Goal: Communication & Community: Answer question/provide support

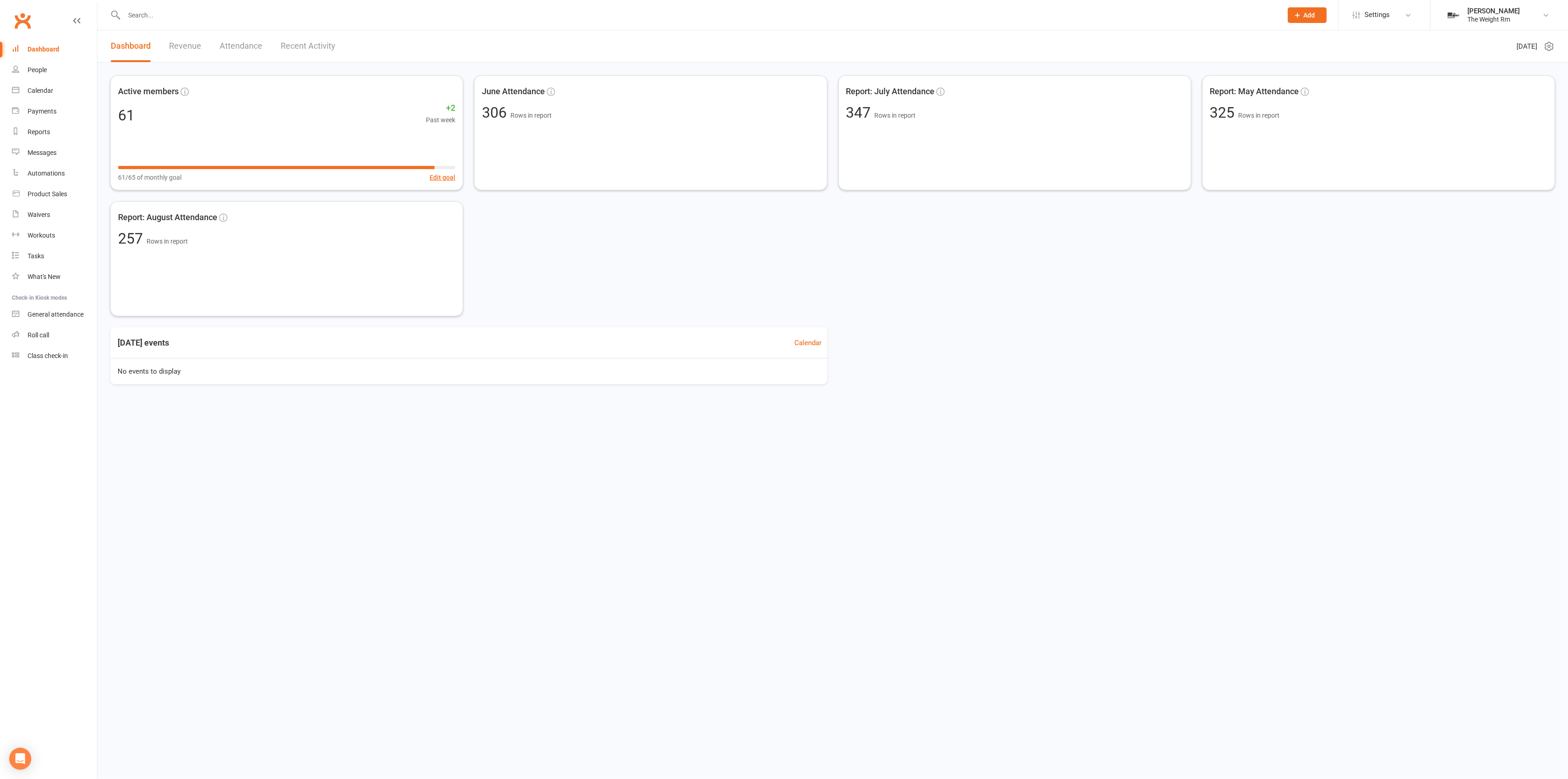
click at [185, 40] on link "Revenue" at bounding box center [185, 46] width 32 height 32
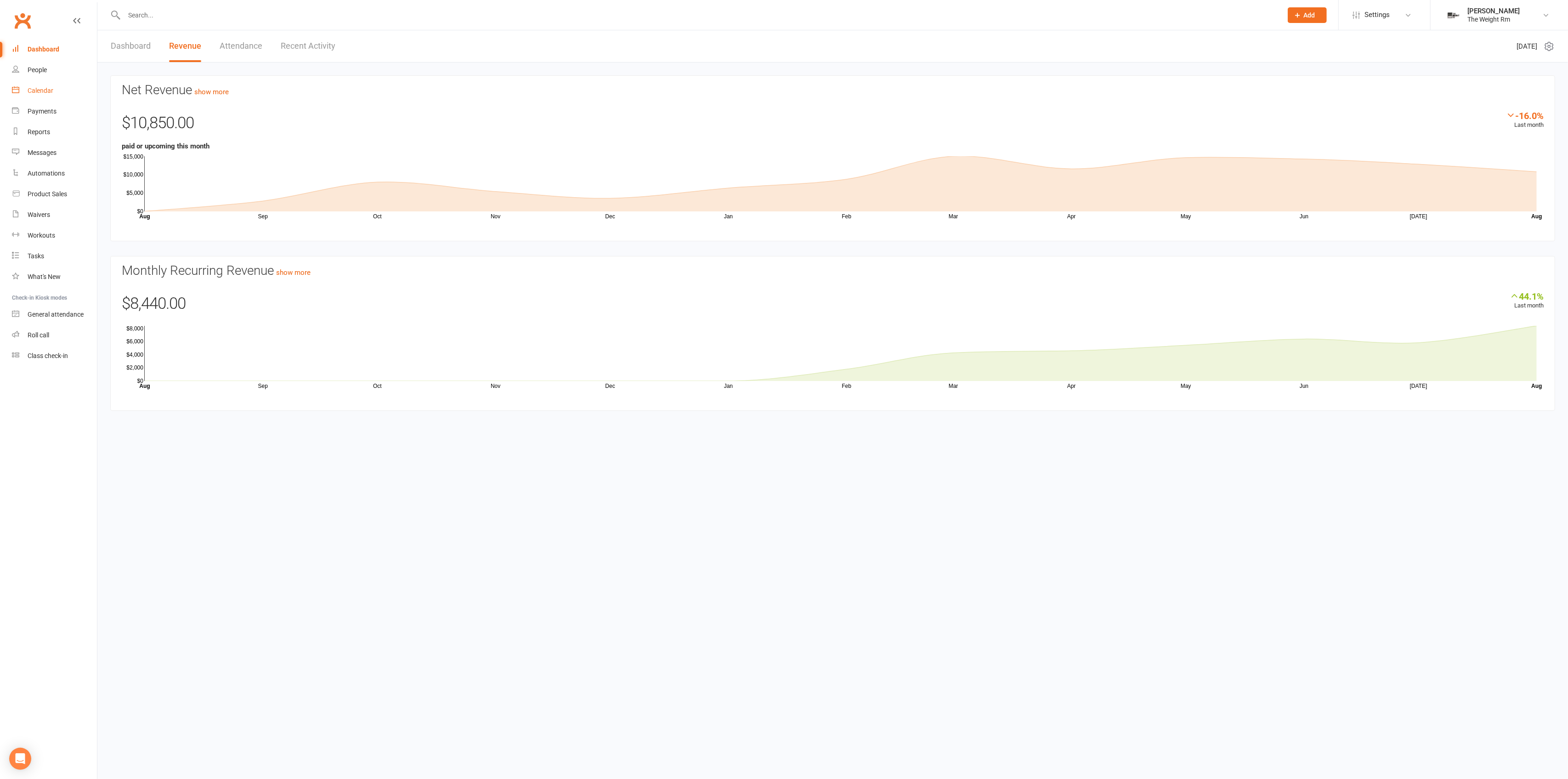
click at [80, 94] on link "Calendar" at bounding box center [54, 90] width 85 height 20
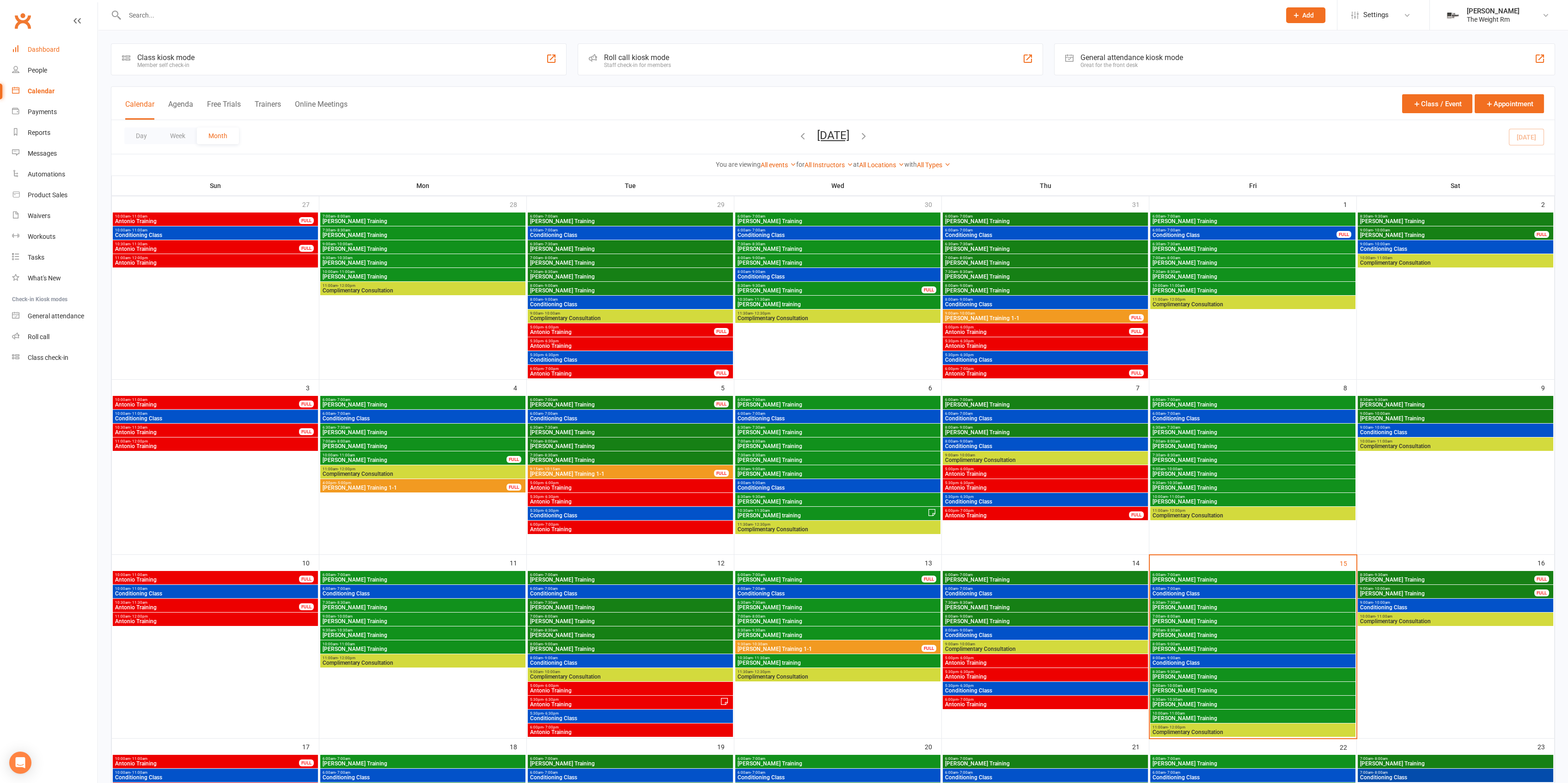
click at [28, 54] on link "Dashboard" at bounding box center [54, 49] width 85 height 21
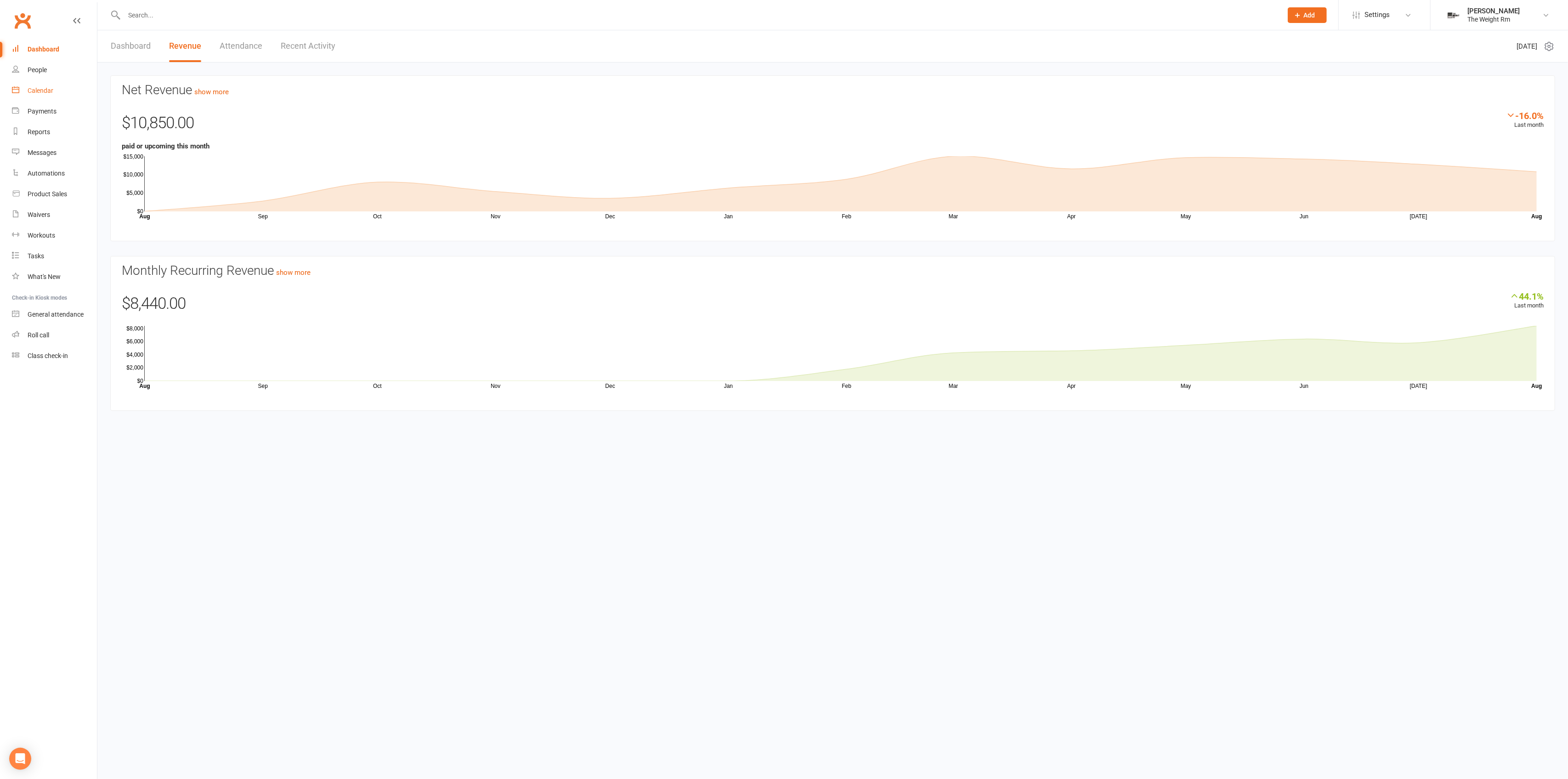
click at [74, 95] on link "Calendar" at bounding box center [54, 90] width 85 height 20
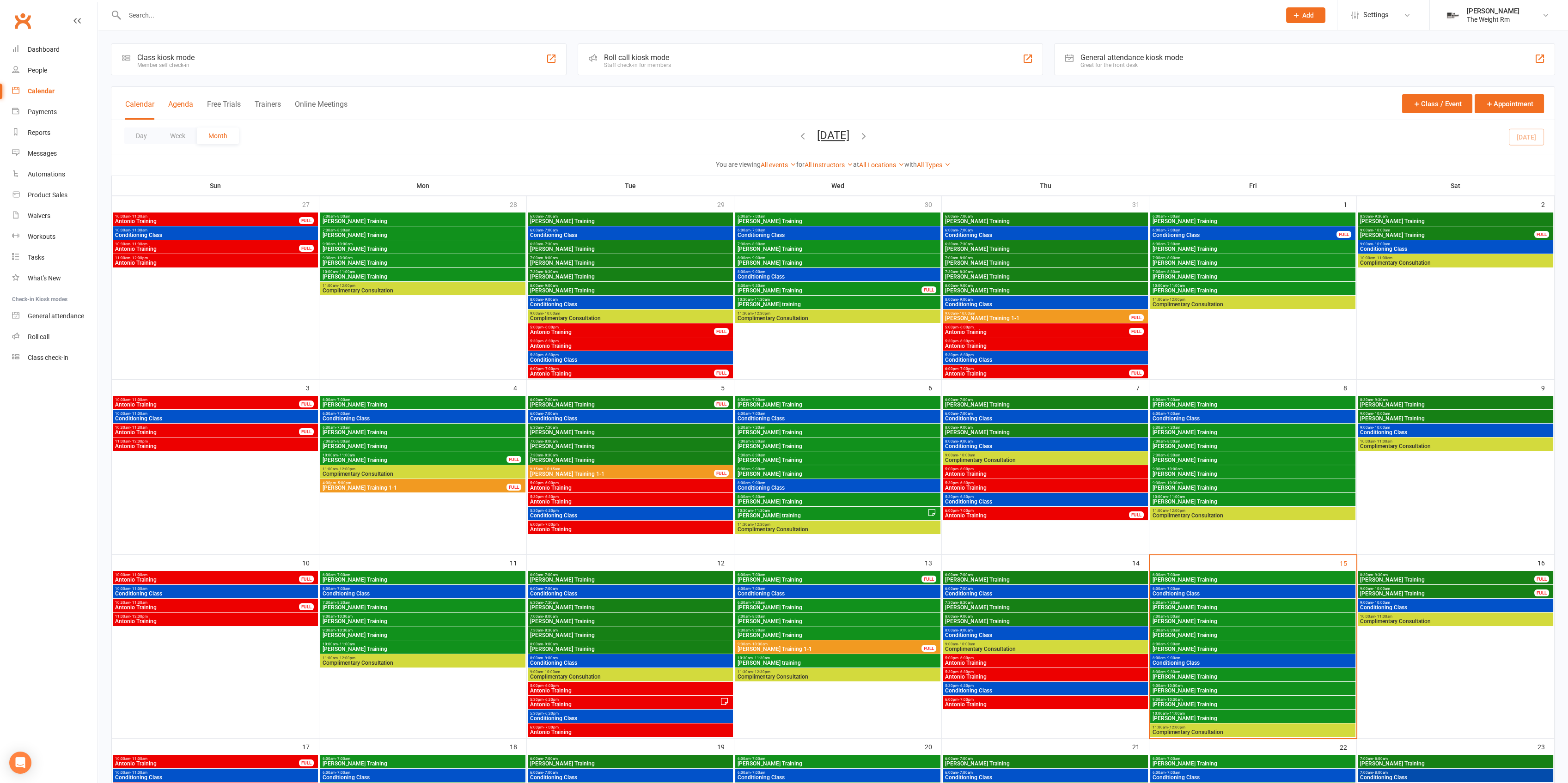
click at [174, 99] on div "Calendar Agenda Free Trials Trainers Online Meetings" at bounding box center [236, 109] width 222 height 21
click at [180, 108] on button "Agenda" at bounding box center [181, 110] width 25 height 20
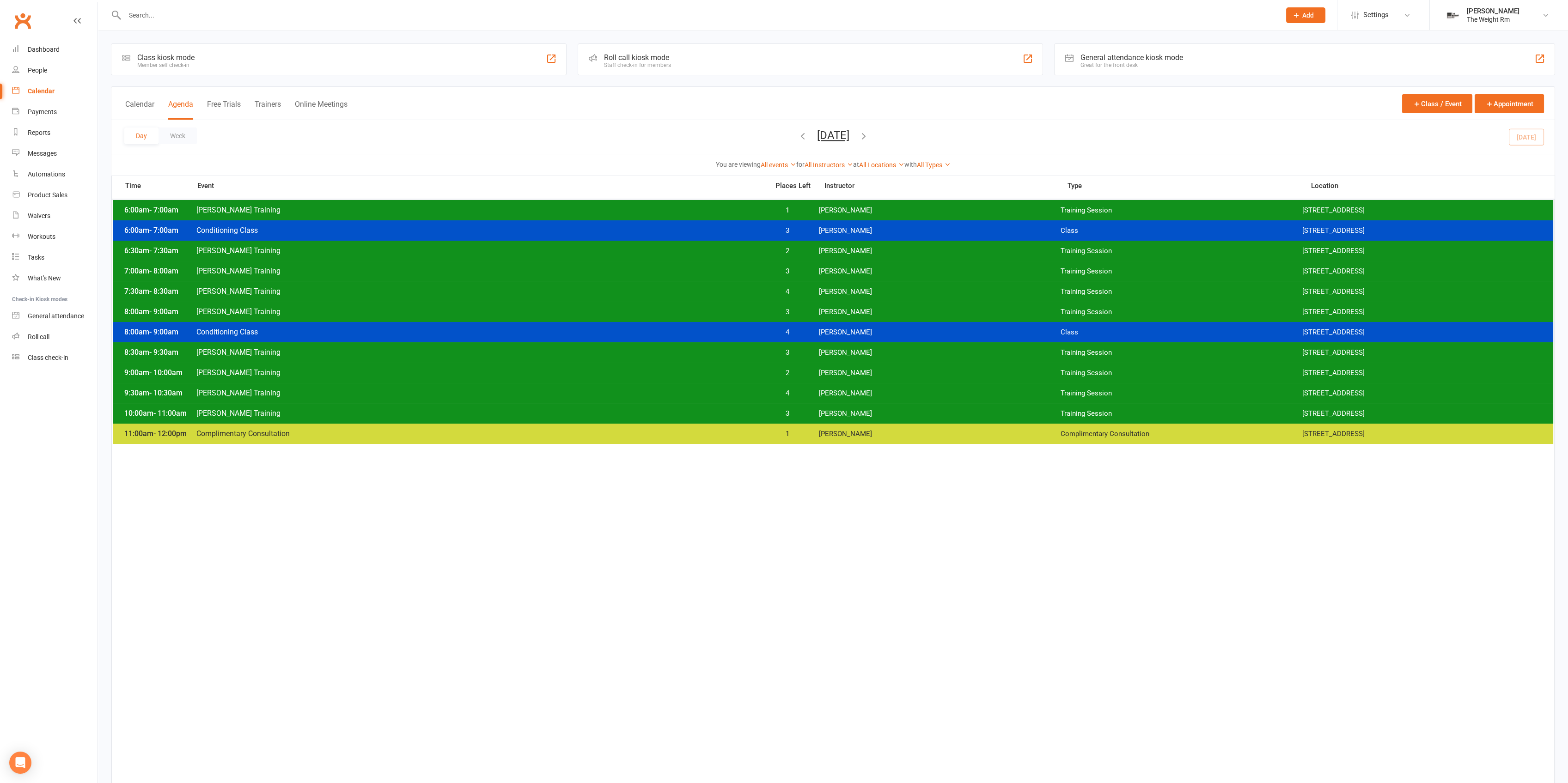
click at [850, 135] on button "[DATE]" at bounding box center [833, 136] width 32 height 13
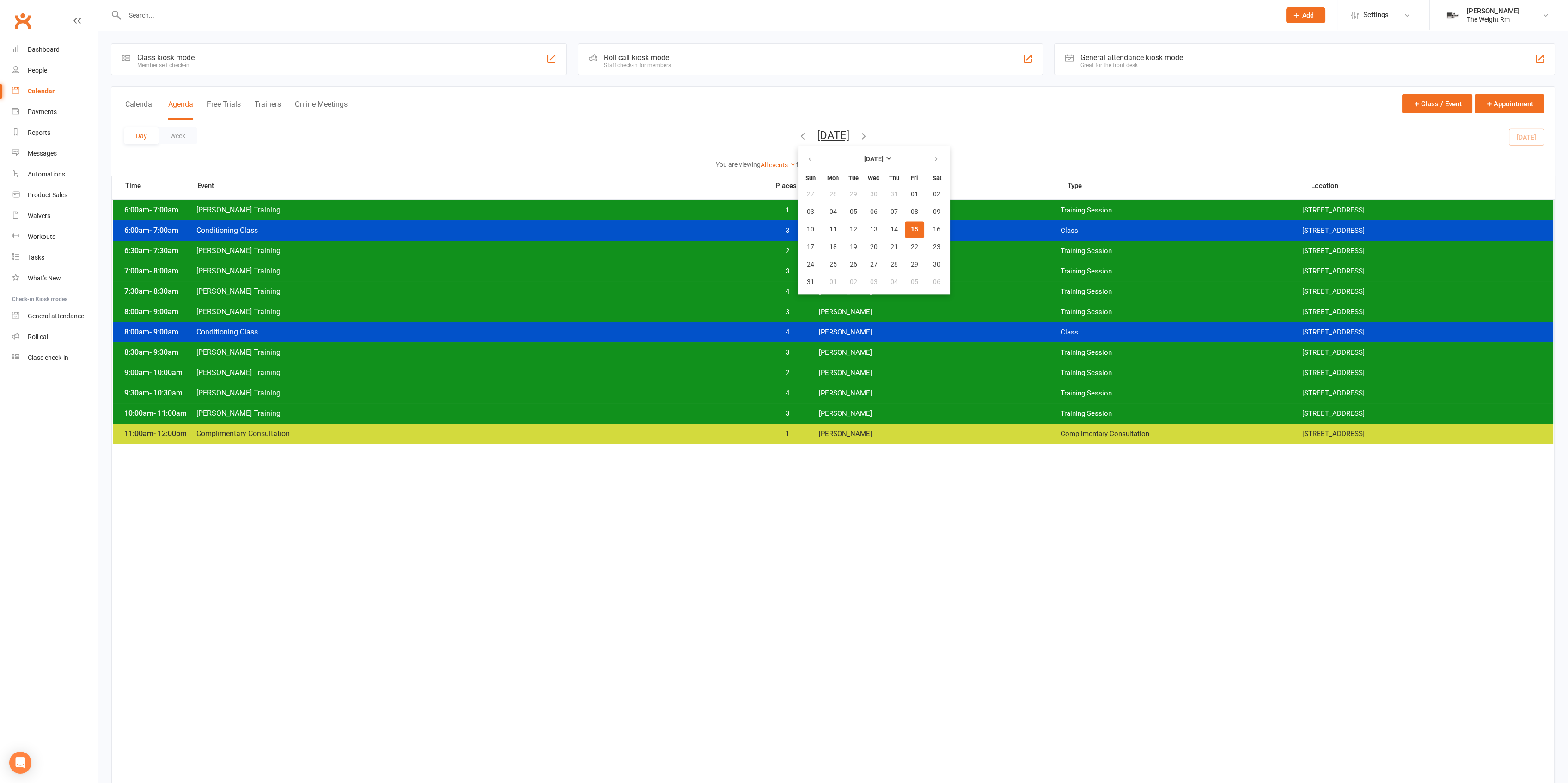
click at [905, 235] on button "15" at bounding box center [914, 229] width 19 height 17
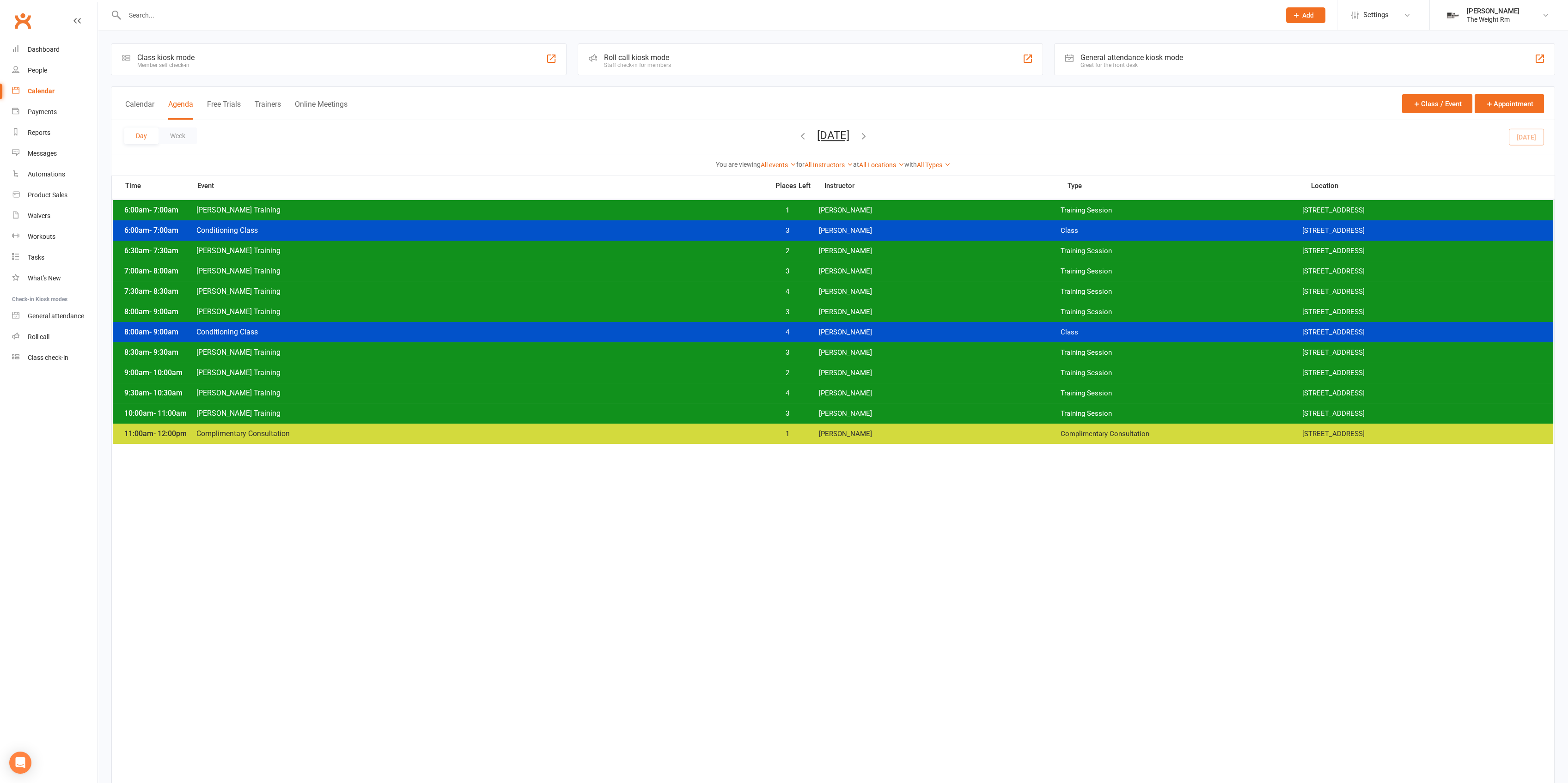
click at [854, 215] on div "6:00am - 7:00am Clayton Training 1 Clayton Moore Training Session 2531 W. 237th…" at bounding box center [832, 210] width 1440 height 21
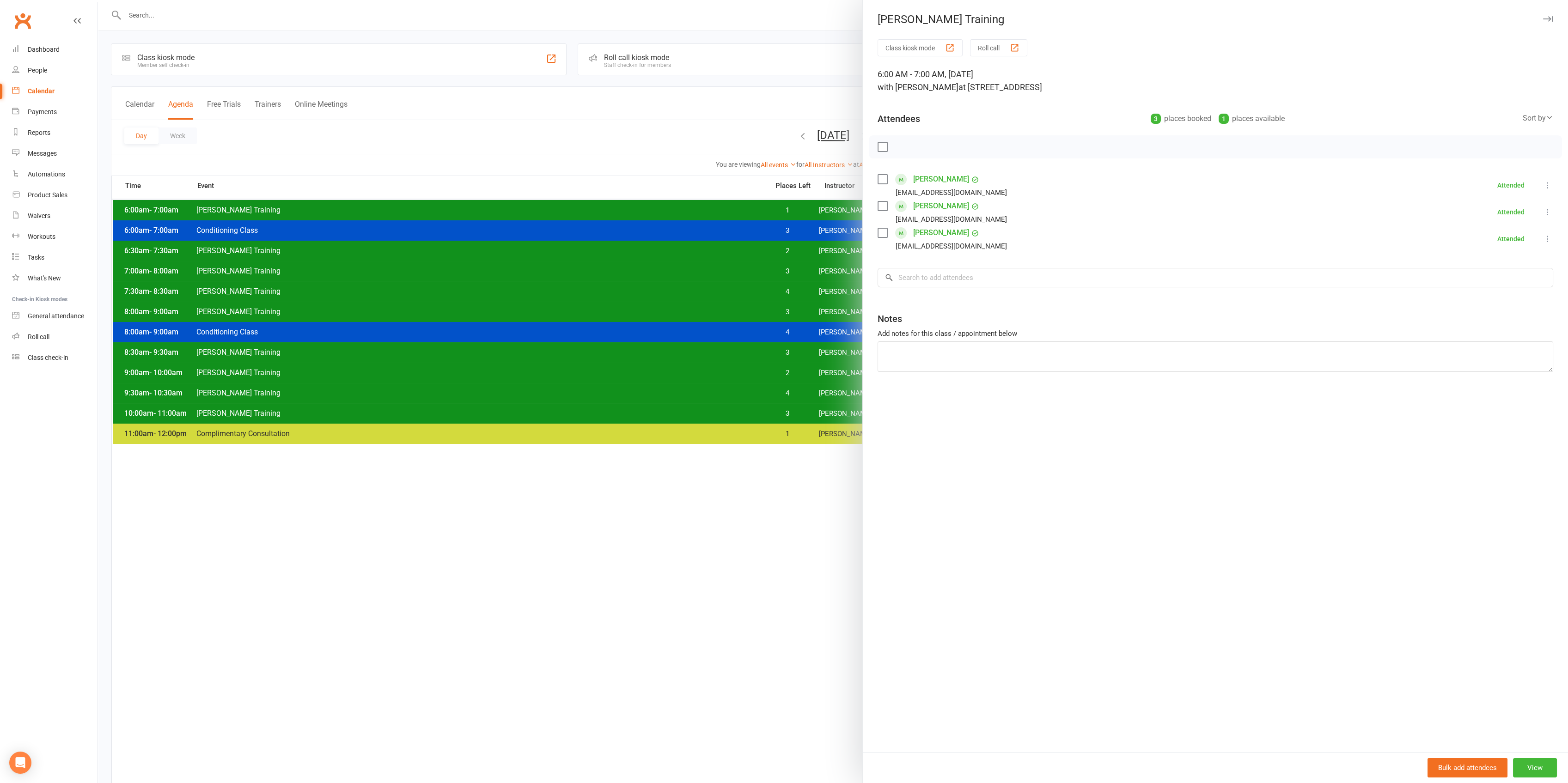
click at [828, 207] on div at bounding box center [833, 392] width 1470 height 783
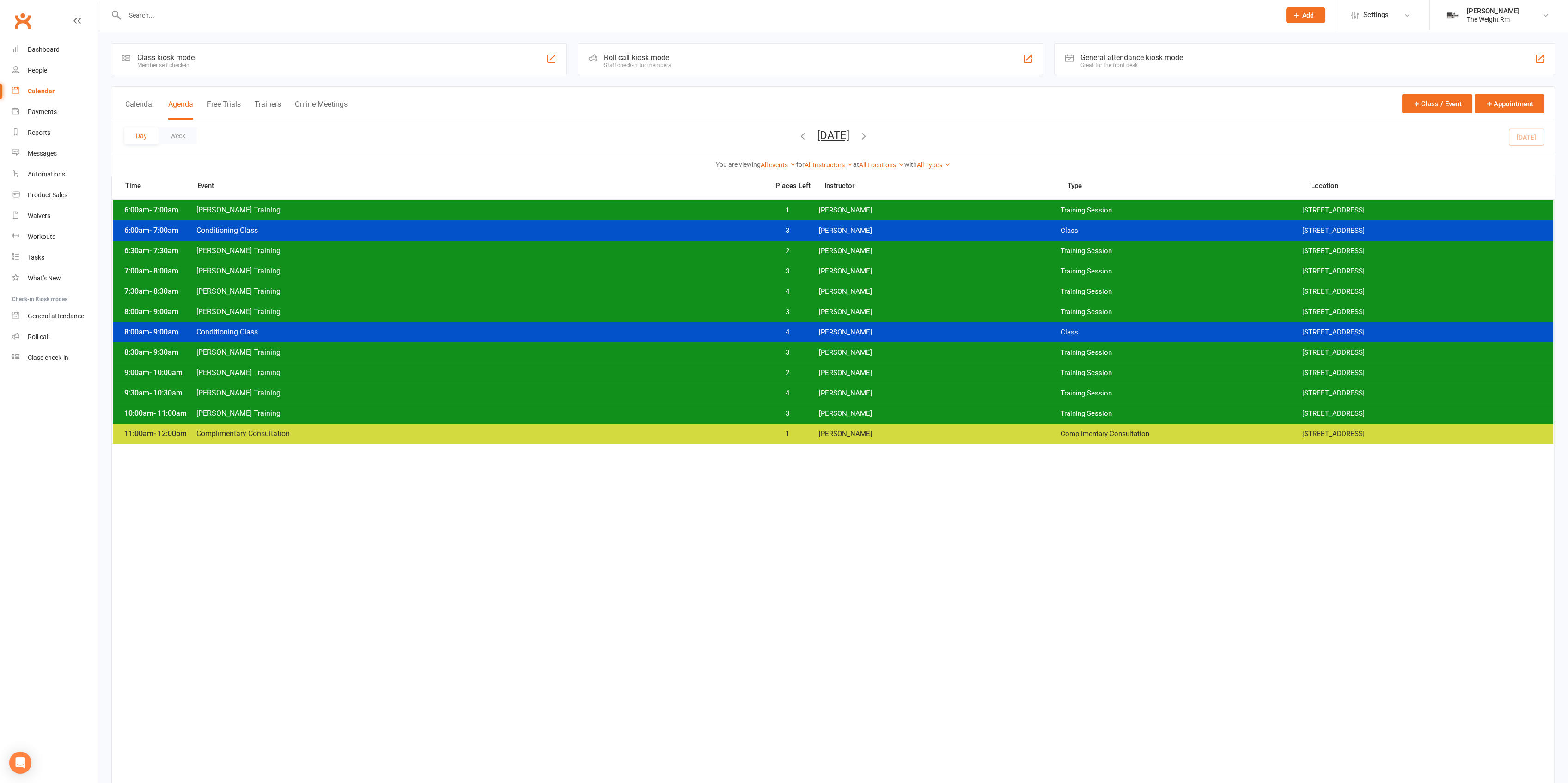
click at [822, 217] on div "6:00am - 7:00am Clayton Training 1 Clayton Moore Training Session 2531 W. 237th…" at bounding box center [832, 210] width 1440 height 21
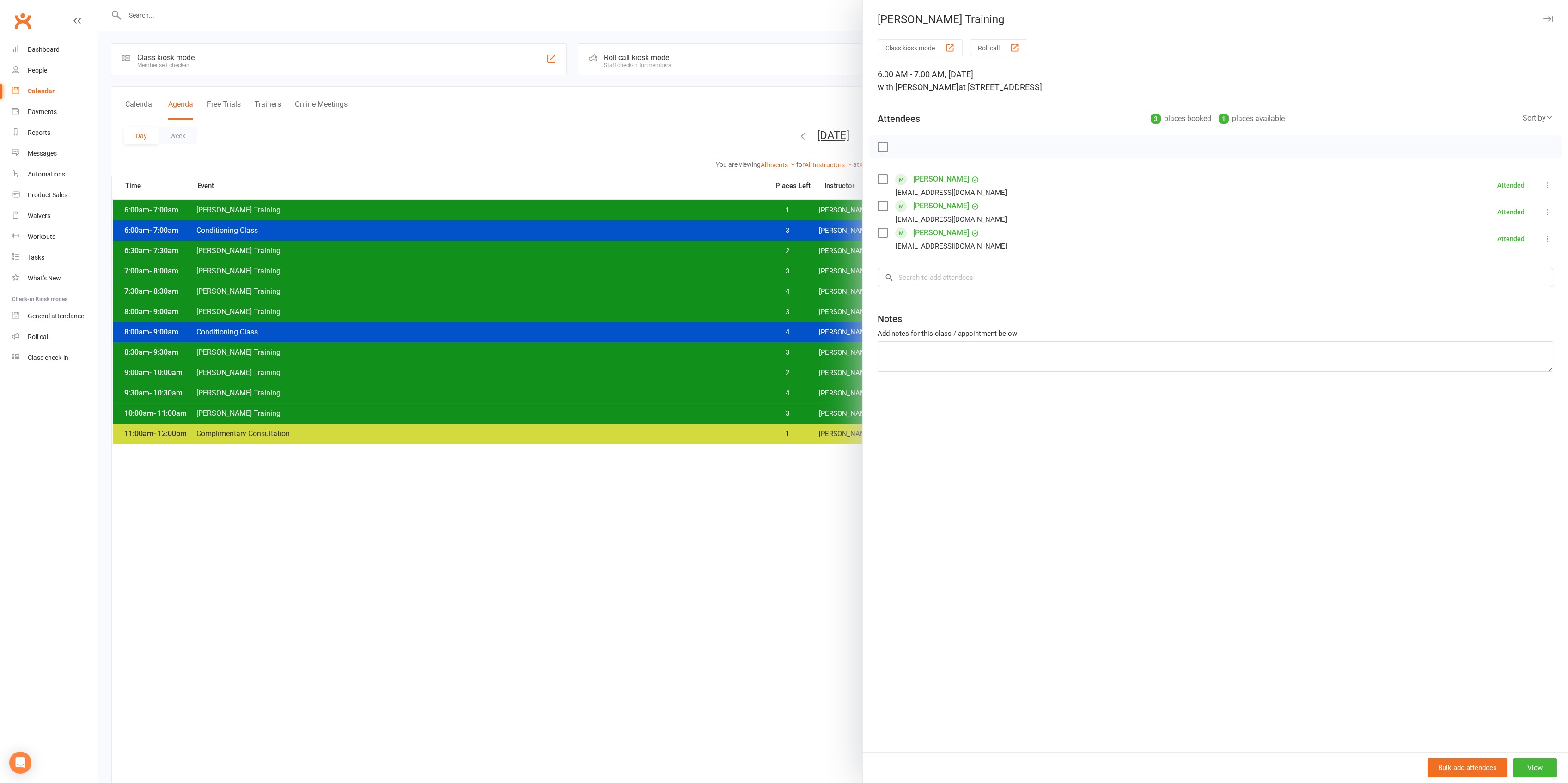
click at [799, 201] on div at bounding box center [833, 392] width 1470 height 783
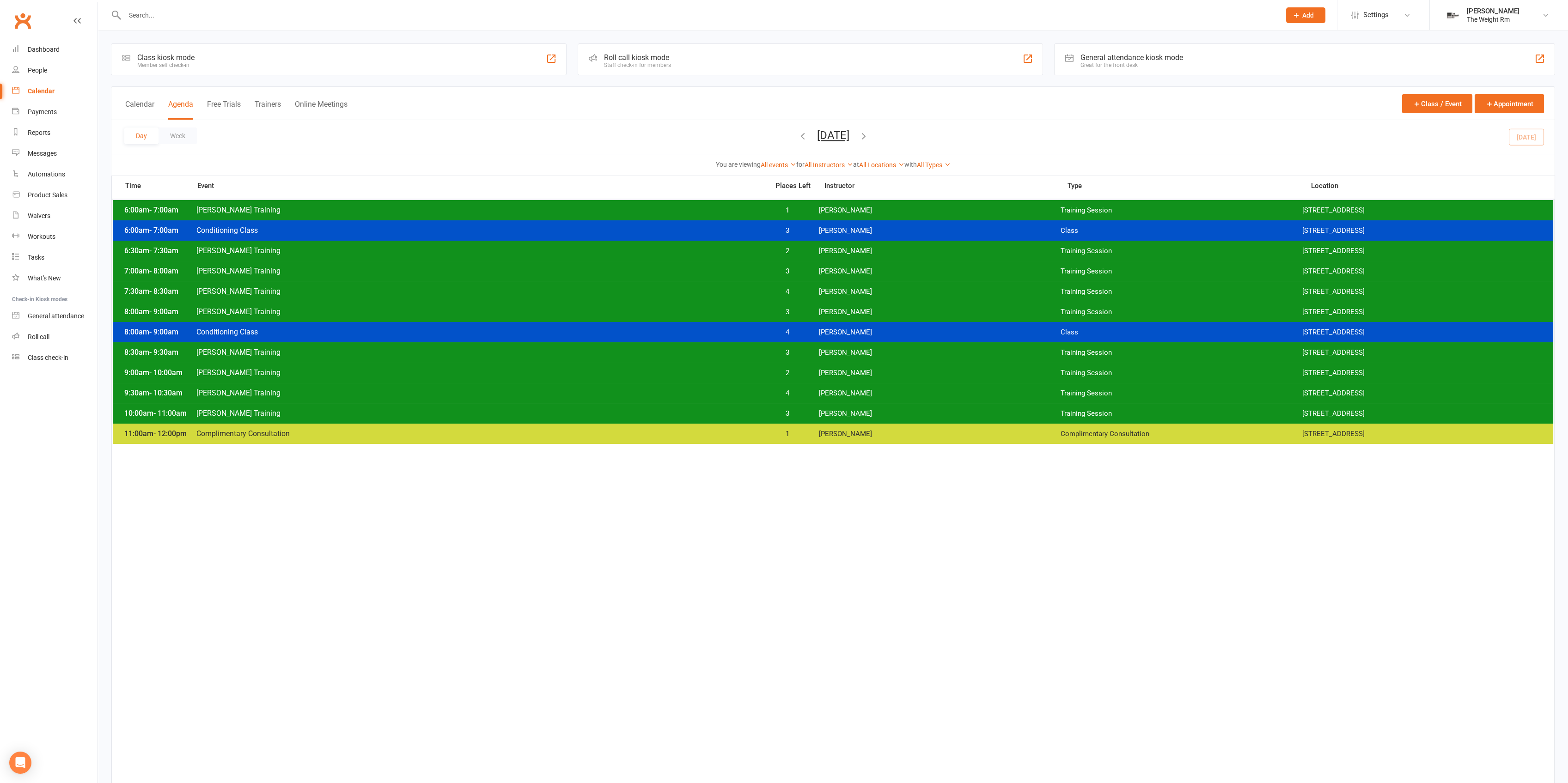
click at [812, 245] on div "6:30am - 7:30am Clayton Training 2 Clayton Moore Training Session 2531 W. 237th…" at bounding box center [832, 250] width 1440 height 21
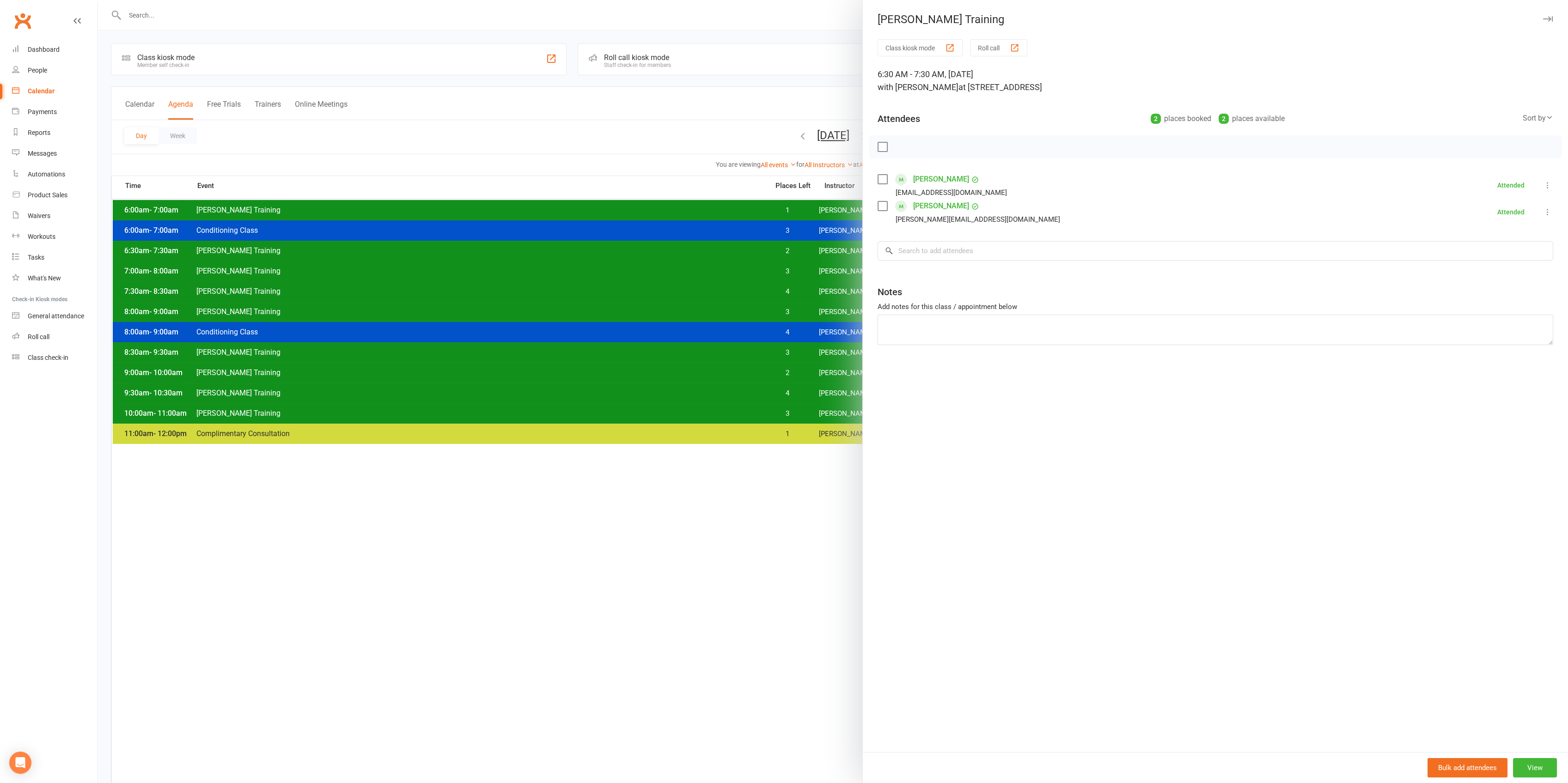
click at [811, 246] on div at bounding box center [833, 392] width 1470 height 783
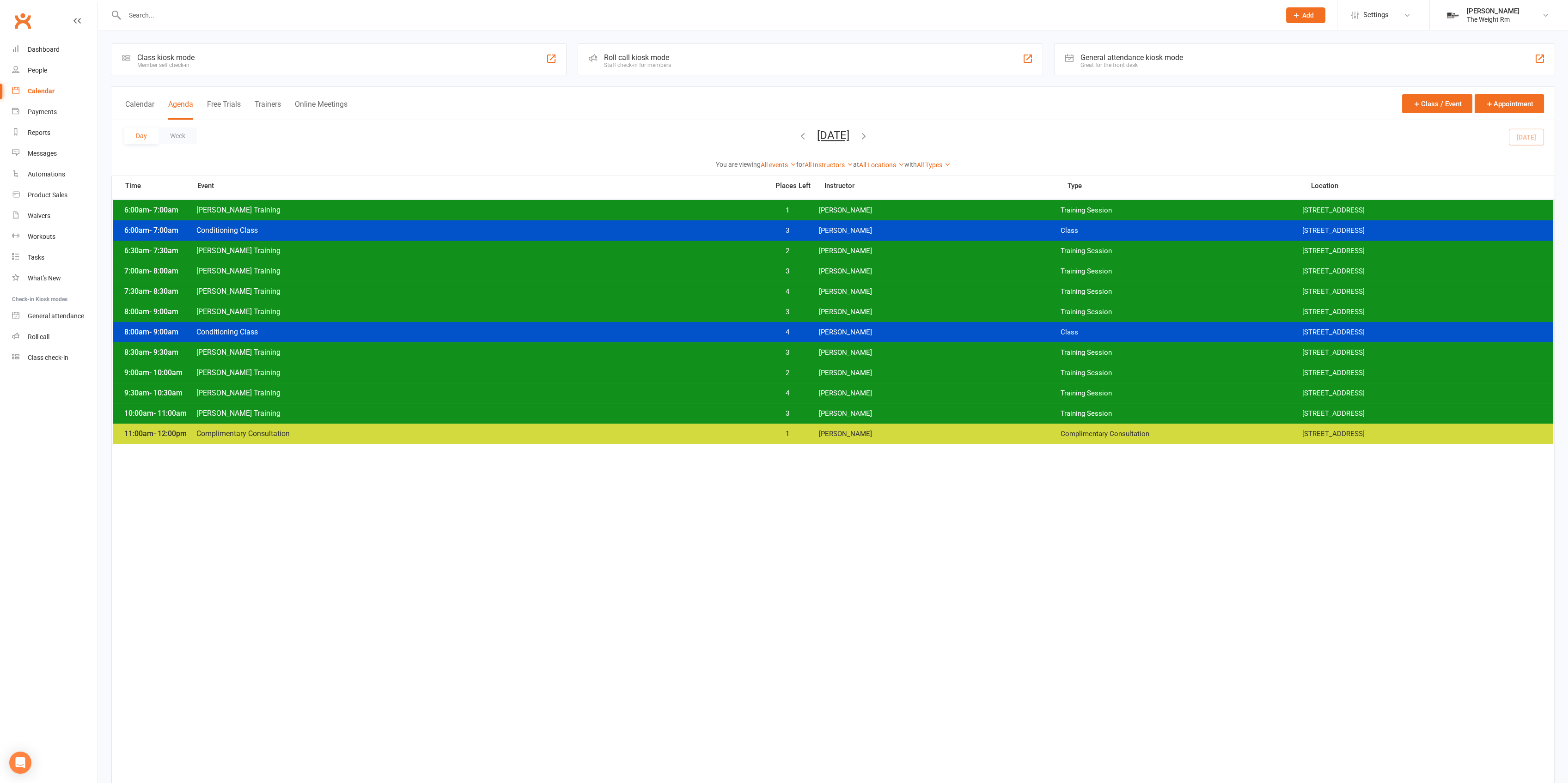
click at [776, 206] on span "1" at bounding box center [787, 210] width 48 height 9
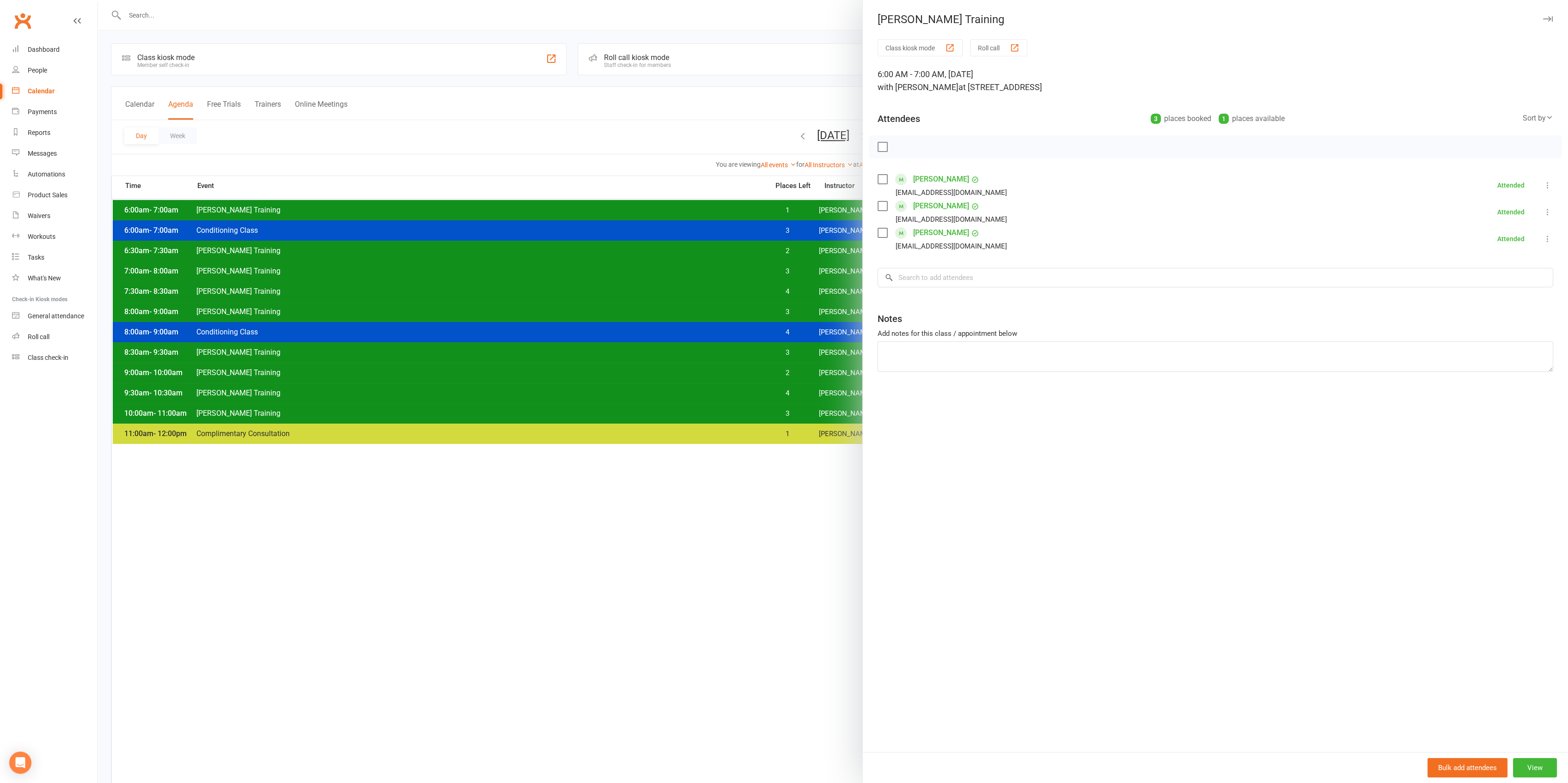
click at [775, 205] on div at bounding box center [833, 392] width 1470 height 783
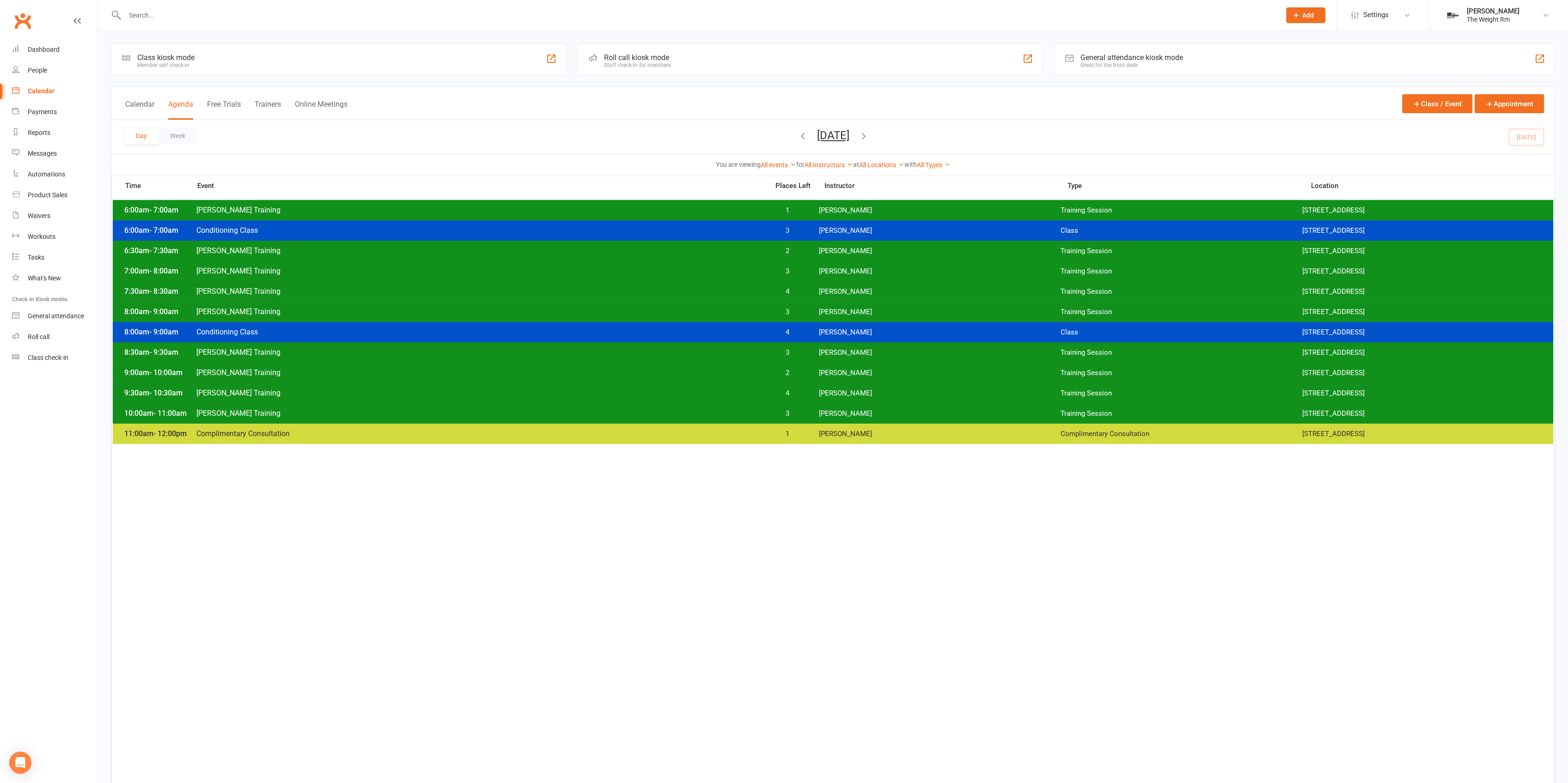
click at [822, 201] on div "6:00am - 7:00am Clayton Training 1 Clayton Moore Training Session 2531 W. 237th…" at bounding box center [832, 210] width 1440 height 21
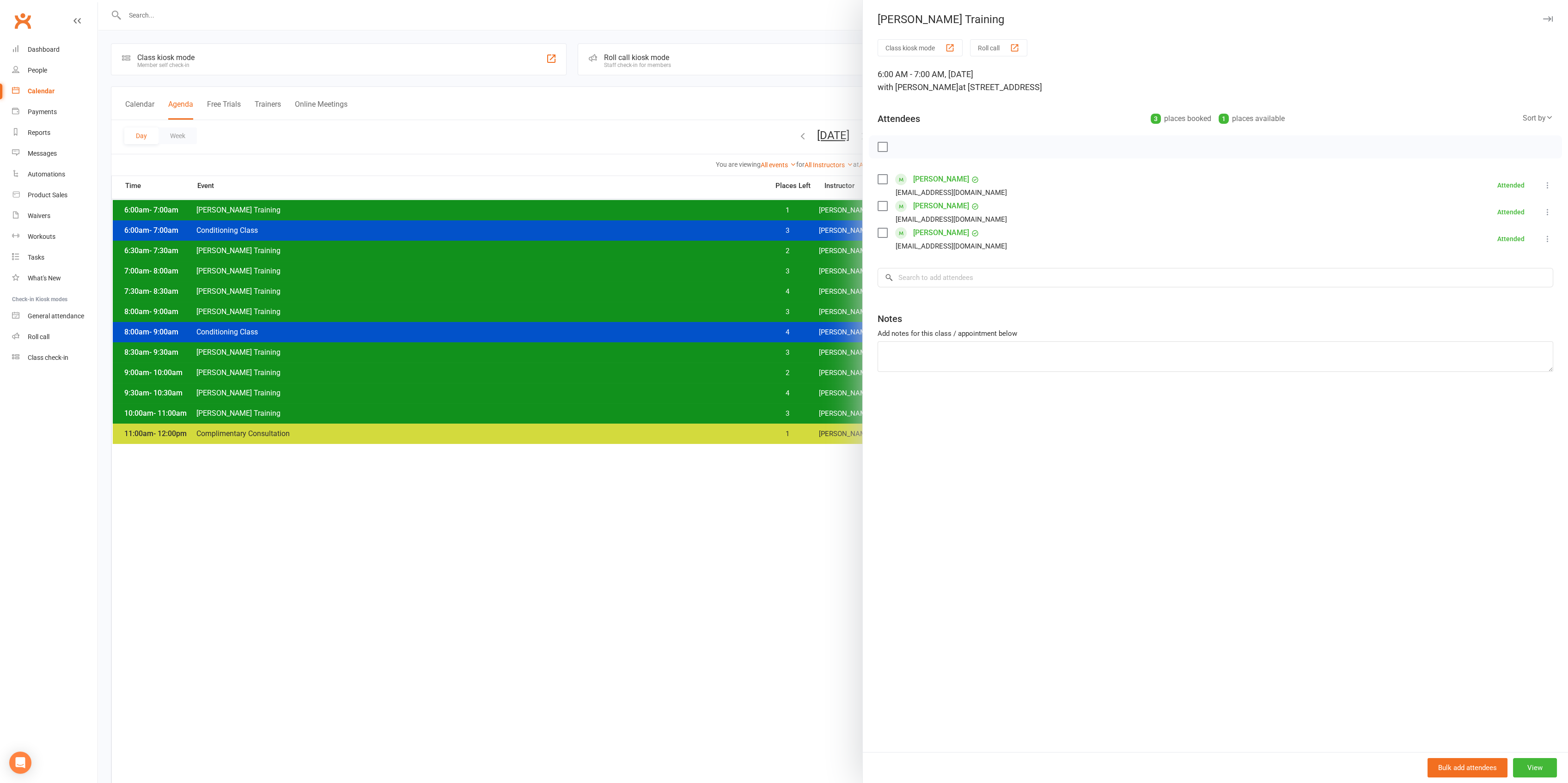
click at [817, 204] on div at bounding box center [833, 392] width 1470 height 783
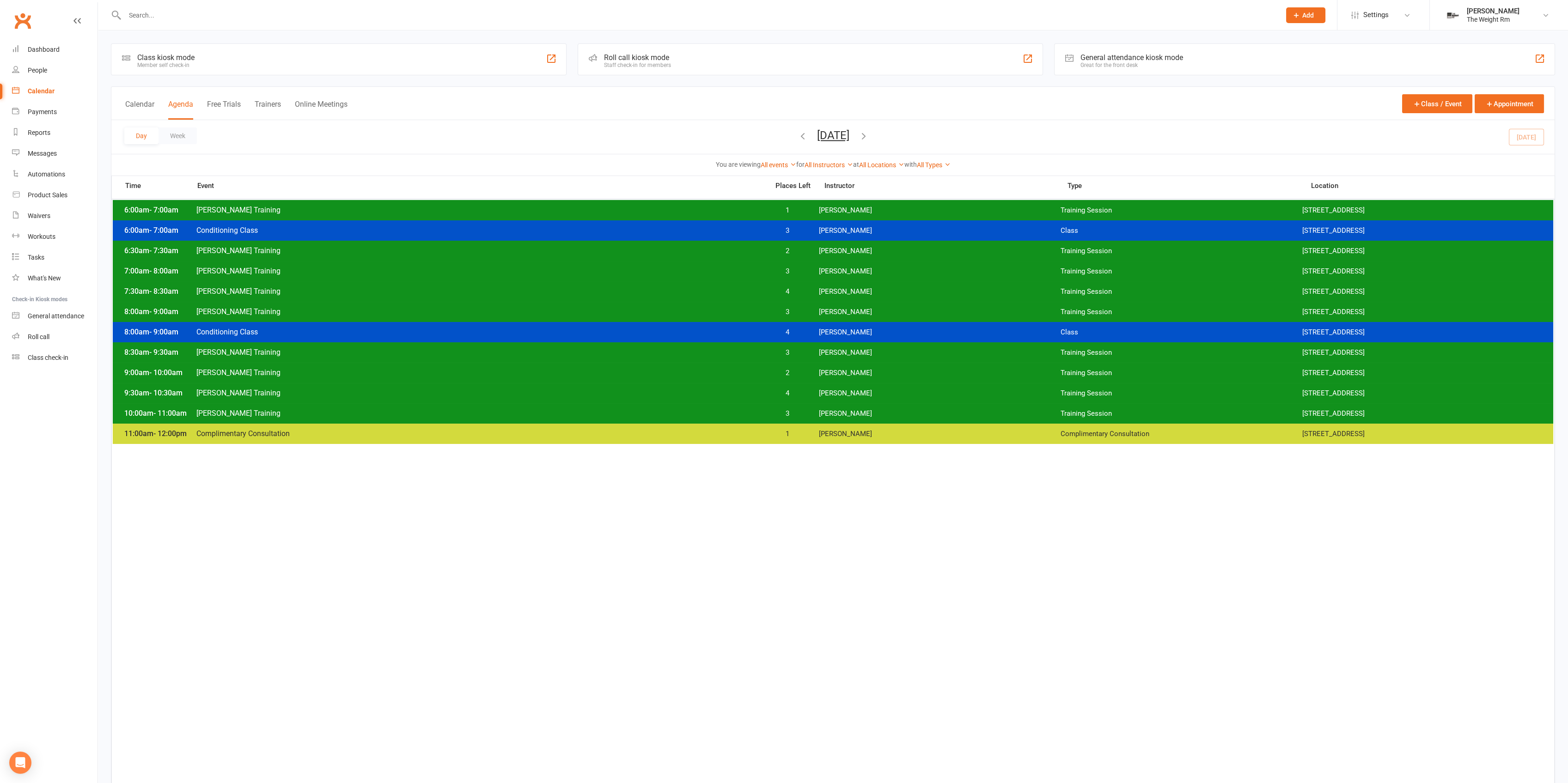
click at [869, 138] on icon "button" at bounding box center [864, 135] width 10 height 10
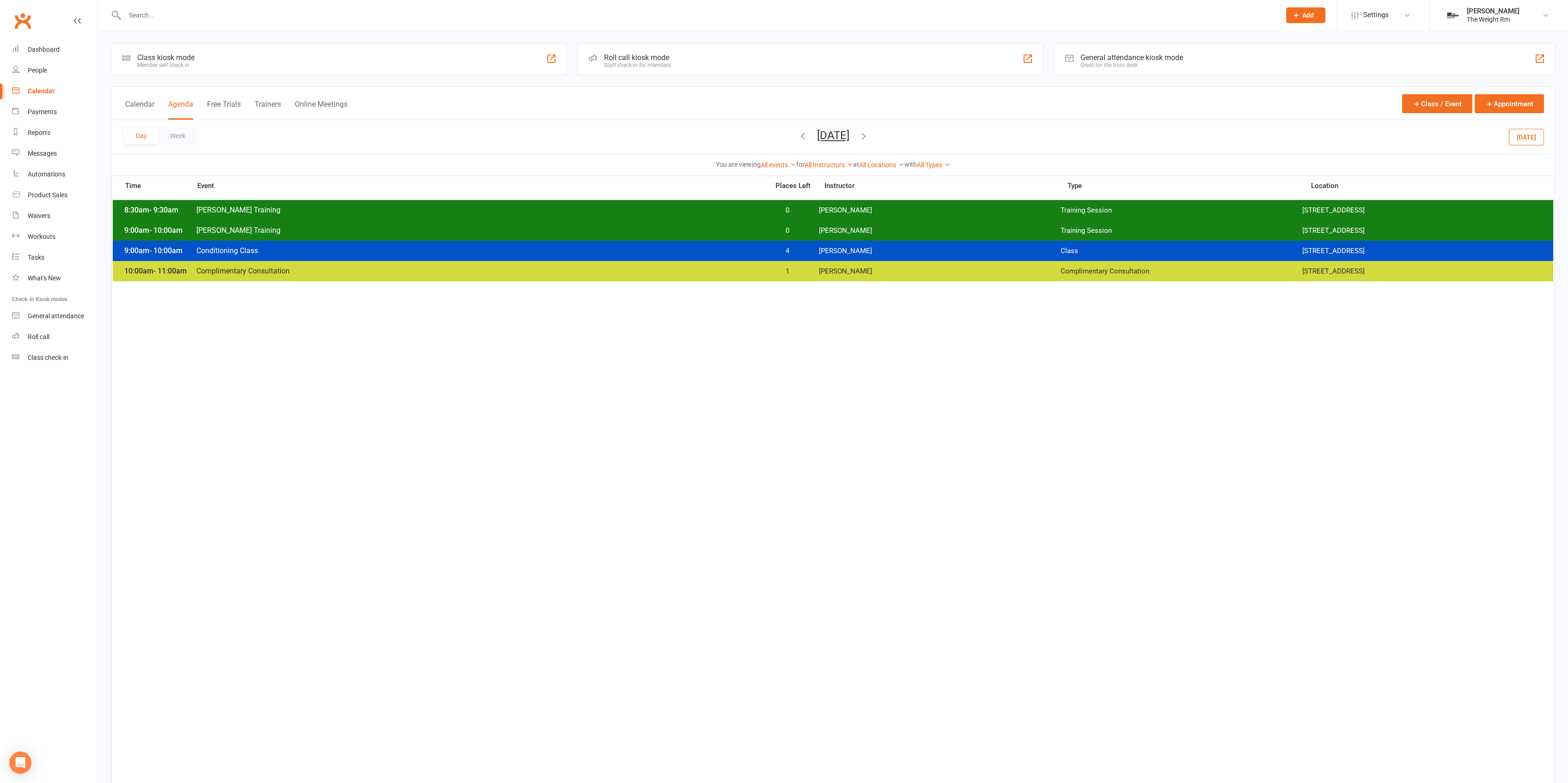
click at [875, 209] on span "[PERSON_NAME]" at bounding box center [940, 210] width 242 height 9
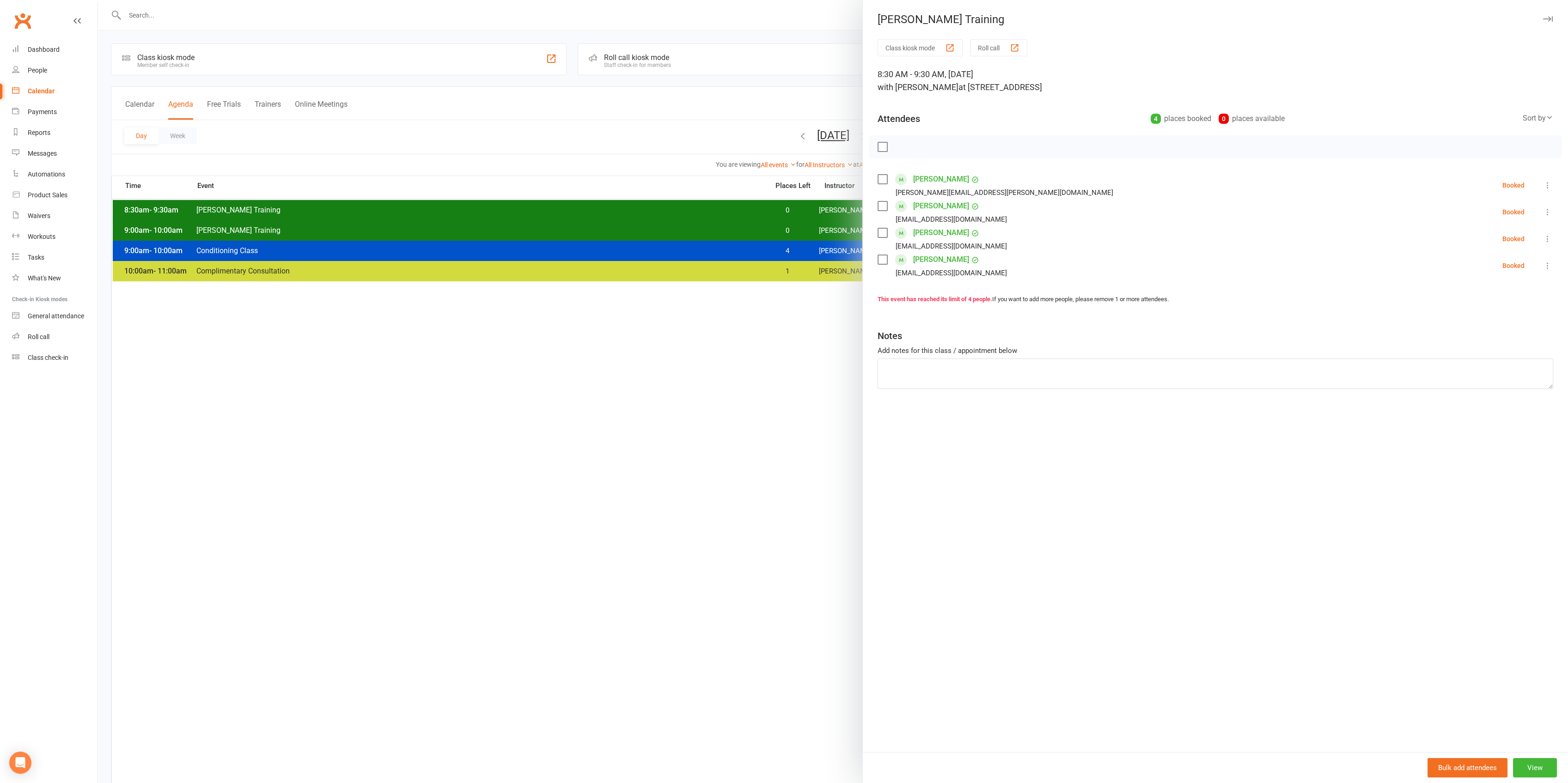
click at [766, 132] on div at bounding box center [833, 392] width 1470 height 783
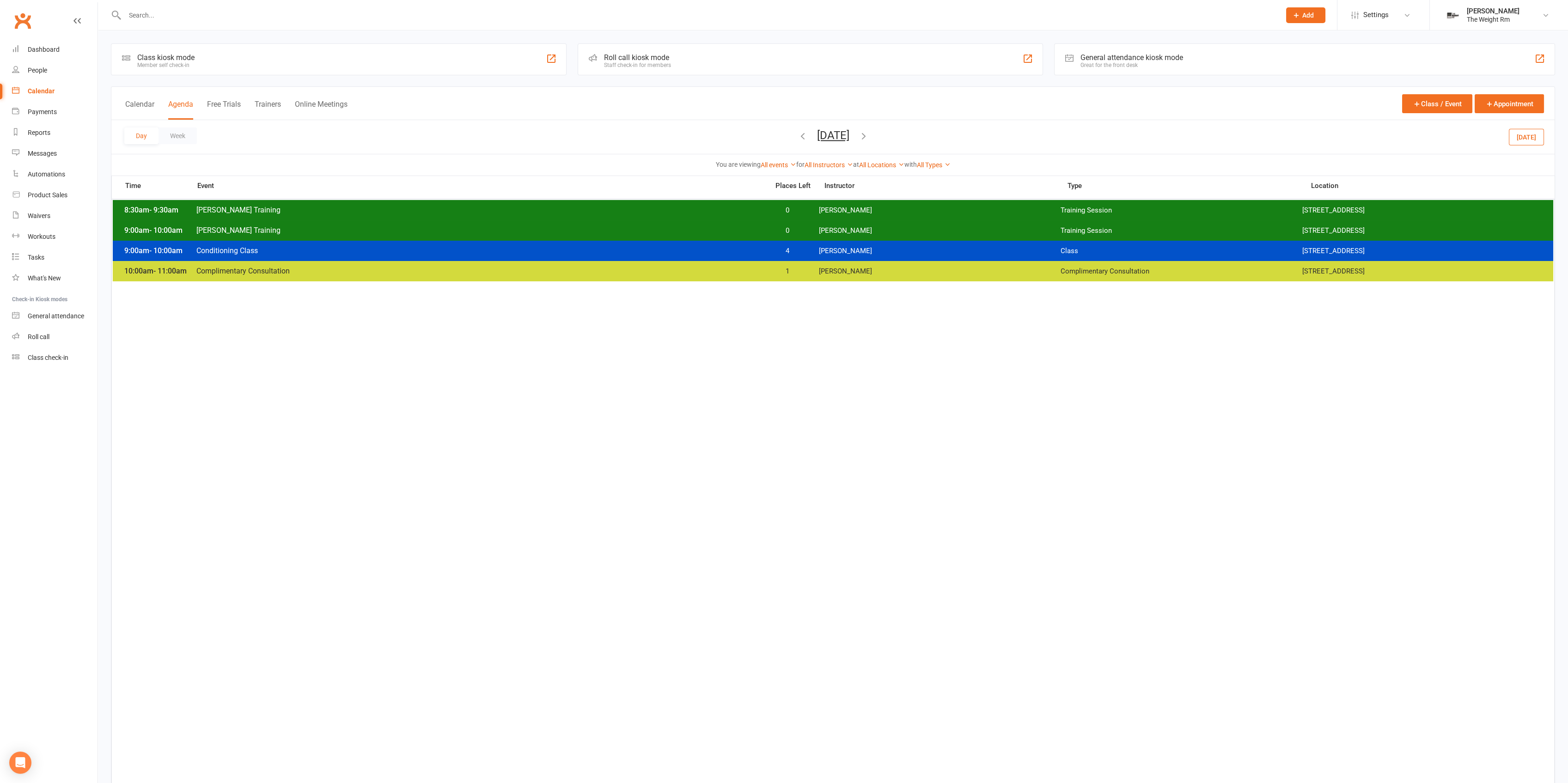
click at [298, 11] on input "text" at bounding box center [698, 15] width 1152 height 13
click at [298, 18] on input "text" at bounding box center [698, 15] width 1152 height 13
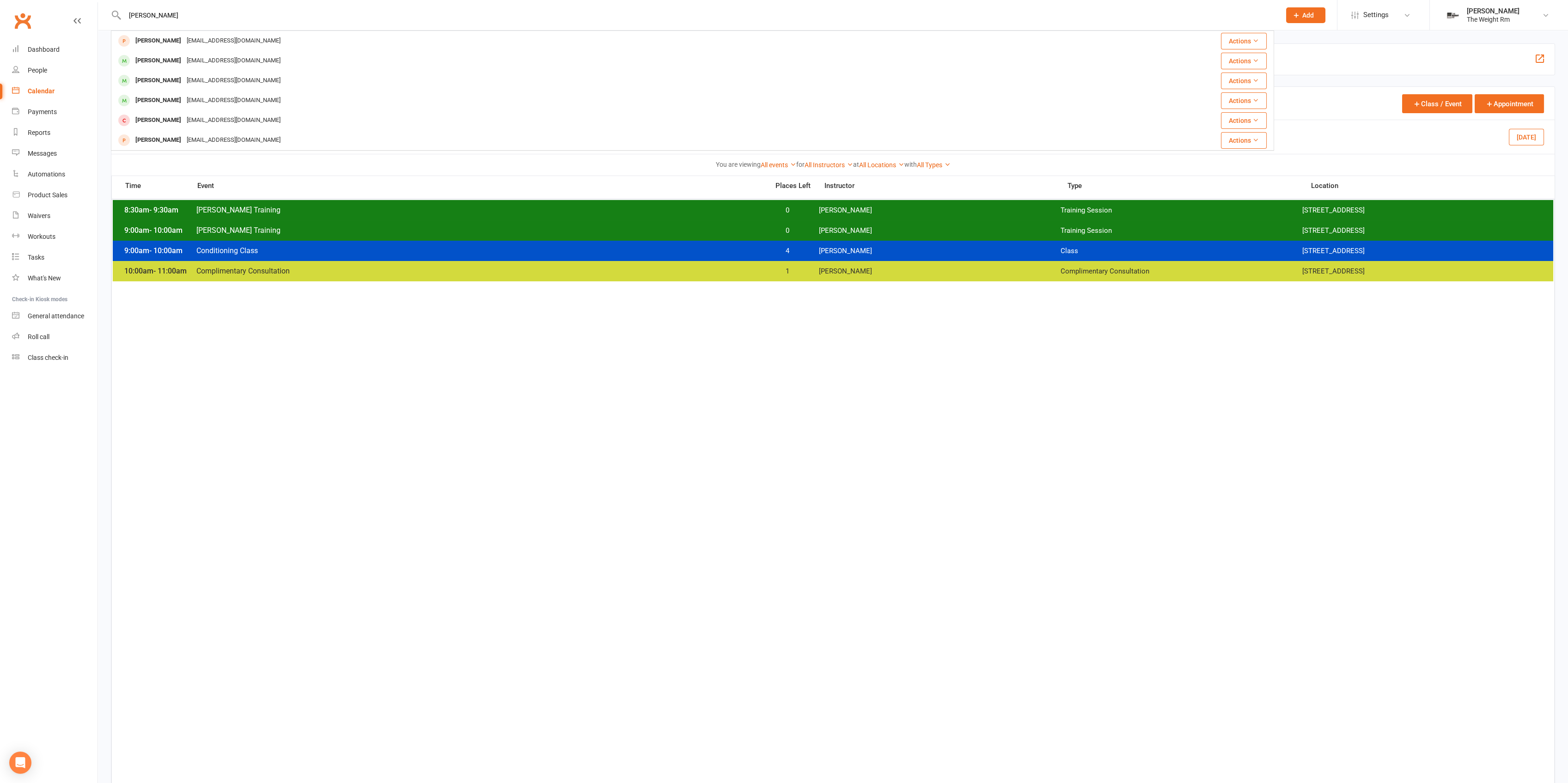
type input "kathy"
click at [732, 170] on div "You are viewing All events All events Empty events Full events Non-empty events…" at bounding box center [833, 165] width 1433 height 11
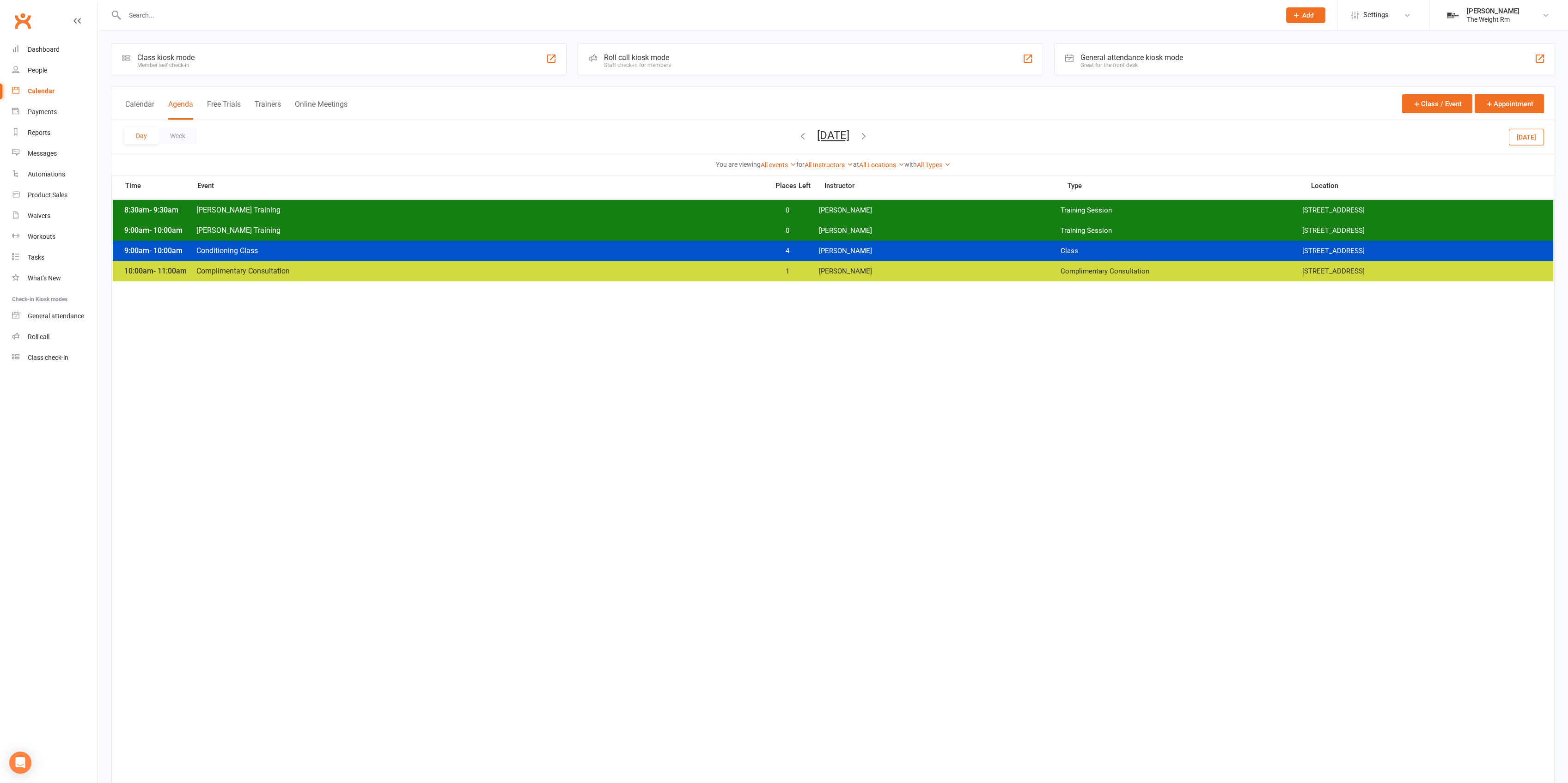
click at [808, 134] on span "Saturday, Aug 16, 2025 August 2025 Sun Mon Tue Wed Thu Fri Sat 27 28 29 30 31 0…" at bounding box center [833, 137] width 51 height 16
click at [797, 135] on div "Saturday, Aug 16, 2025 August 2025 Sun Mon Tue Wed Thu Fri Sat 27 28 29 30 31 0…" at bounding box center [832, 137] width 71 height 16
click at [797, 136] on icon "button" at bounding box center [802, 135] width 10 height 10
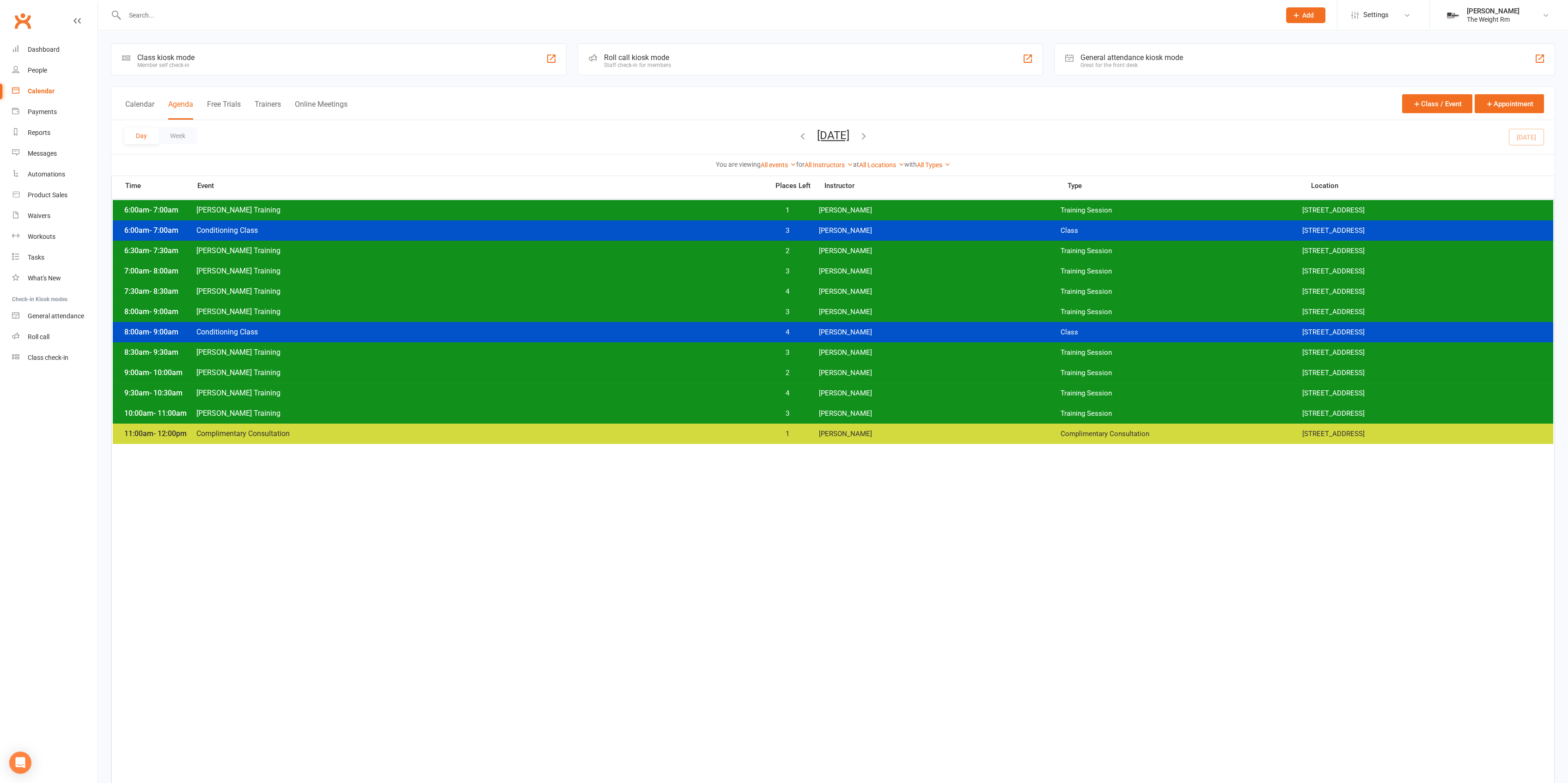
click at [858, 315] on span "[PERSON_NAME]" at bounding box center [940, 311] width 242 height 9
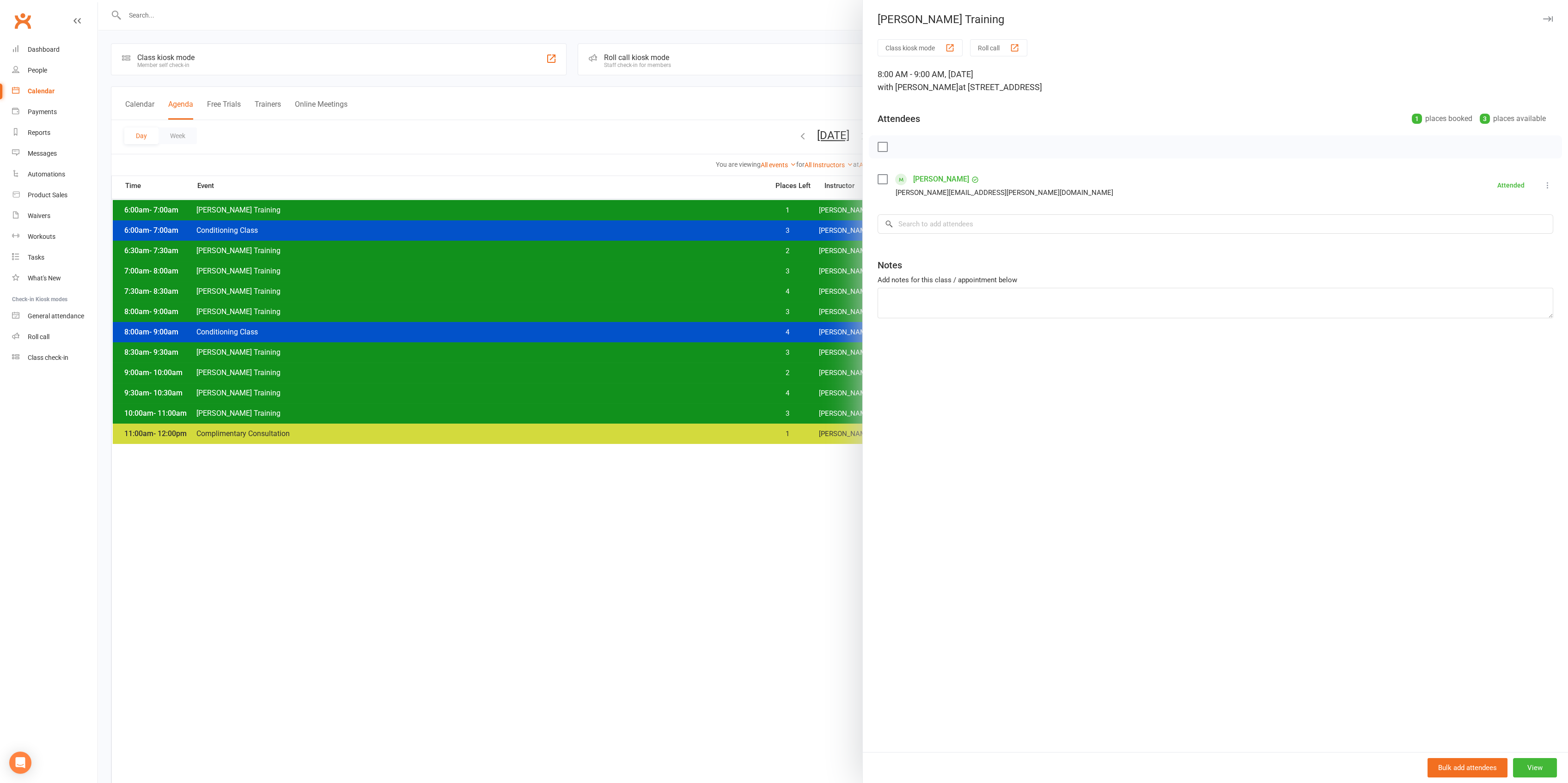
click at [846, 310] on div at bounding box center [833, 392] width 1470 height 783
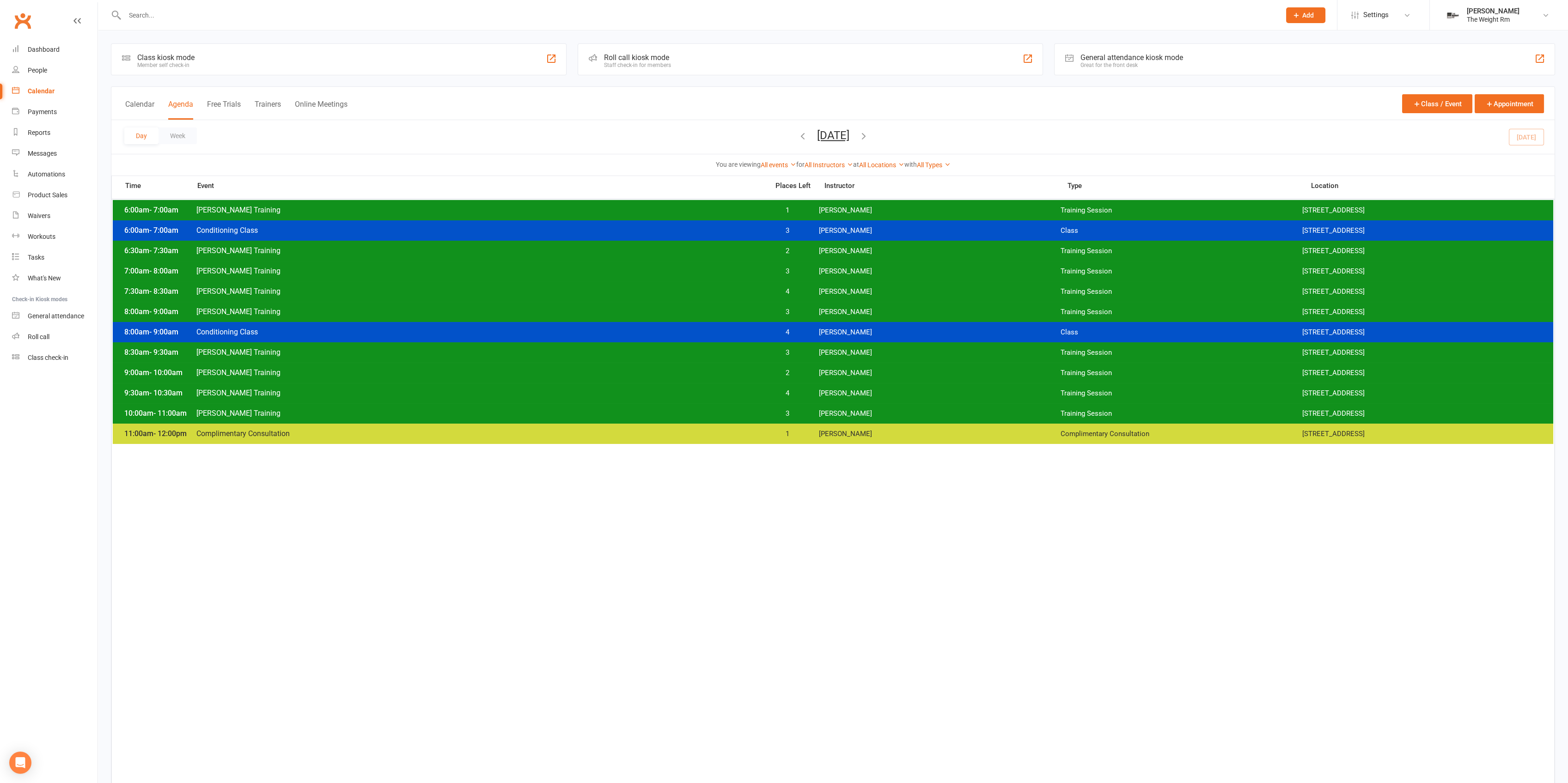
click at [848, 352] on span "[PERSON_NAME]" at bounding box center [940, 352] width 242 height 9
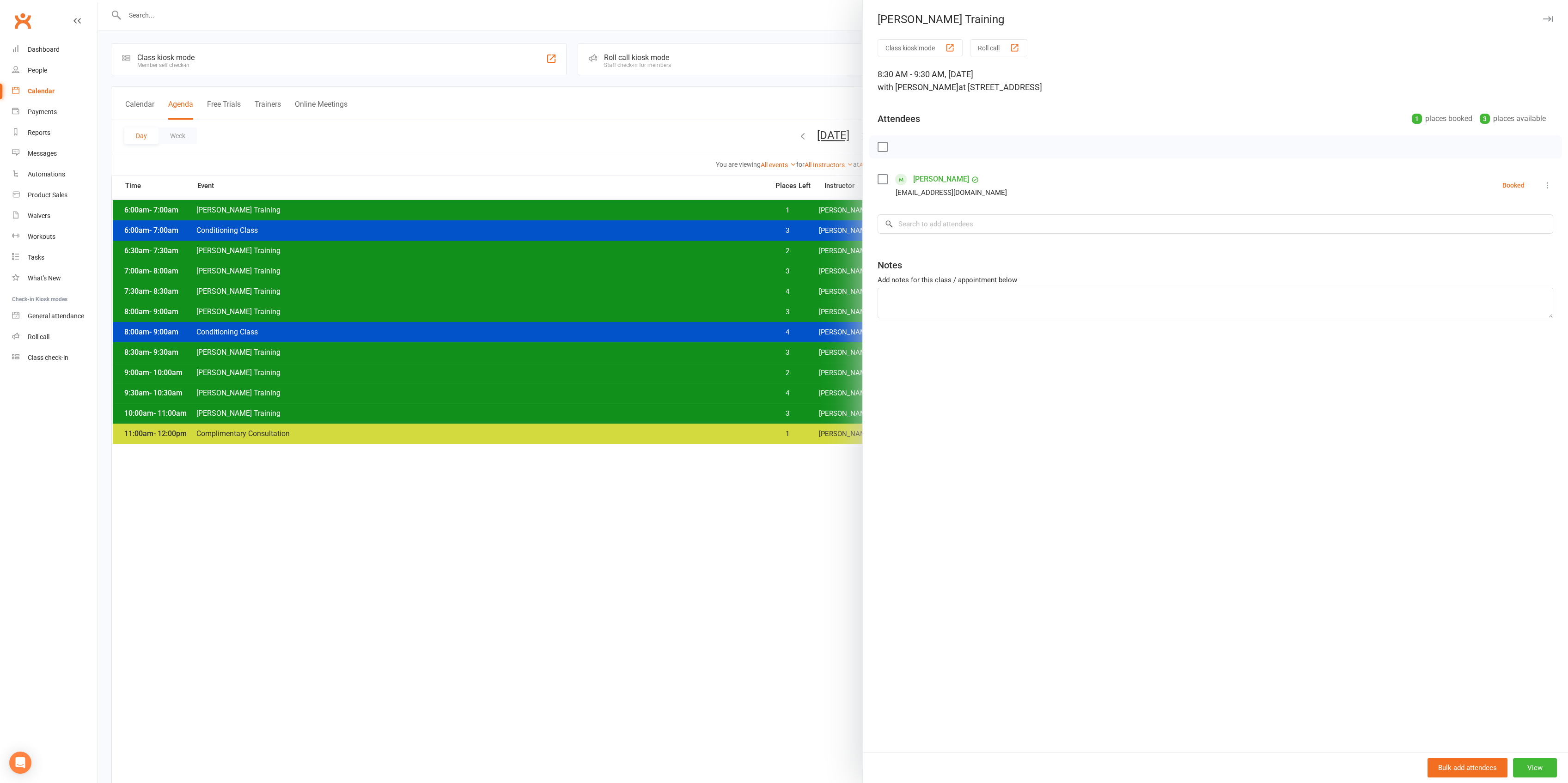
click at [823, 348] on div at bounding box center [833, 392] width 1470 height 783
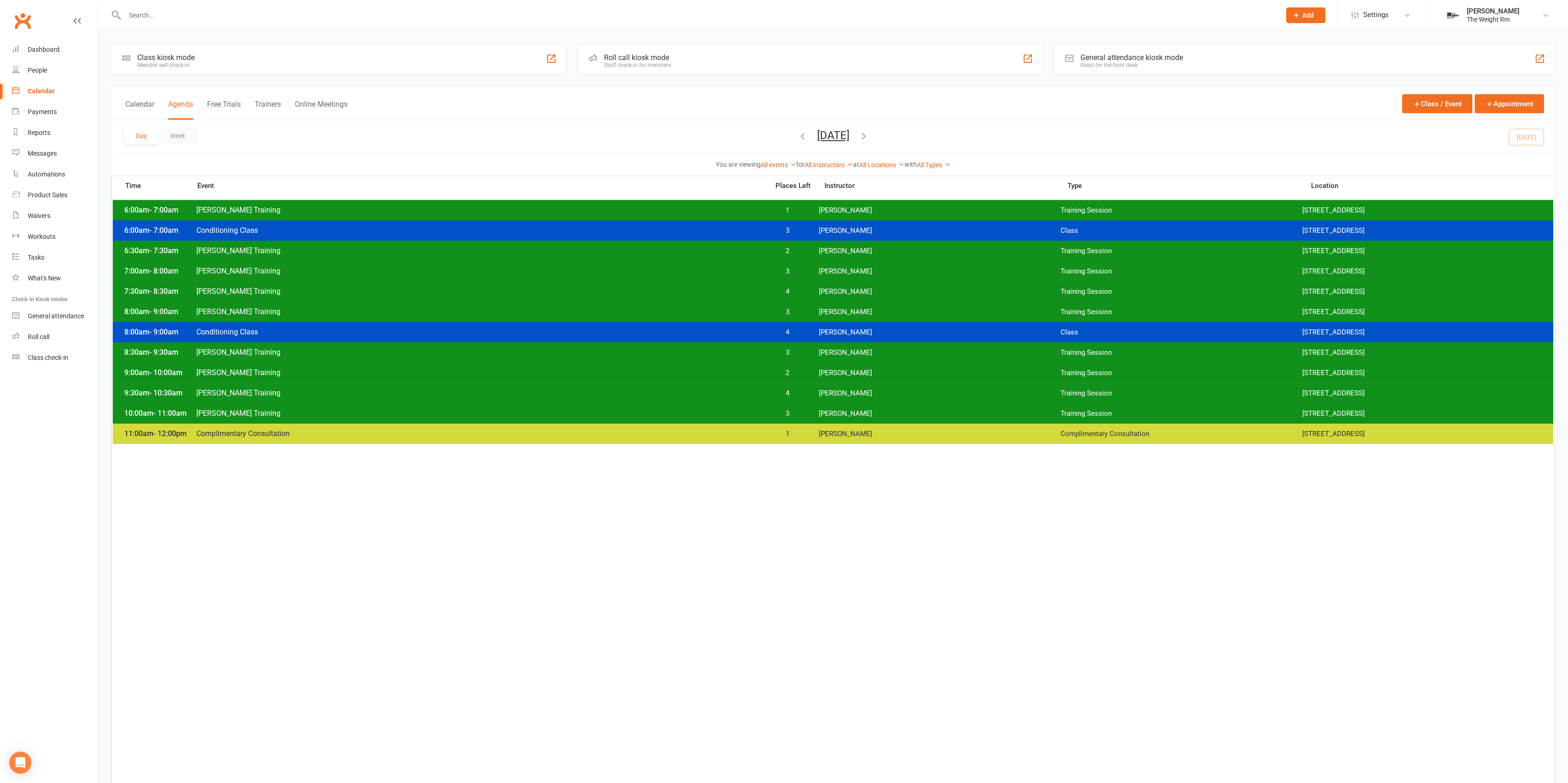
click at [359, 28] on div at bounding box center [692, 15] width 1163 height 30
click at [351, 22] on div at bounding box center [692, 15] width 1163 height 30
click at [344, 15] on input "text" at bounding box center [698, 15] width 1152 height 13
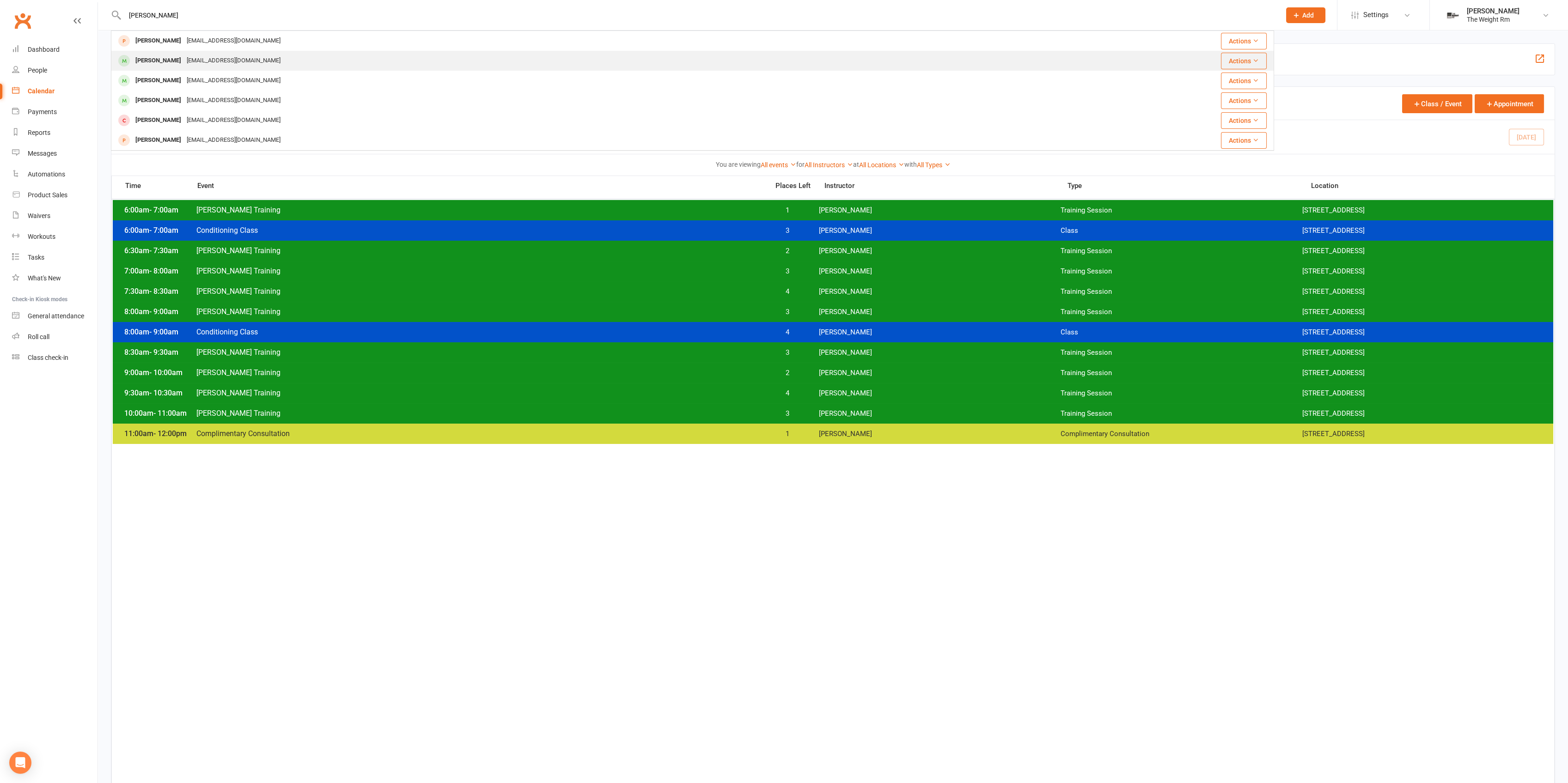
type input "kathy"
click at [315, 55] on div "Kathy Lau kathylau21@gmail.com" at bounding box center [558, 60] width 892 height 19
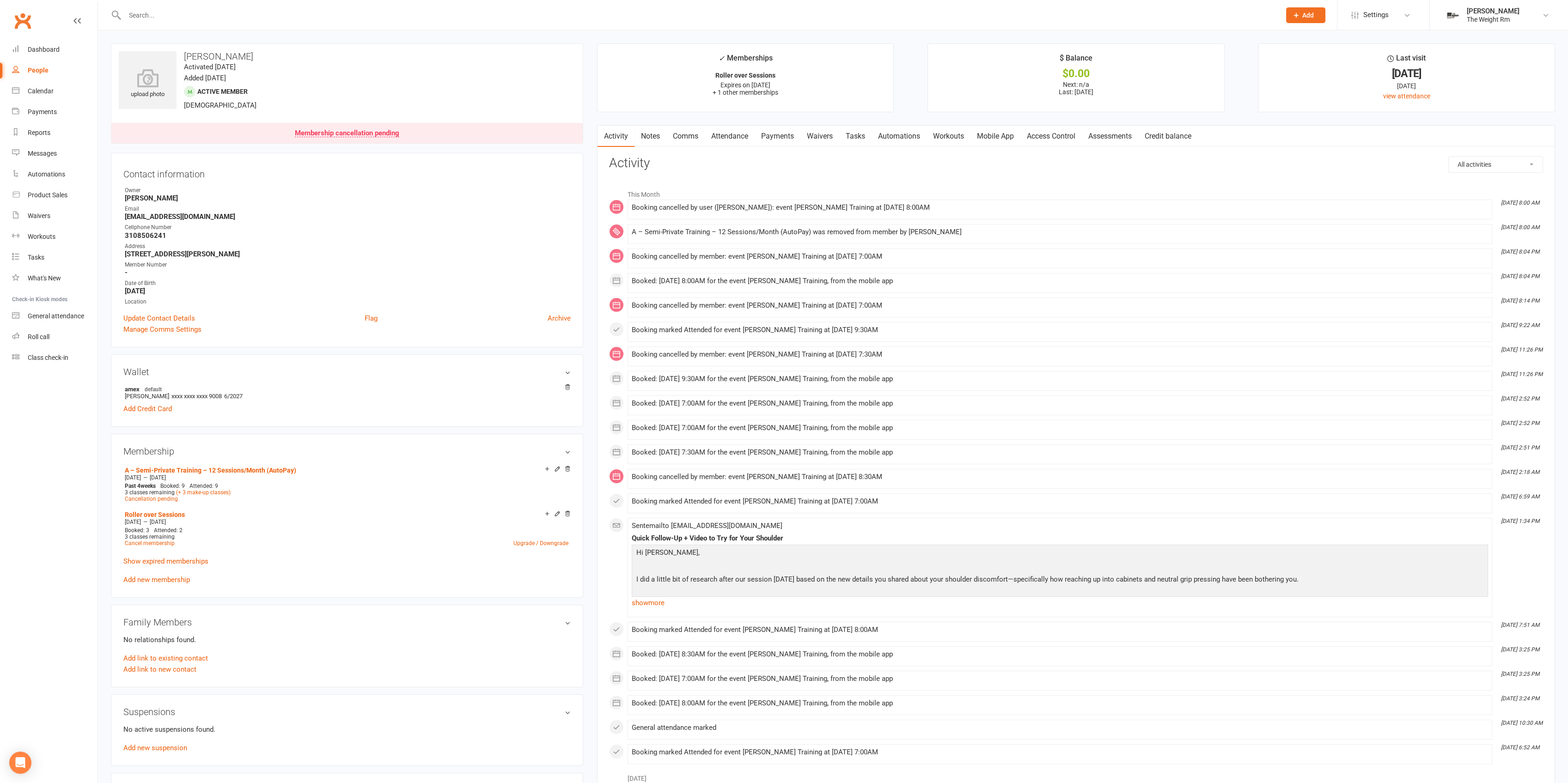
drag, startPoint x: 691, startPoint y: 134, endPoint x: 685, endPoint y: 130, distance: 7.2
click at [691, 134] on link "Comms" at bounding box center [685, 136] width 38 height 21
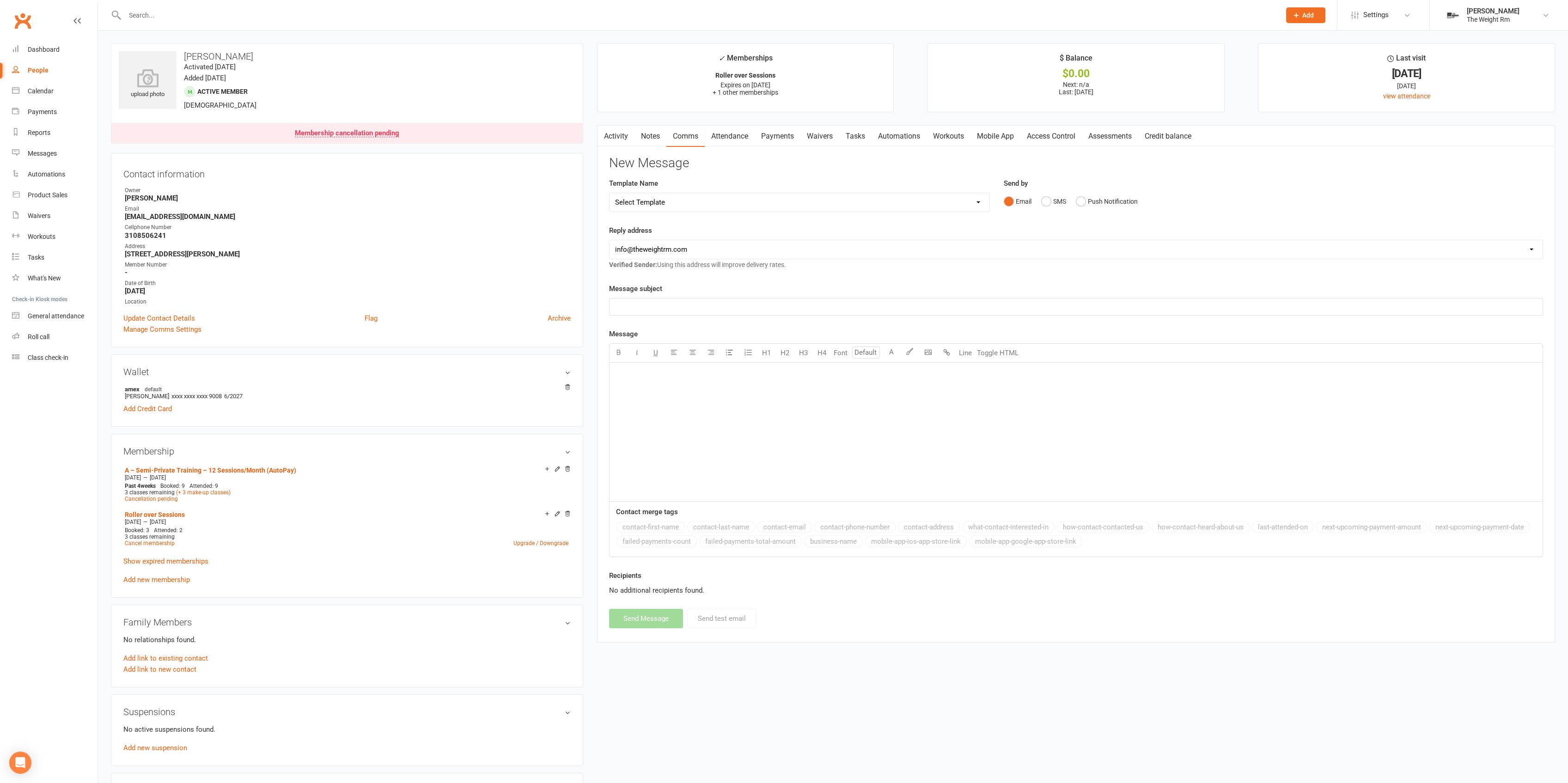
click at [771, 421] on div "﻿" at bounding box center [1076, 431] width 933 height 138
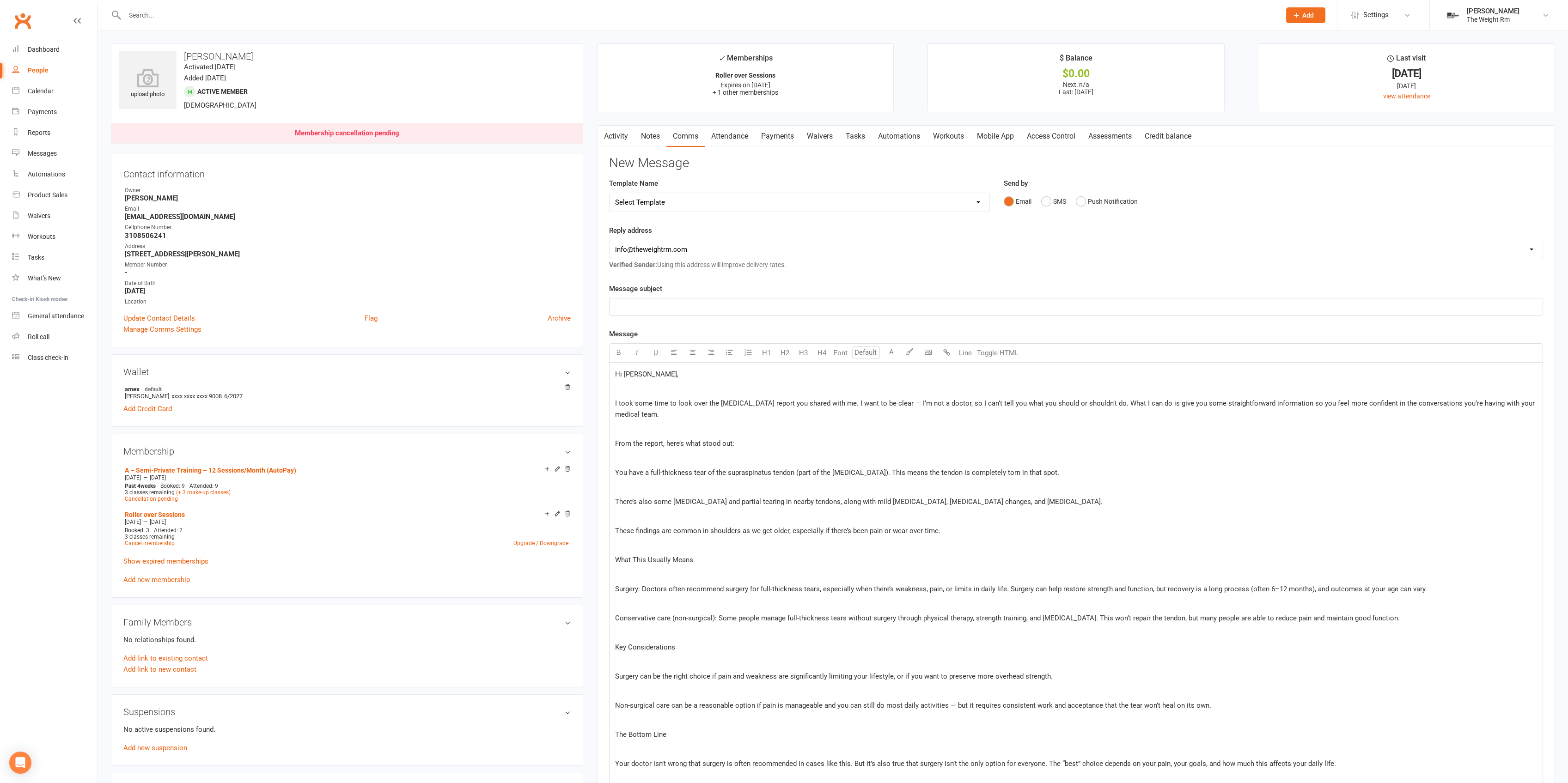
click at [732, 307] on p "﻿" at bounding box center [1076, 307] width 922 height 11
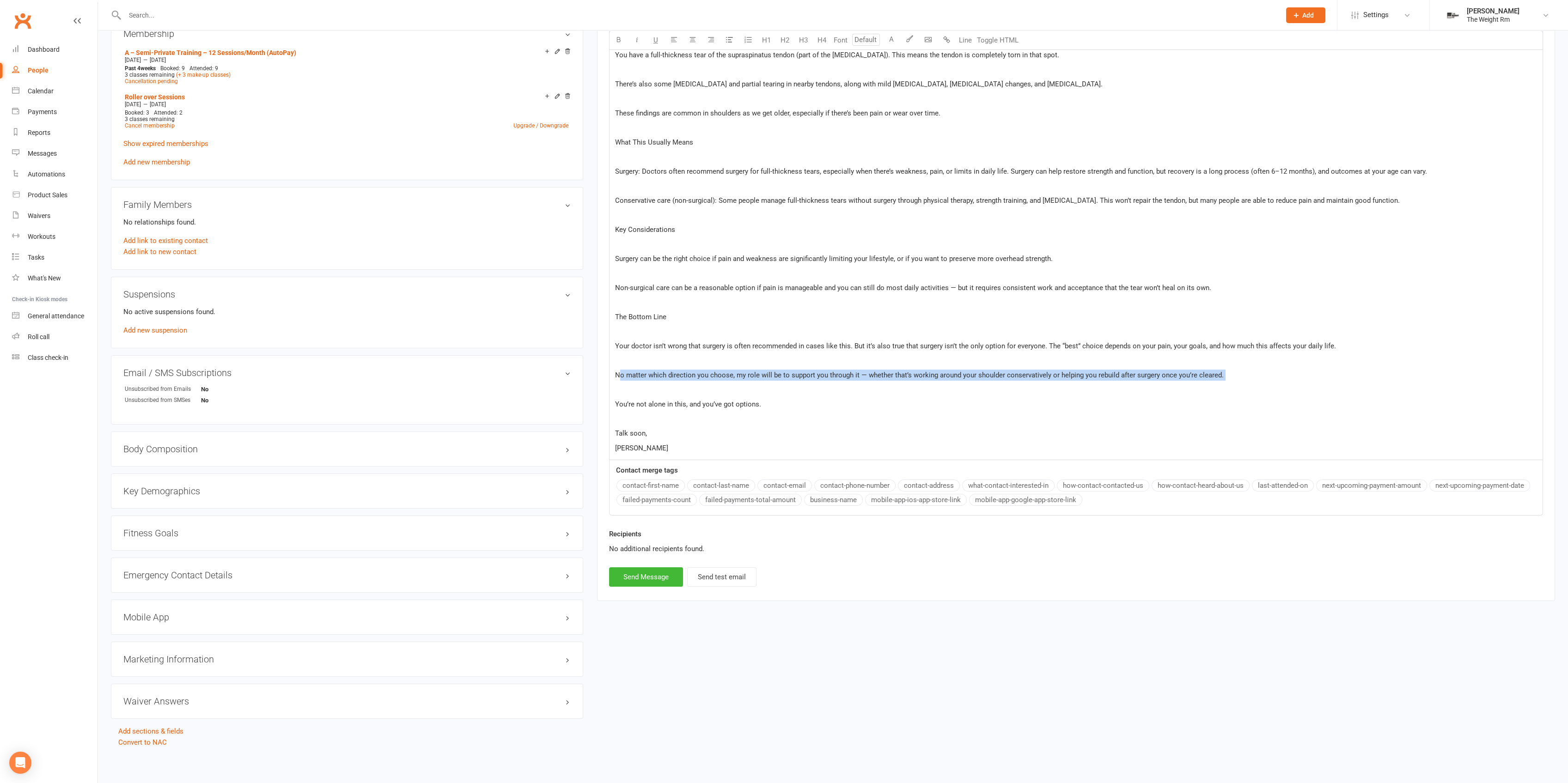
drag, startPoint x: 661, startPoint y: 376, endPoint x: 618, endPoint y: 368, distance: 43.7
click at [618, 368] on div "Hi Kathryn, ﻿ I took some time to look over the MRI report you shared with me. …" at bounding box center [1076, 202] width 933 height 515
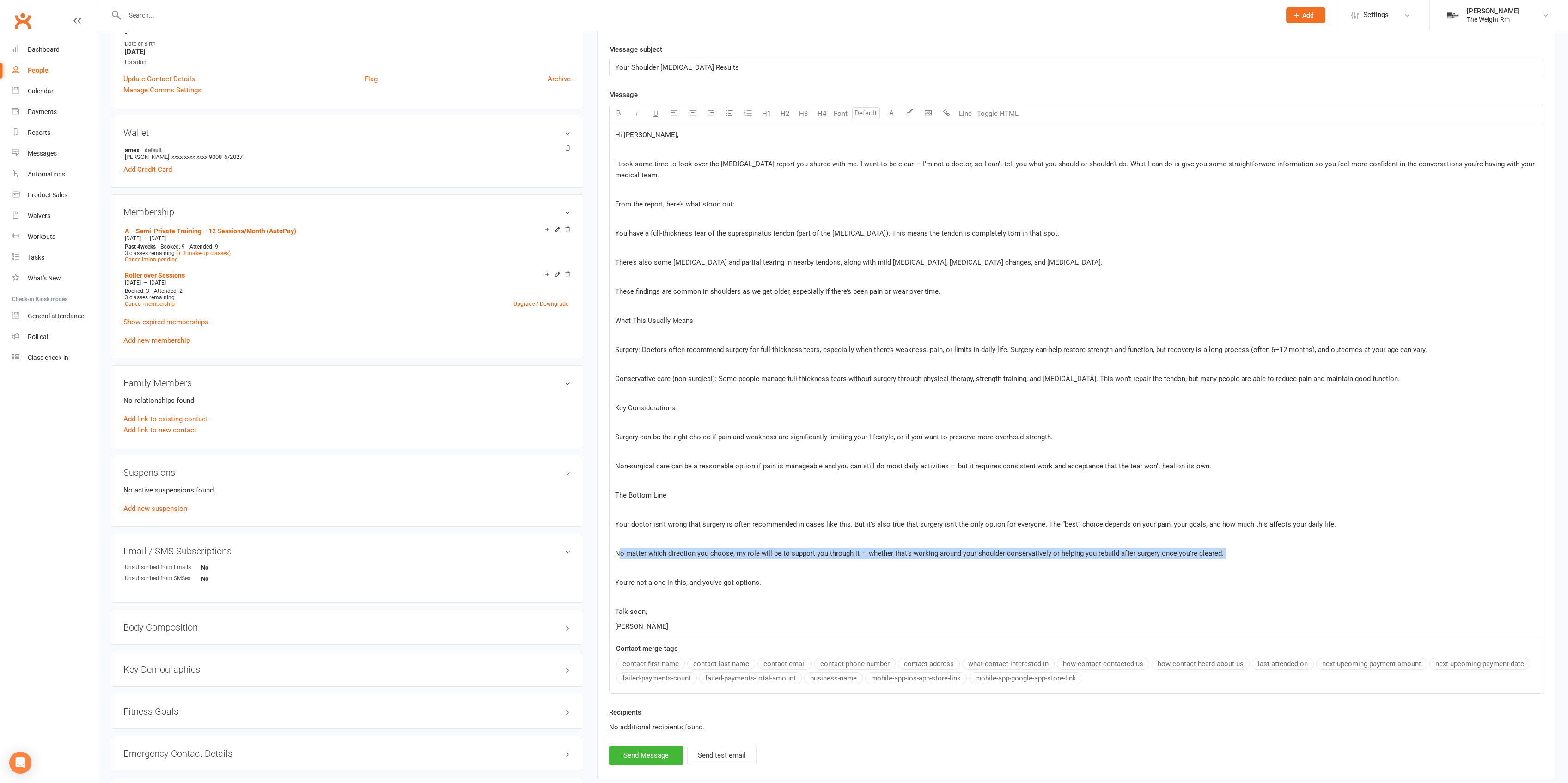
scroll to position [109, 0]
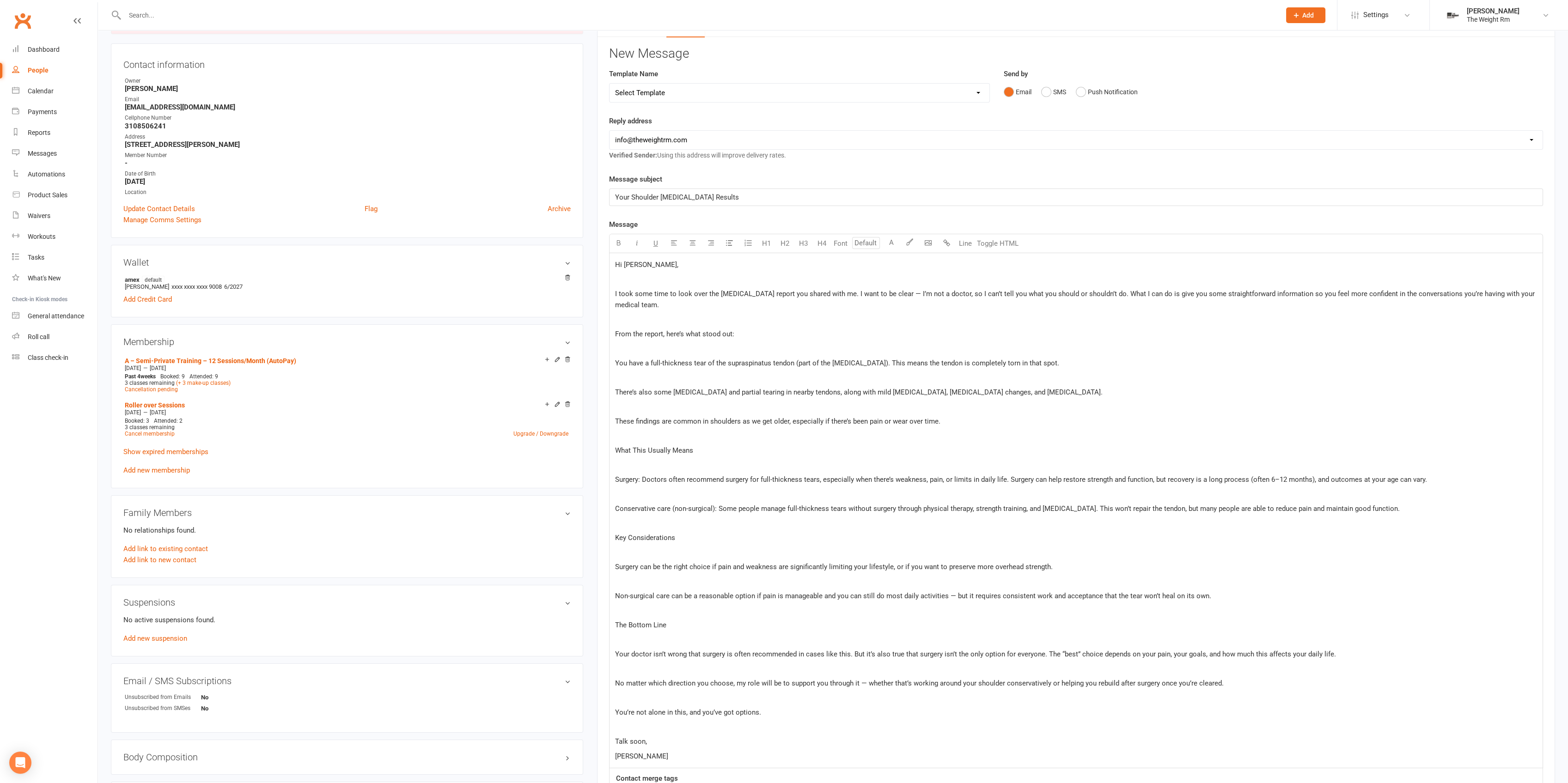
click at [659, 280] on p "﻿" at bounding box center [1076, 279] width 922 height 11
drag, startPoint x: 658, startPoint y: 262, endPoint x: 618, endPoint y: 263, distance: 40.0
click at [618, 263] on p "Hi Kathryn," at bounding box center [1076, 264] width 922 height 11
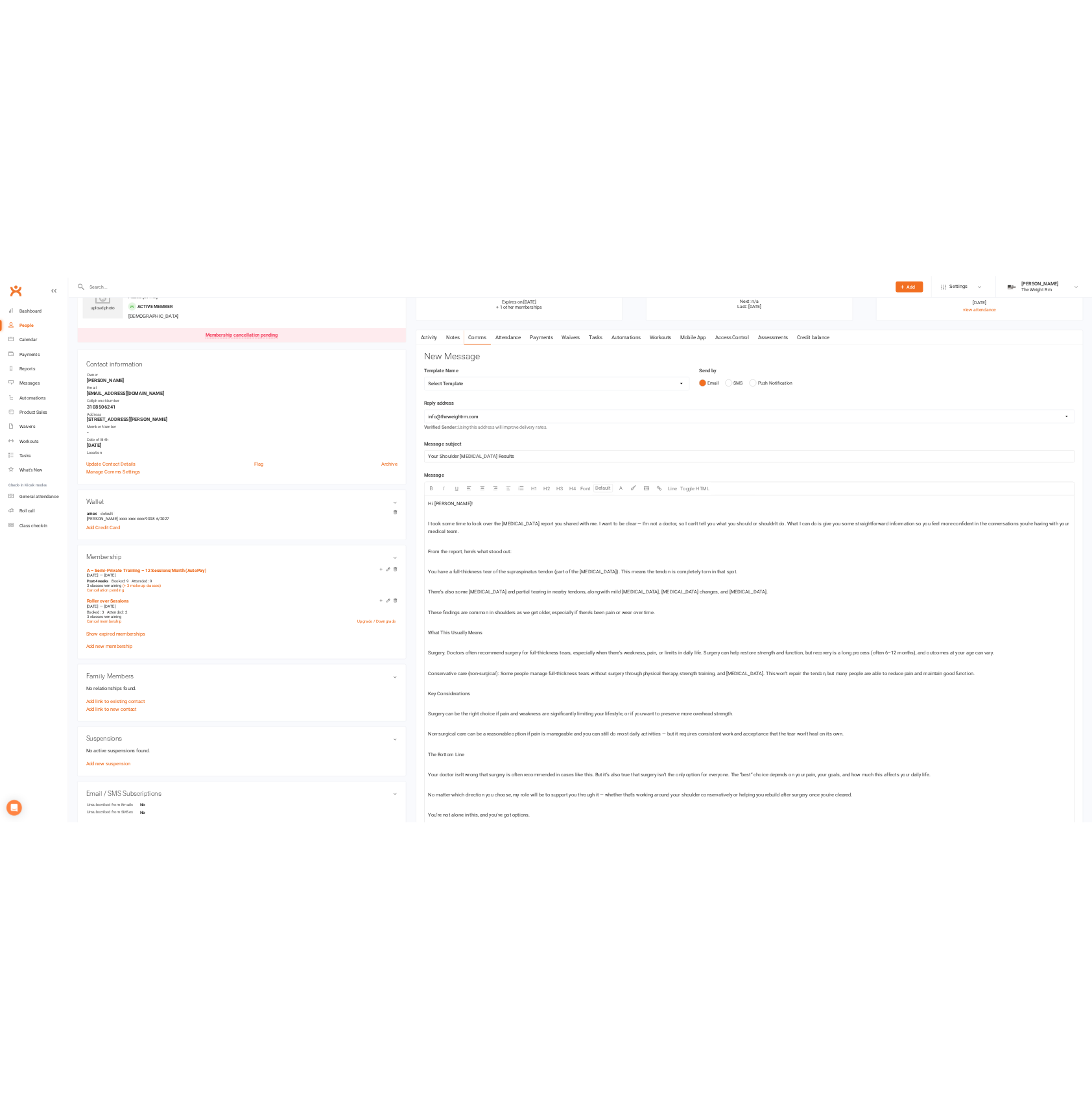
scroll to position [93, 0]
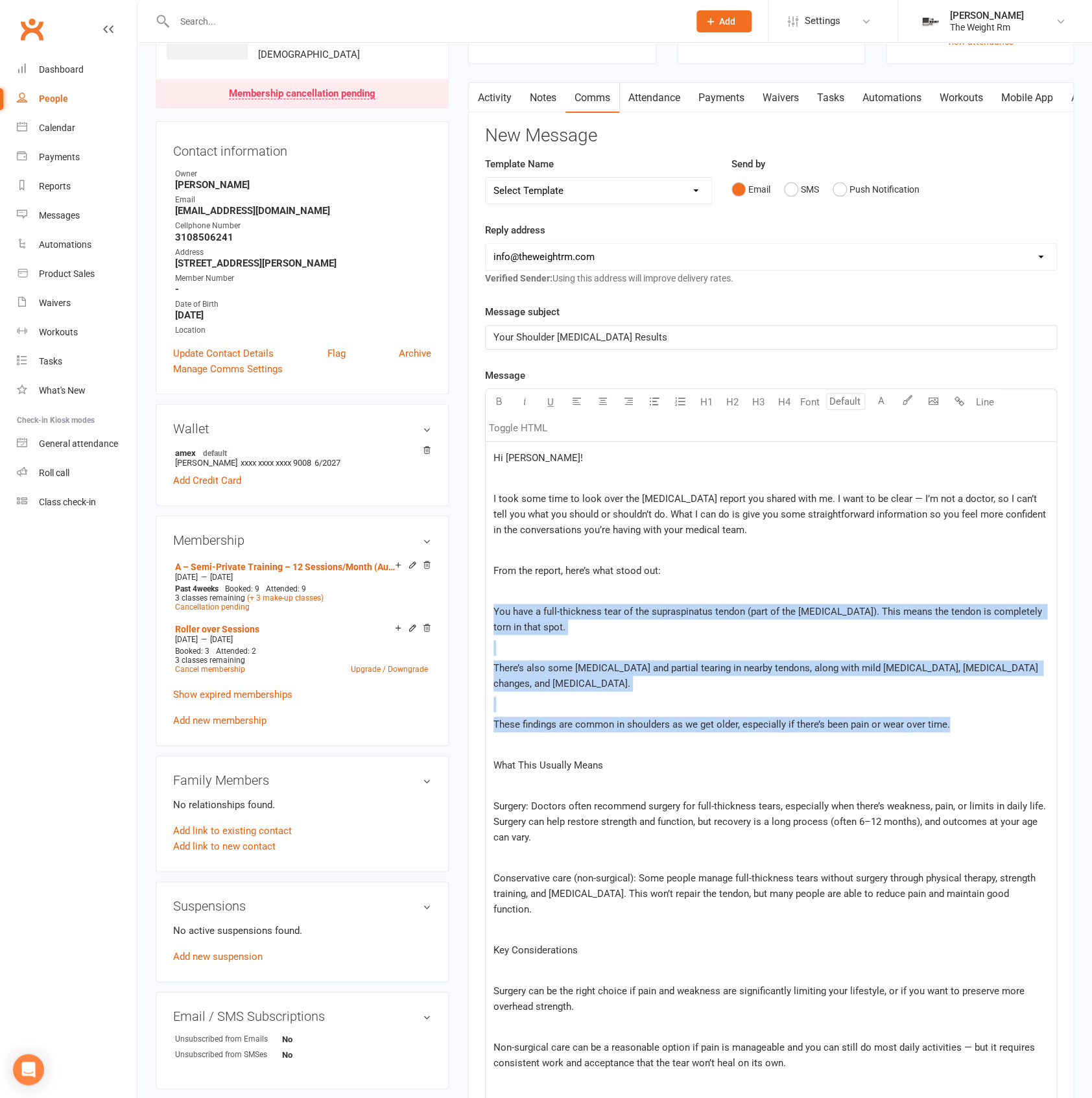
drag, startPoint x: 706, startPoint y: 655, endPoint x: 487, endPoint y: 608, distance: 224.0
click at [487, 608] on div "Hi Kathy! ﻿ I took some time to look over the MRI report you shared with me. I …" at bounding box center [771, 890] width 571 height 895
click at [654, 398] on icon "button" at bounding box center [655, 401] width 9 height 9
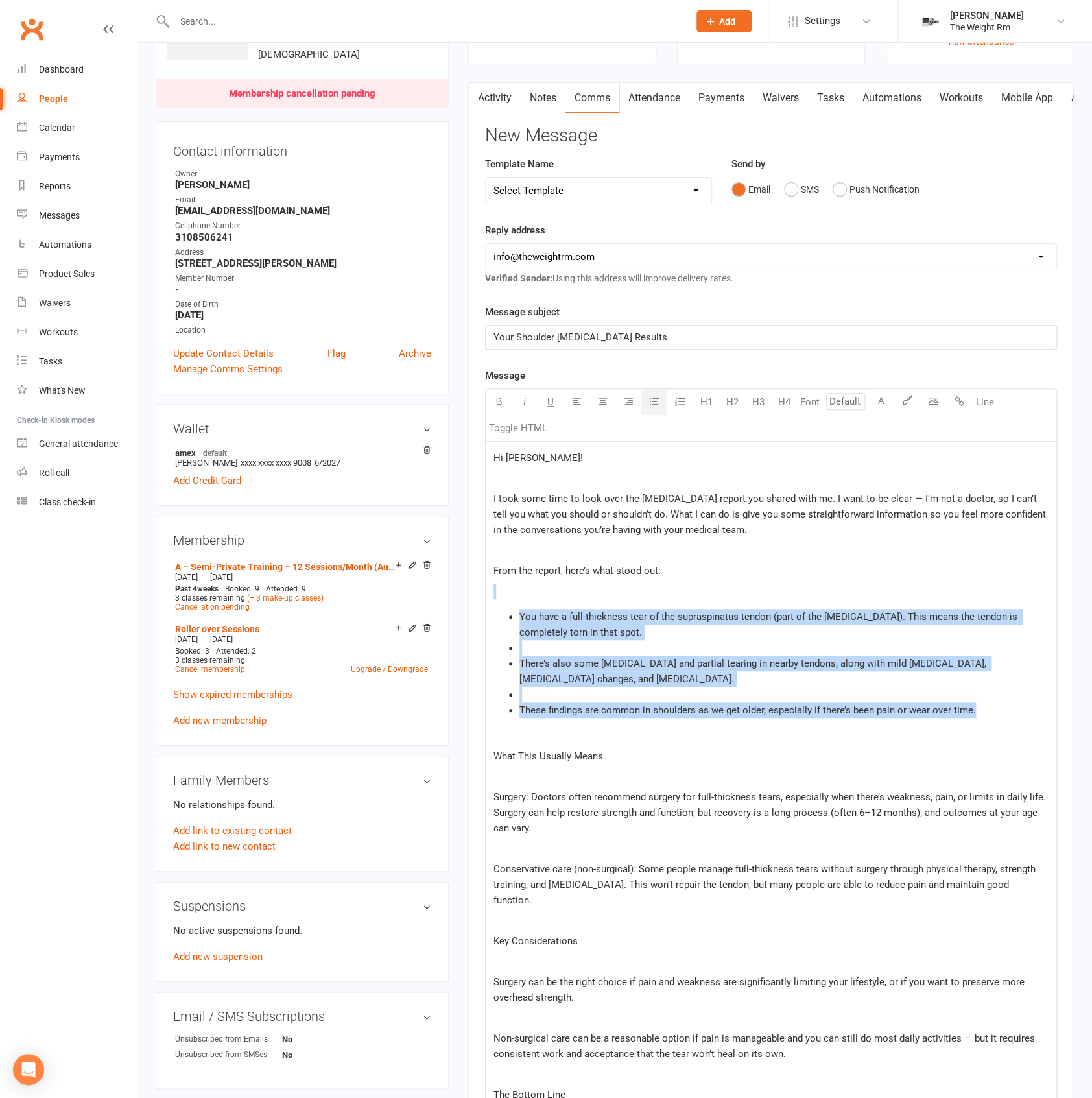
click at [566, 680] on span "There’s also some degeneration and partial tearing in nearby tendons, along wit…" at bounding box center [754, 671] width 470 height 27
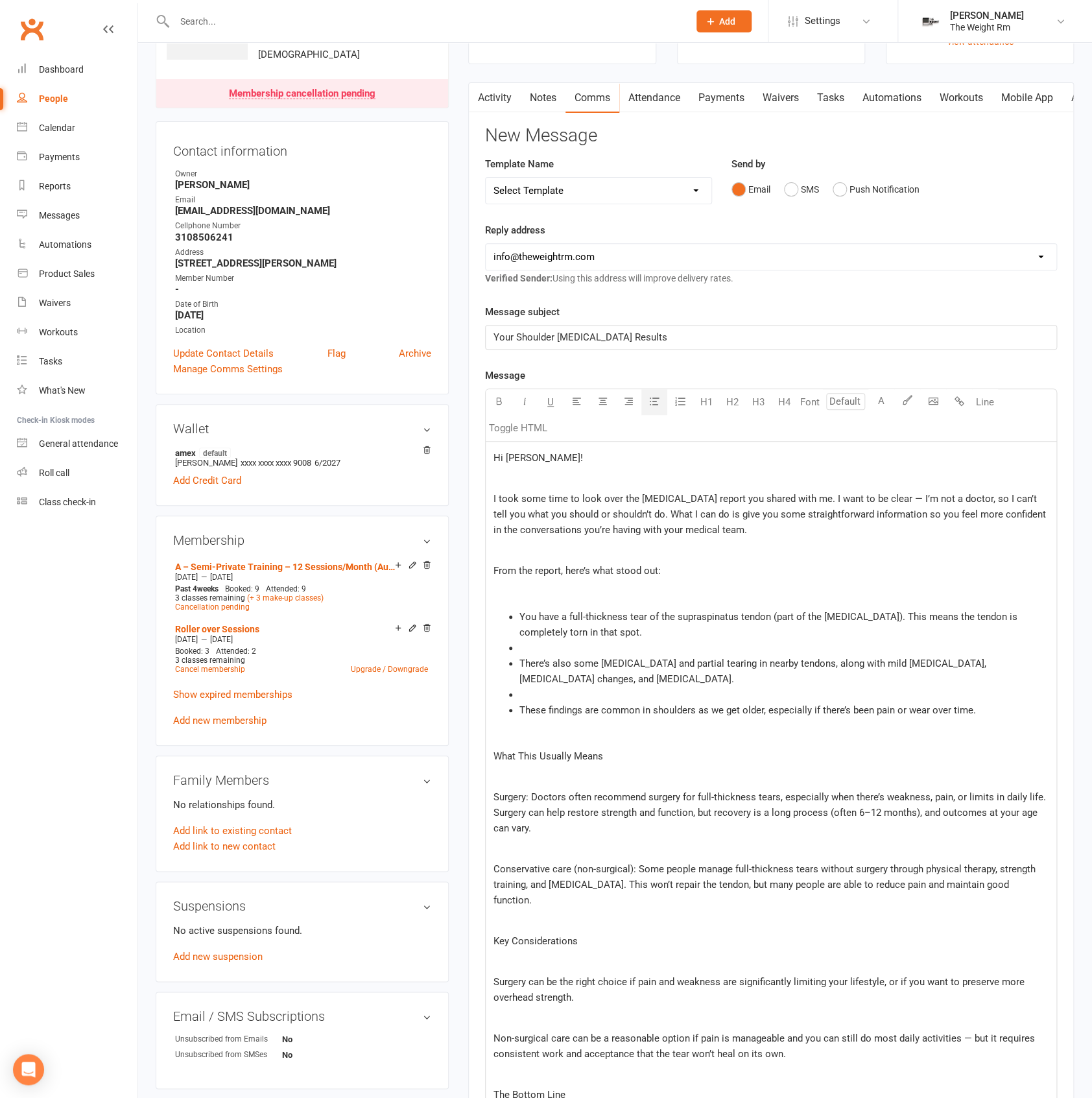
click at [549, 652] on li "﻿" at bounding box center [784, 648] width 529 height 16
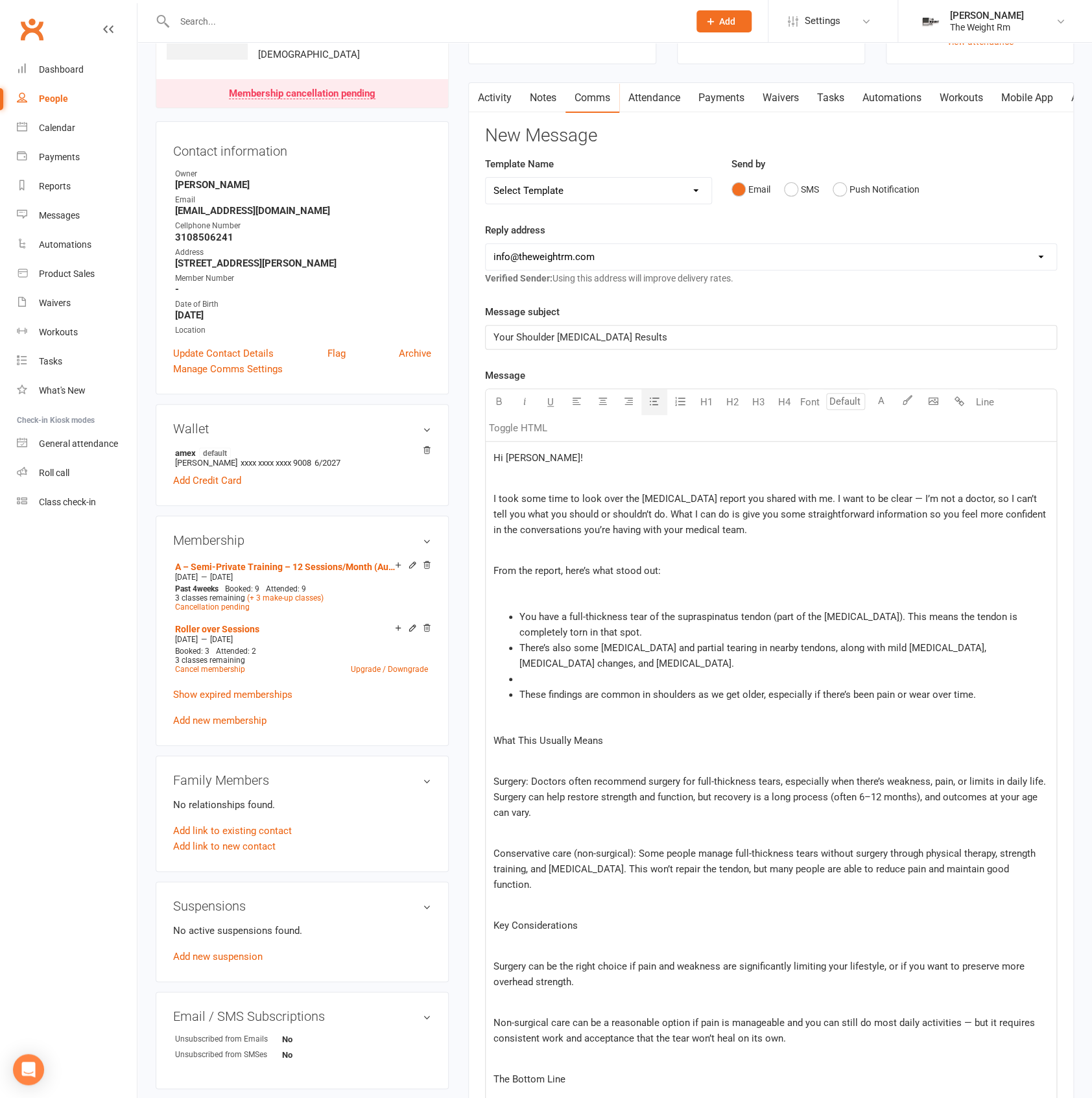
click at [545, 676] on li "﻿" at bounding box center [784, 679] width 529 height 16
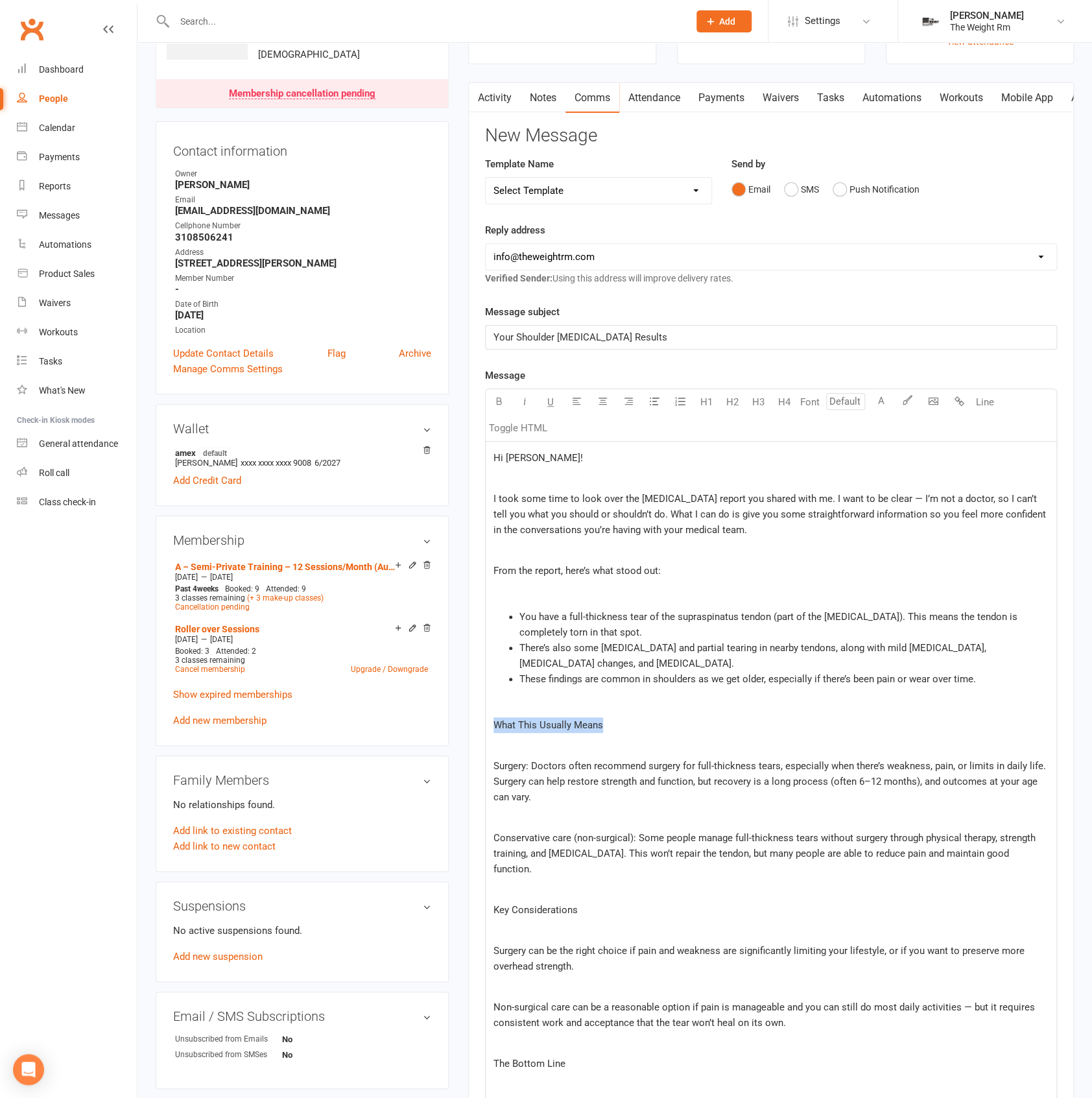
drag, startPoint x: 601, startPoint y: 731, endPoint x: 496, endPoint y: 728, distance: 105.0
click at [496, 728] on p "What This Usually Means" at bounding box center [771, 725] width 555 height 16
click at [578, 741] on p "﻿" at bounding box center [771, 745] width 555 height 16
drag, startPoint x: 528, startPoint y: 766, endPoint x: 493, endPoint y: 764, distance: 35.1
click at [494, 764] on span "Surgery: Doctors often recommend surgery for full-thickness tears, especially w…" at bounding box center [771, 782] width 555 height 43
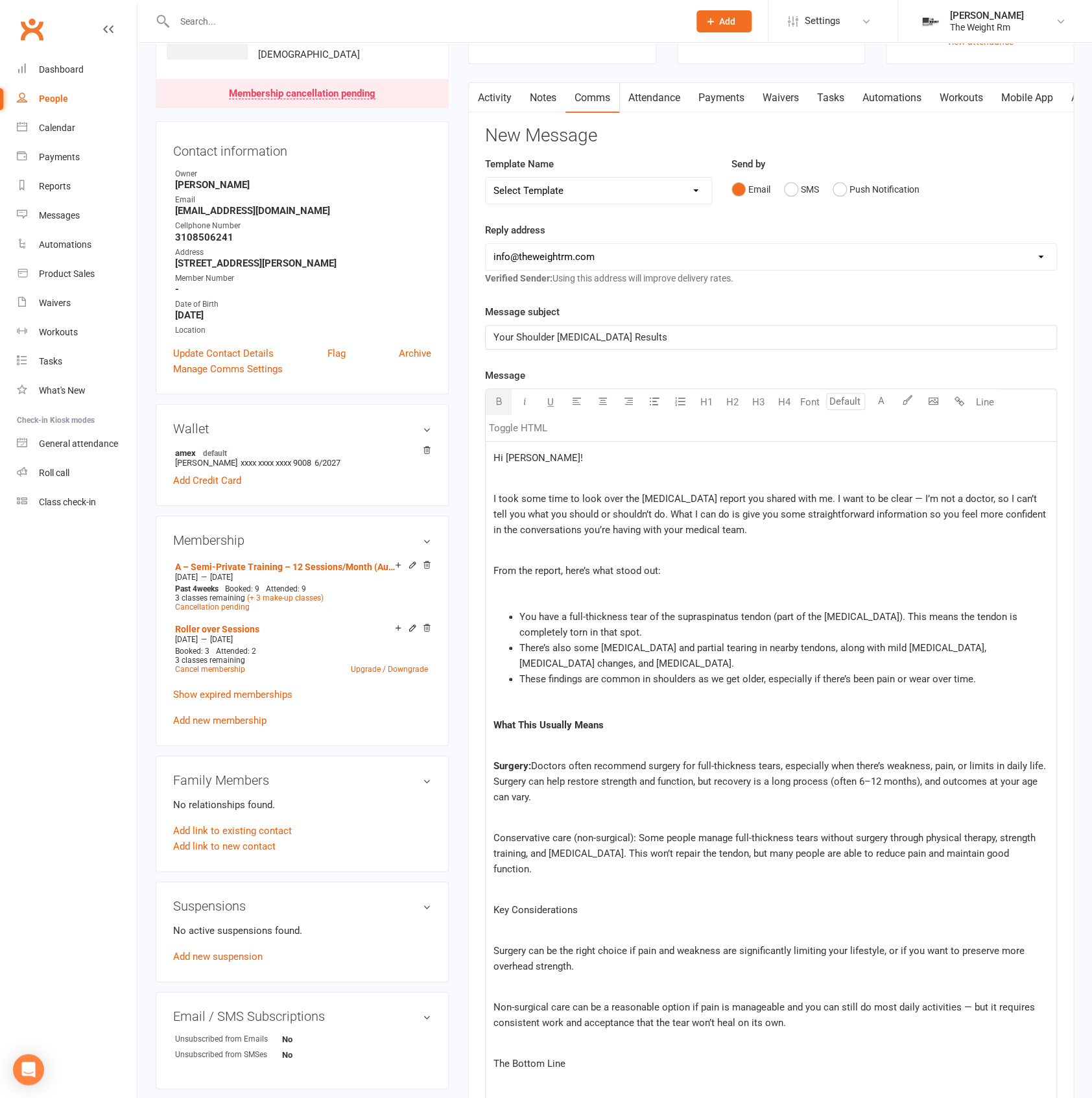
click at [545, 808] on div "Hi Kathy! ﻿ I took some time to look over the MRI report you shared with me. I …" at bounding box center [771, 869] width 571 height 854
drag, startPoint x: 633, startPoint y: 837, endPoint x: 490, endPoint y: 836, distance: 143.0
click at [490, 836] on div "Hi Kathy! ﻿ I took some time to look over the MRI report you shared with me. I …" at bounding box center [771, 869] width 571 height 854
click at [579, 855] on span "Some people manage full-thickness tears without surgery through physical therap…" at bounding box center [766, 854] width 546 height 43
drag, startPoint x: 899, startPoint y: 688, endPoint x: 877, endPoint y: 693, distance: 22.6
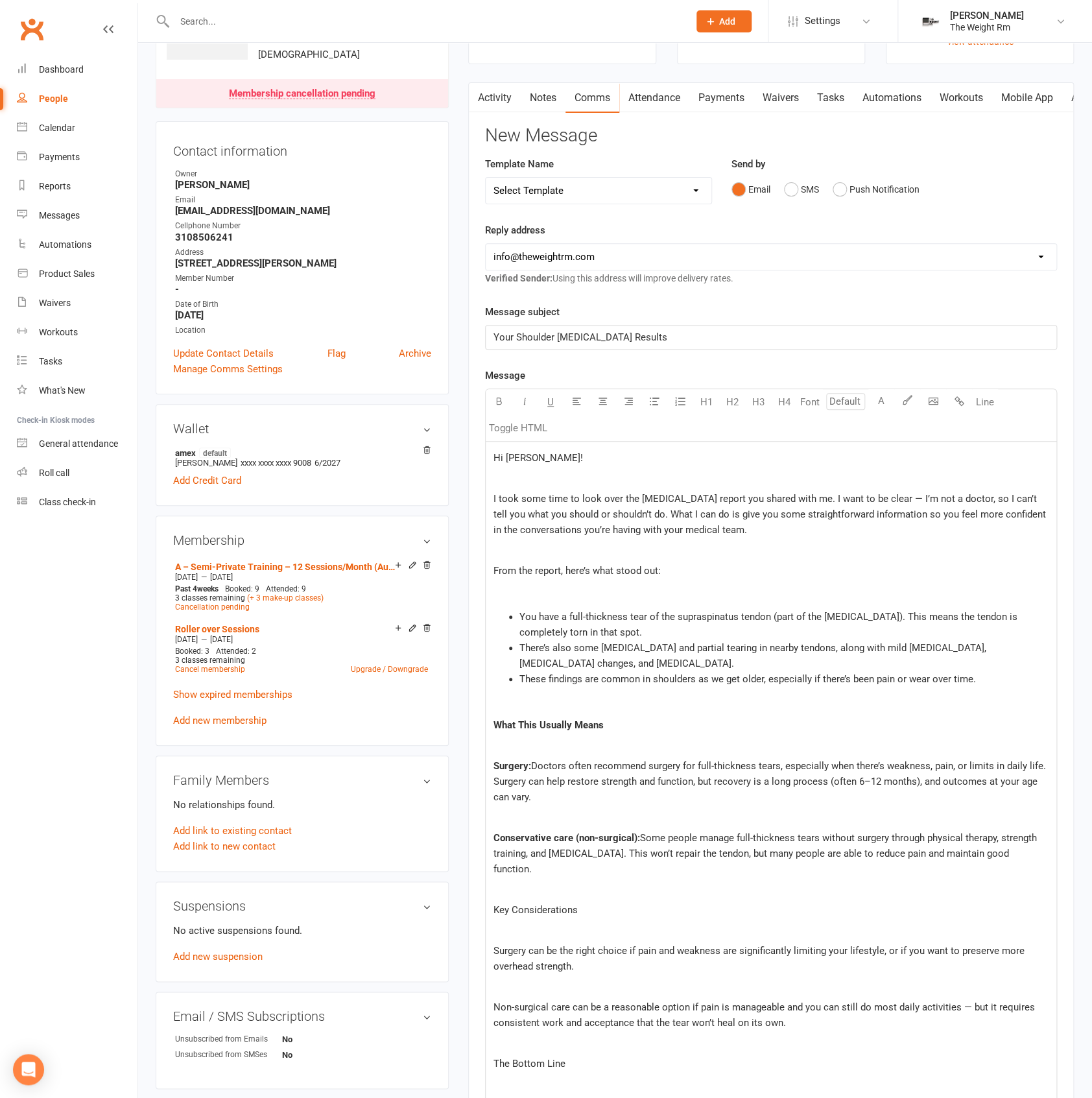
click at [899, 688] on div "Hi Kathy! ﻿ I took some time to look over the MRI report you shared with me. I …" at bounding box center [771, 869] width 571 height 854
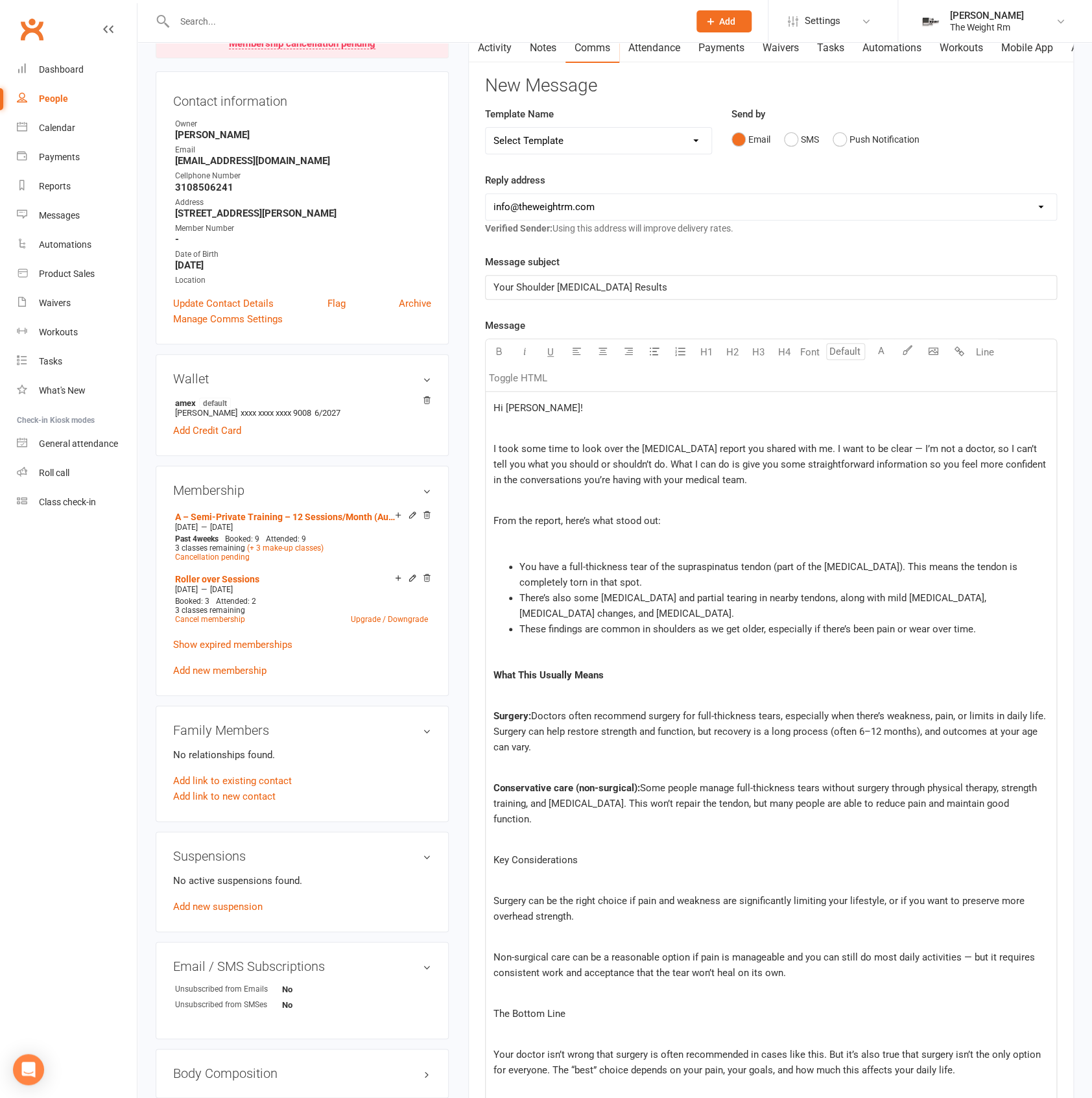
scroll to position [180, 0]
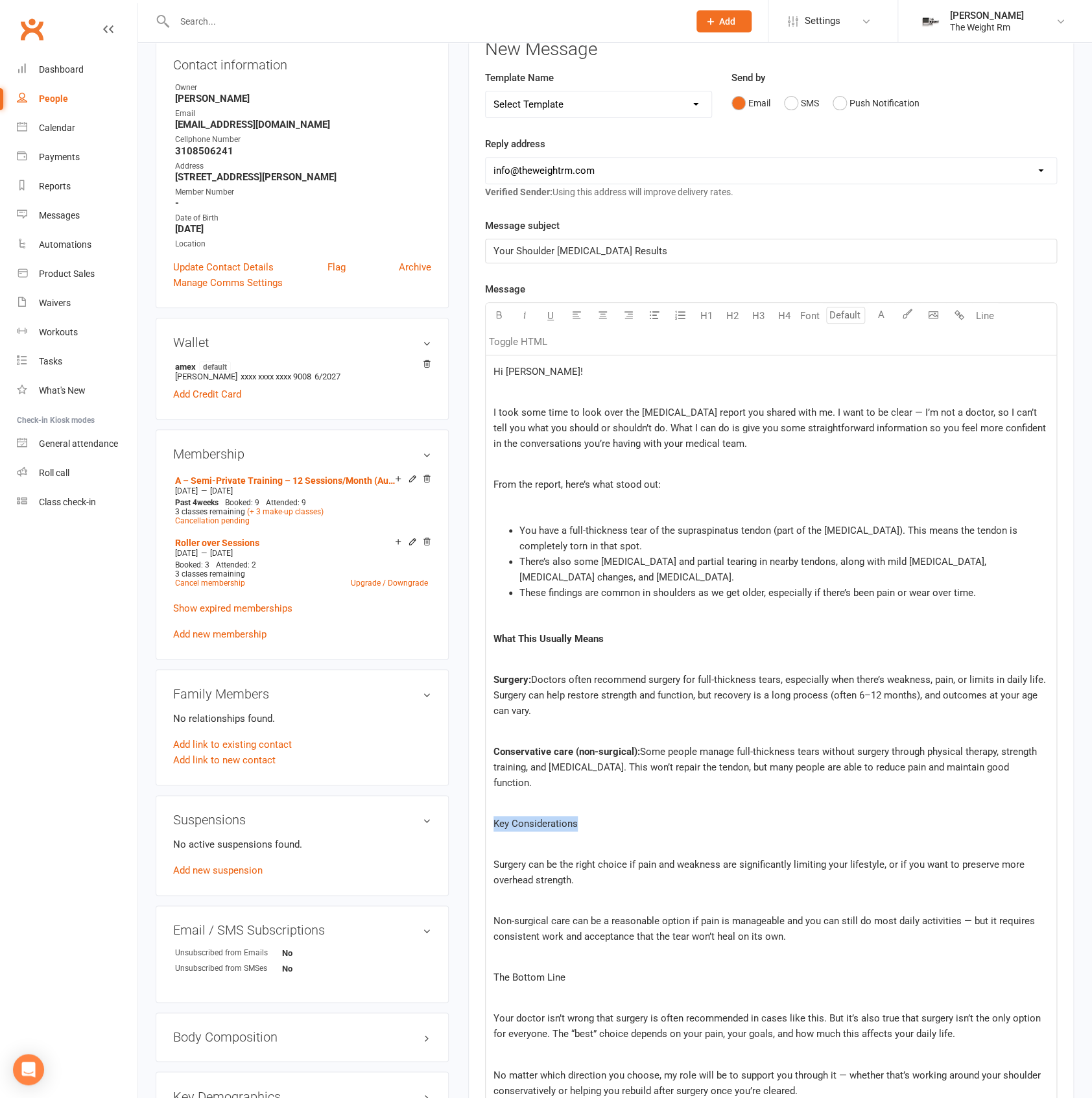
drag, startPoint x: 607, startPoint y: 824, endPoint x: 484, endPoint y: 815, distance: 123.3
click at [484, 815] on div "Activity Notes Comms Attendance Payments Waivers Tasks Automations Workouts Mob…" at bounding box center [770, 722] width 606 height 1452
click at [571, 843] on p "﻿" at bounding box center [771, 844] width 555 height 16
click at [652, 902] on p "﻿" at bounding box center [771, 901] width 555 height 16
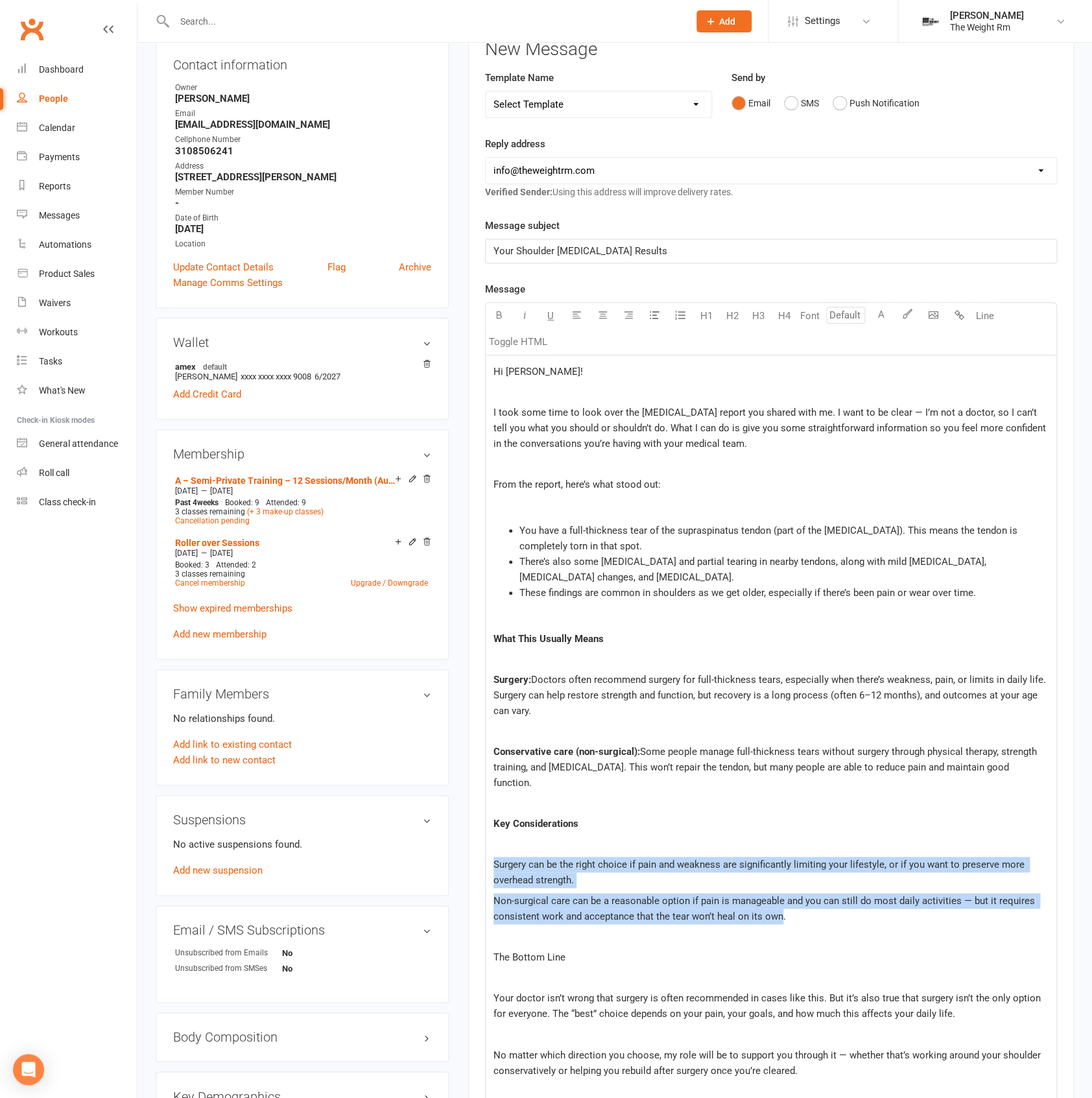
drag, startPoint x: 770, startPoint y: 917, endPoint x: 492, endPoint y: 864, distance: 283.0
click at [492, 864] on div "Hi Kathy! ﻿ I took some time to look over the MRI report you shared with me. I …" at bounding box center [771, 772] width 571 height 834
click at [654, 315] on icon "button" at bounding box center [655, 315] width 9 height 9
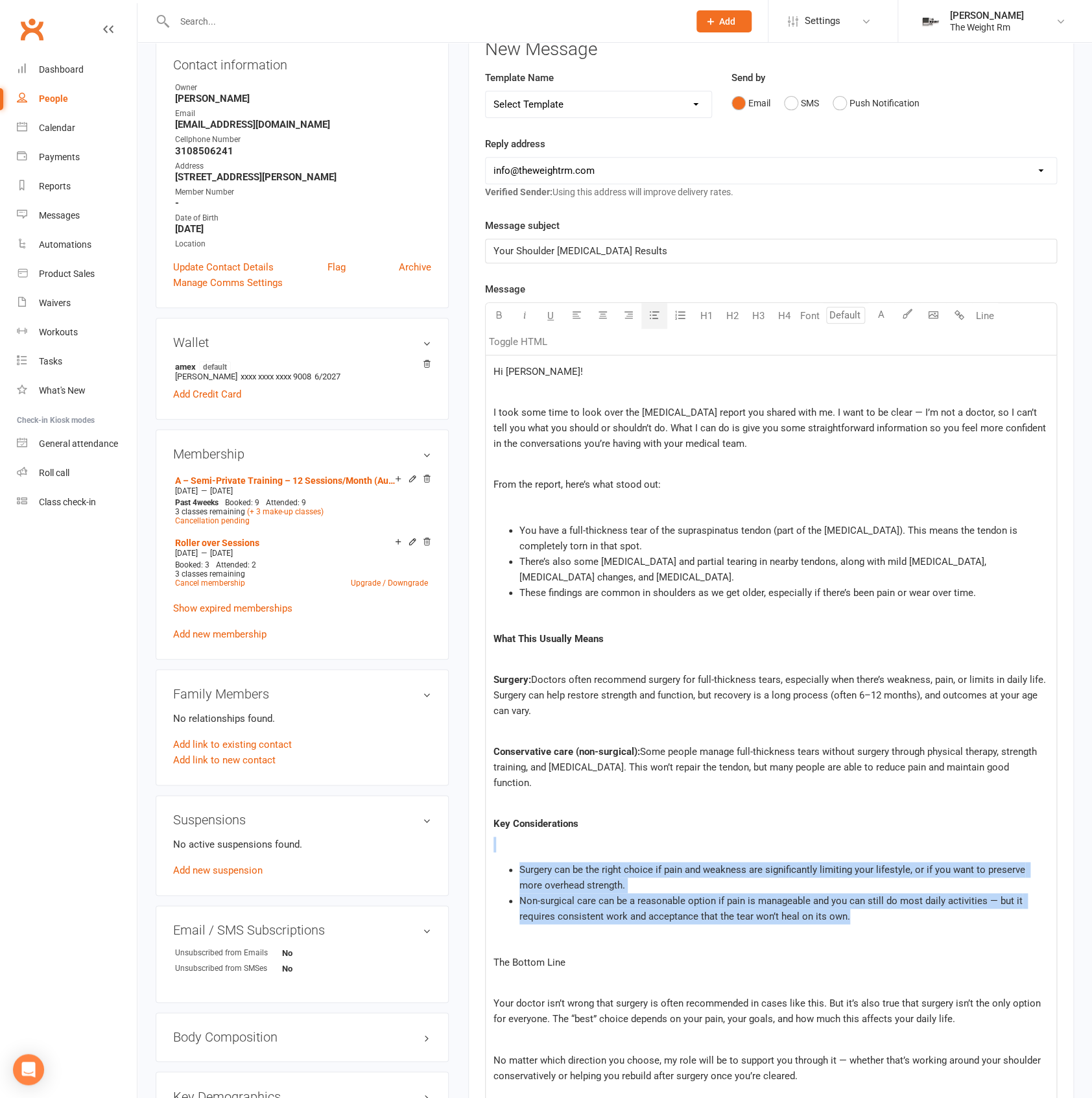
click at [653, 886] on li "Surgery can be the right choice if pain and weakness are significantly limiting…" at bounding box center [784, 877] width 529 height 31
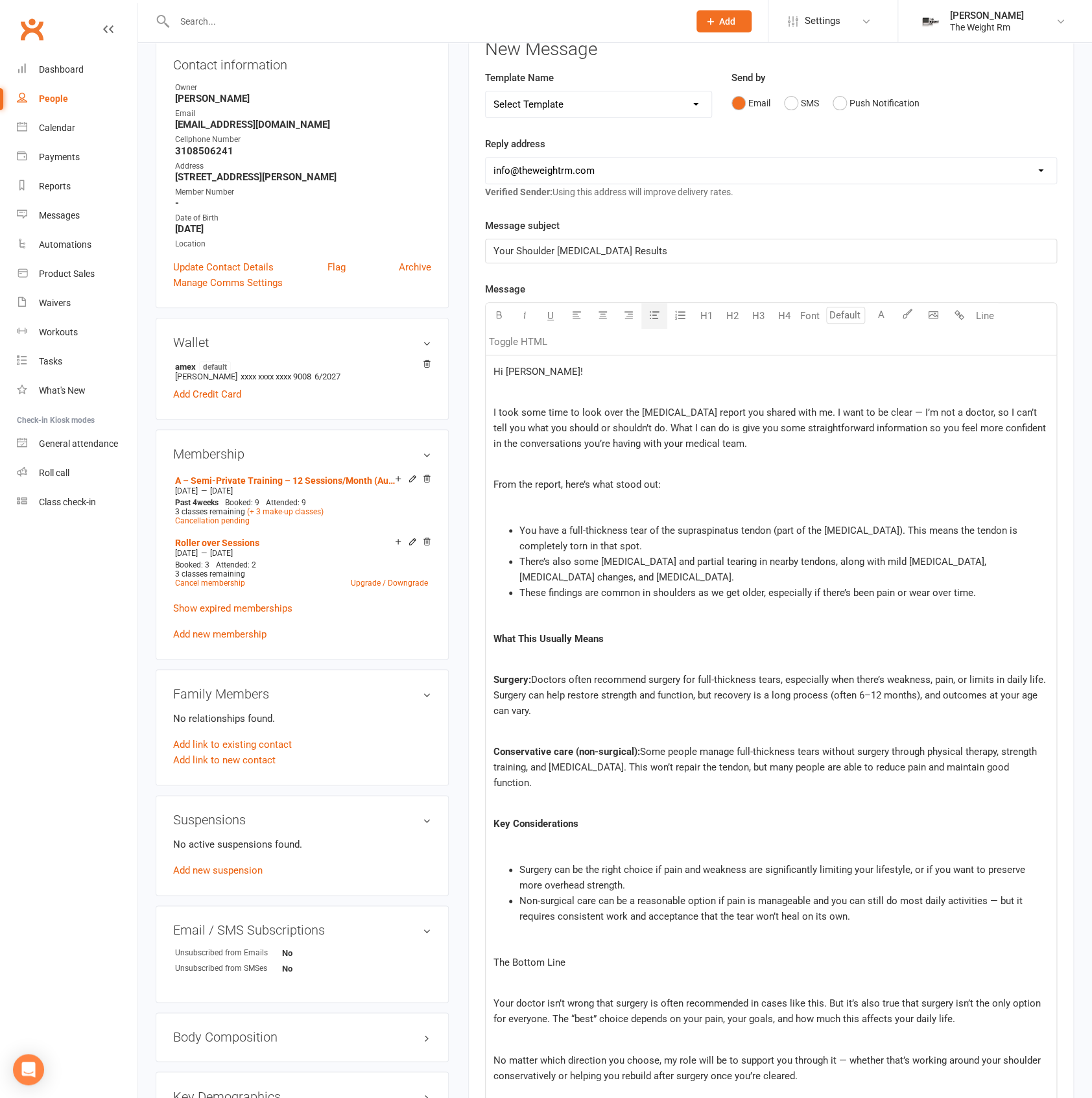
click at [622, 826] on p "Key Considerations" at bounding box center [771, 824] width 555 height 16
click at [596, 842] on p "﻿" at bounding box center [771, 844] width 555 height 16
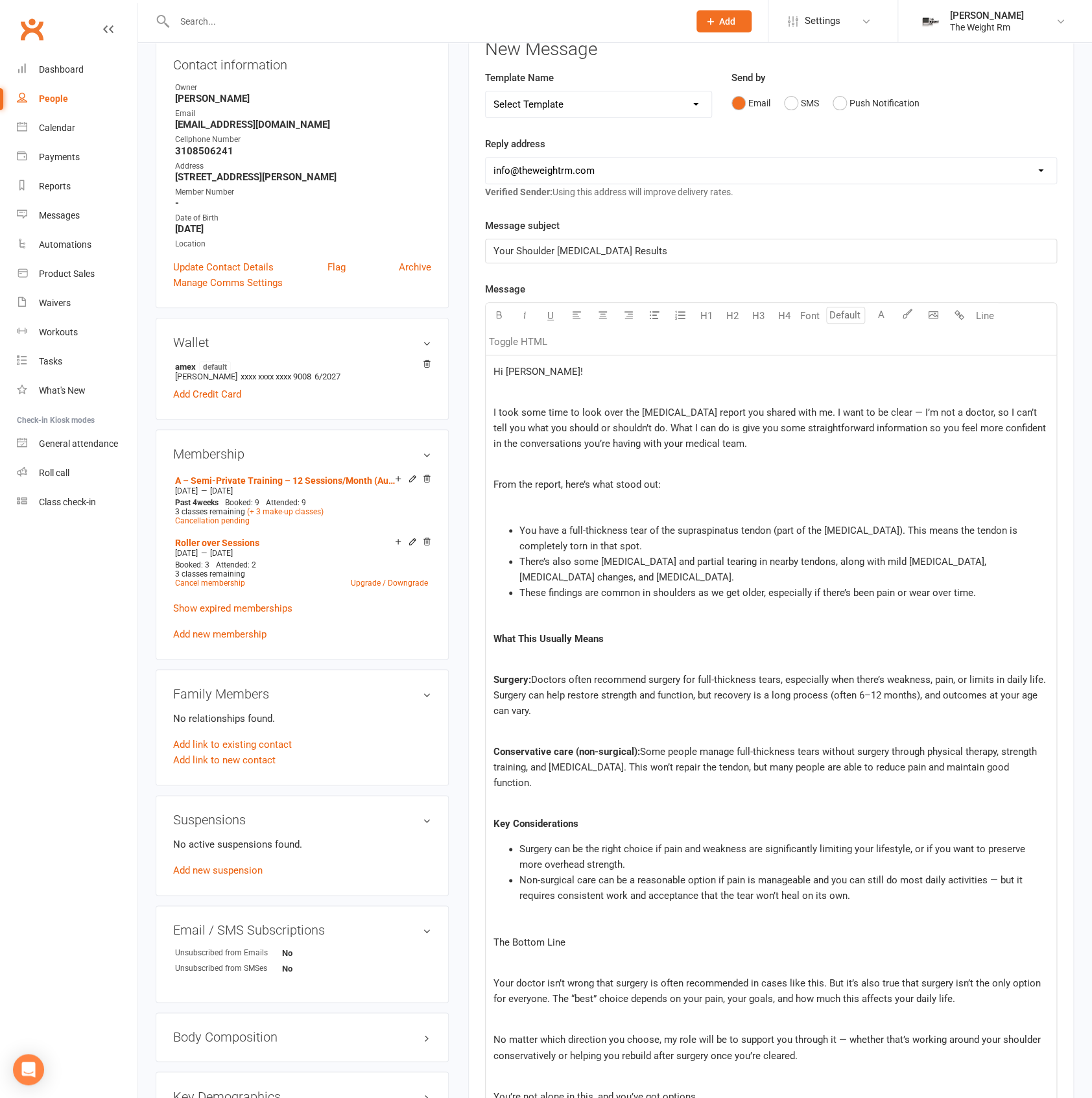
click at [548, 652] on p "﻿" at bounding box center [771, 660] width 555 height 16
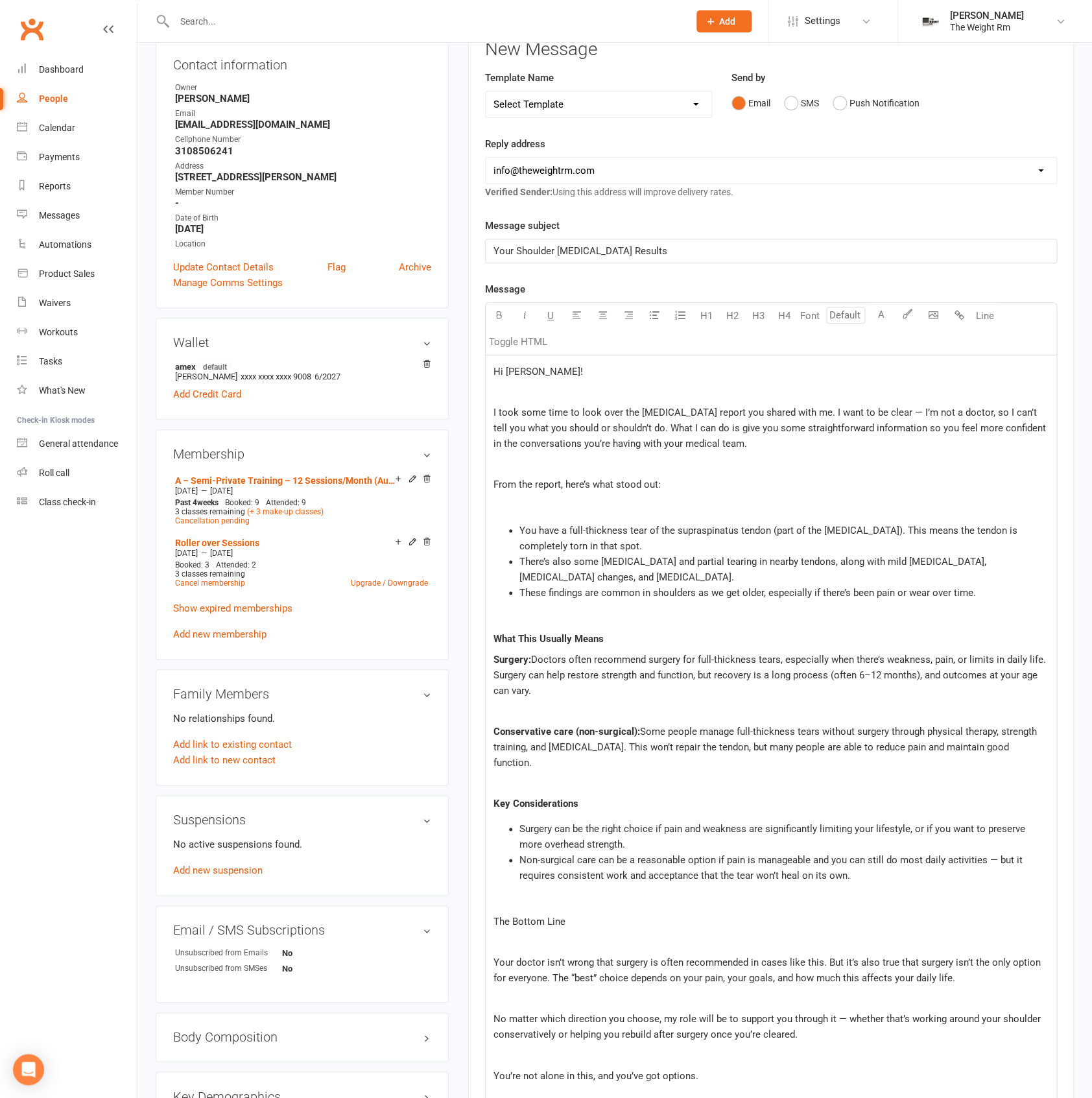
click at [562, 708] on p "﻿" at bounding box center [771, 711] width 555 height 16
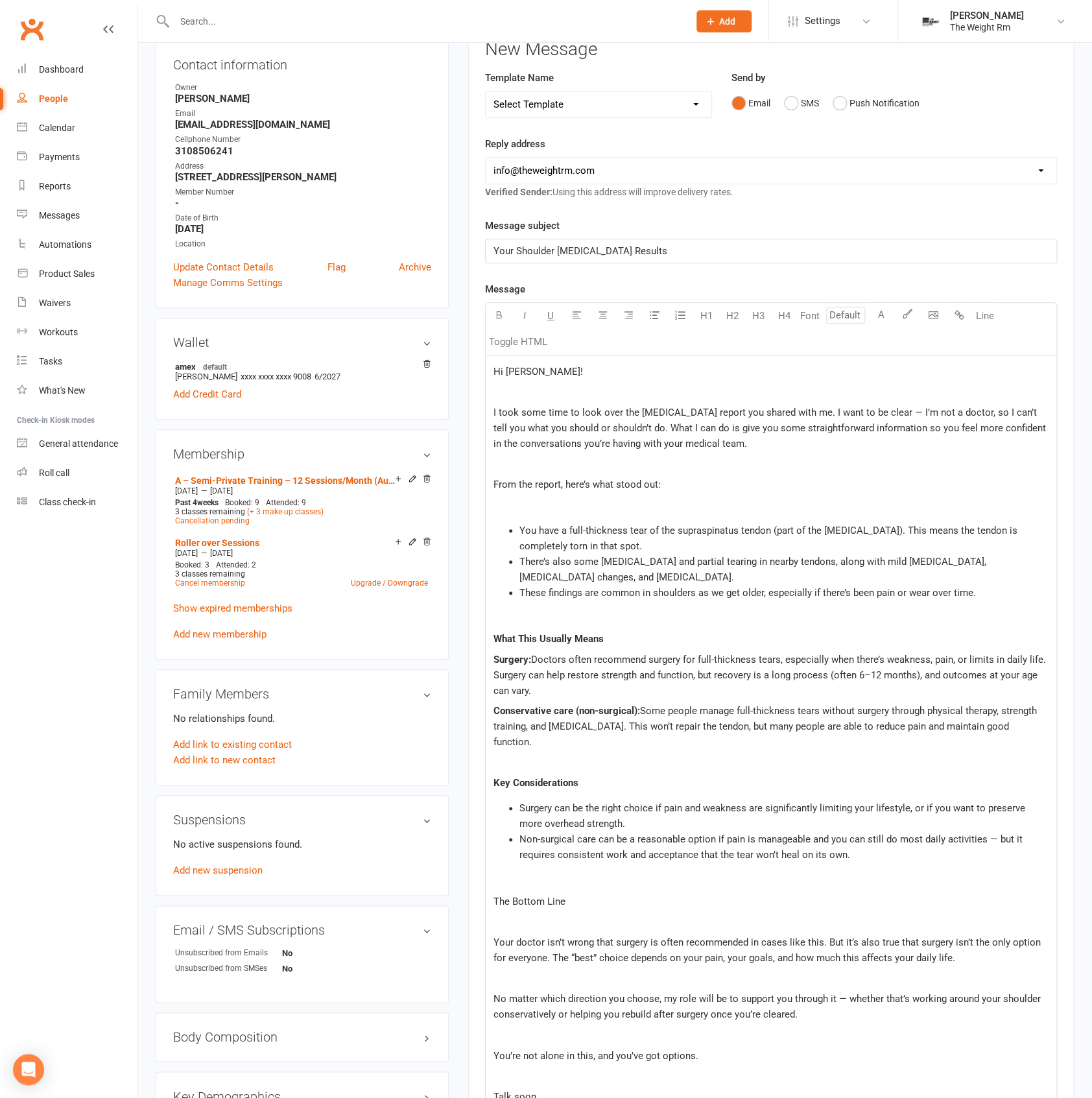
scroll to position [353, 0]
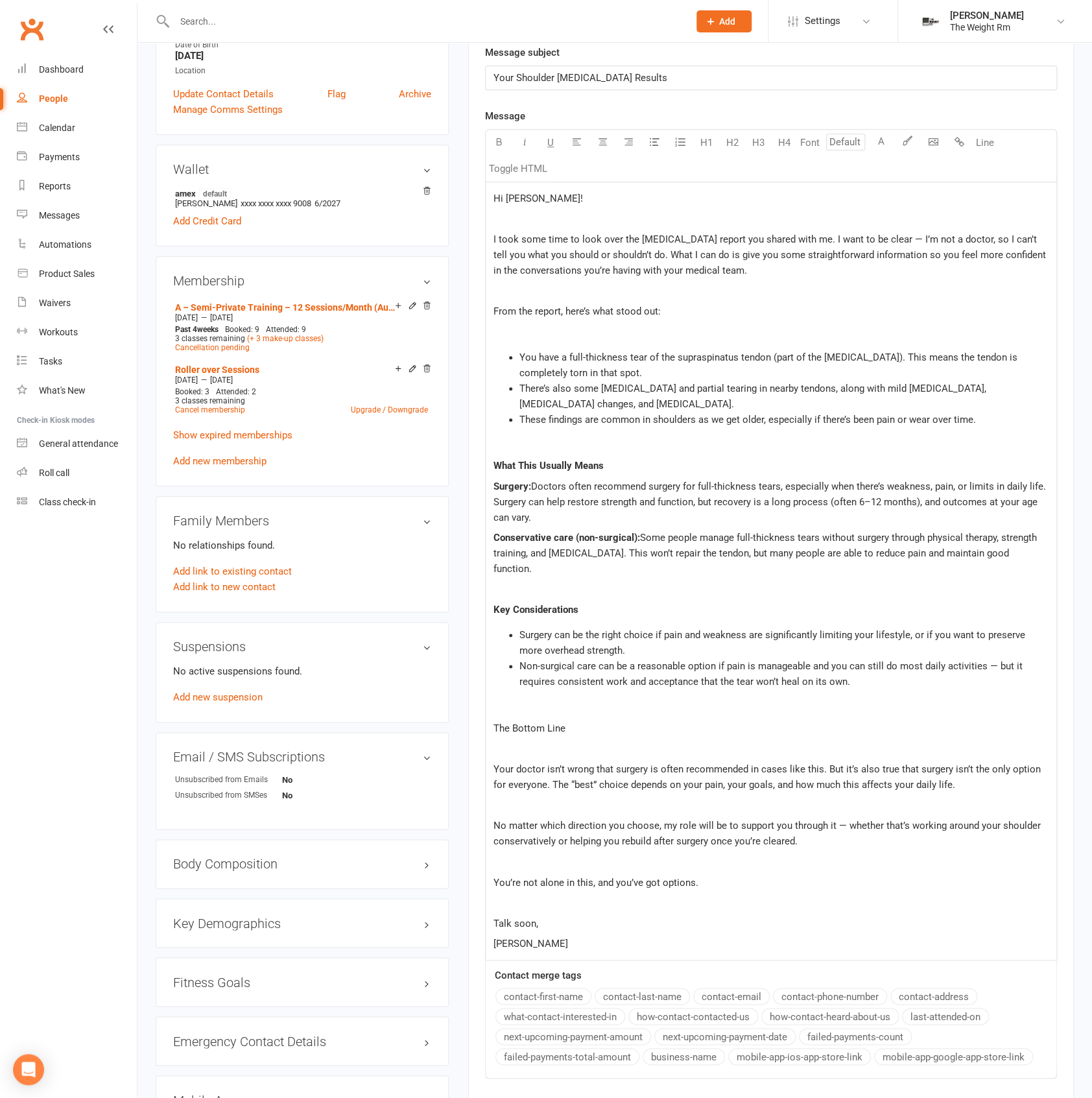
click at [584, 728] on p "The Bottom Line" at bounding box center [771, 729] width 555 height 16
drag, startPoint x: 575, startPoint y: 721, endPoint x: 492, endPoint y: 728, distance: 83.3
click at [492, 728] on div "Hi Kathy! ﻿ I took some time to look over the MRI report you shared with me. I …" at bounding box center [771, 571] width 571 height 778
click at [632, 764] on span "Your doctor isn’t wrong that surgery is often recommended in cases like this. B…" at bounding box center [768, 777] width 550 height 27
drag, startPoint x: 700, startPoint y: 879, endPoint x: 479, endPoint y: 872, distance: 221.1
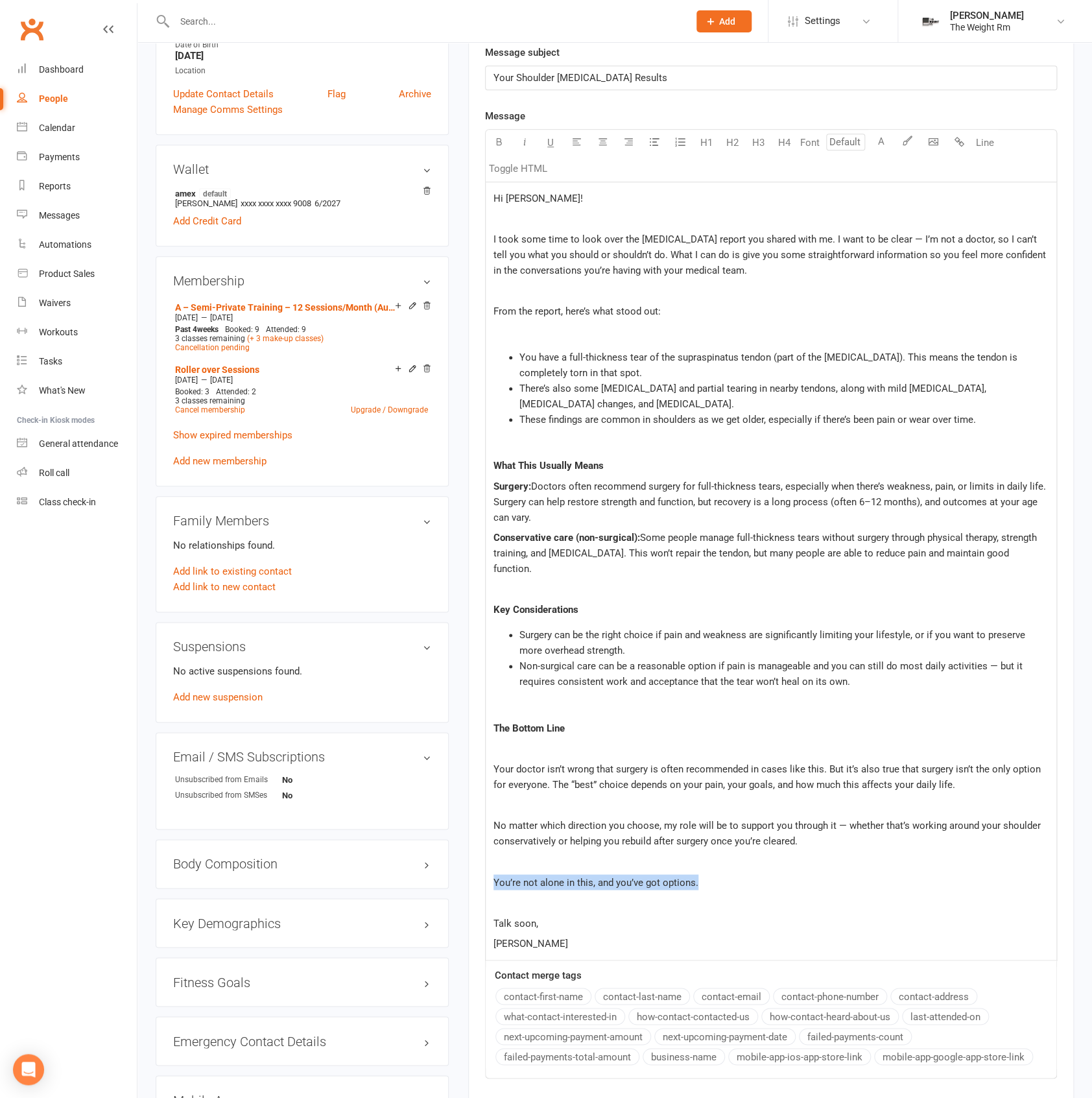
click at [479, 872] on div "Activity Notes Comms Attendance Payments Waivers Tasks Automations Workouts Mob…" at bounding box center [770, 511] width 606 height 1375
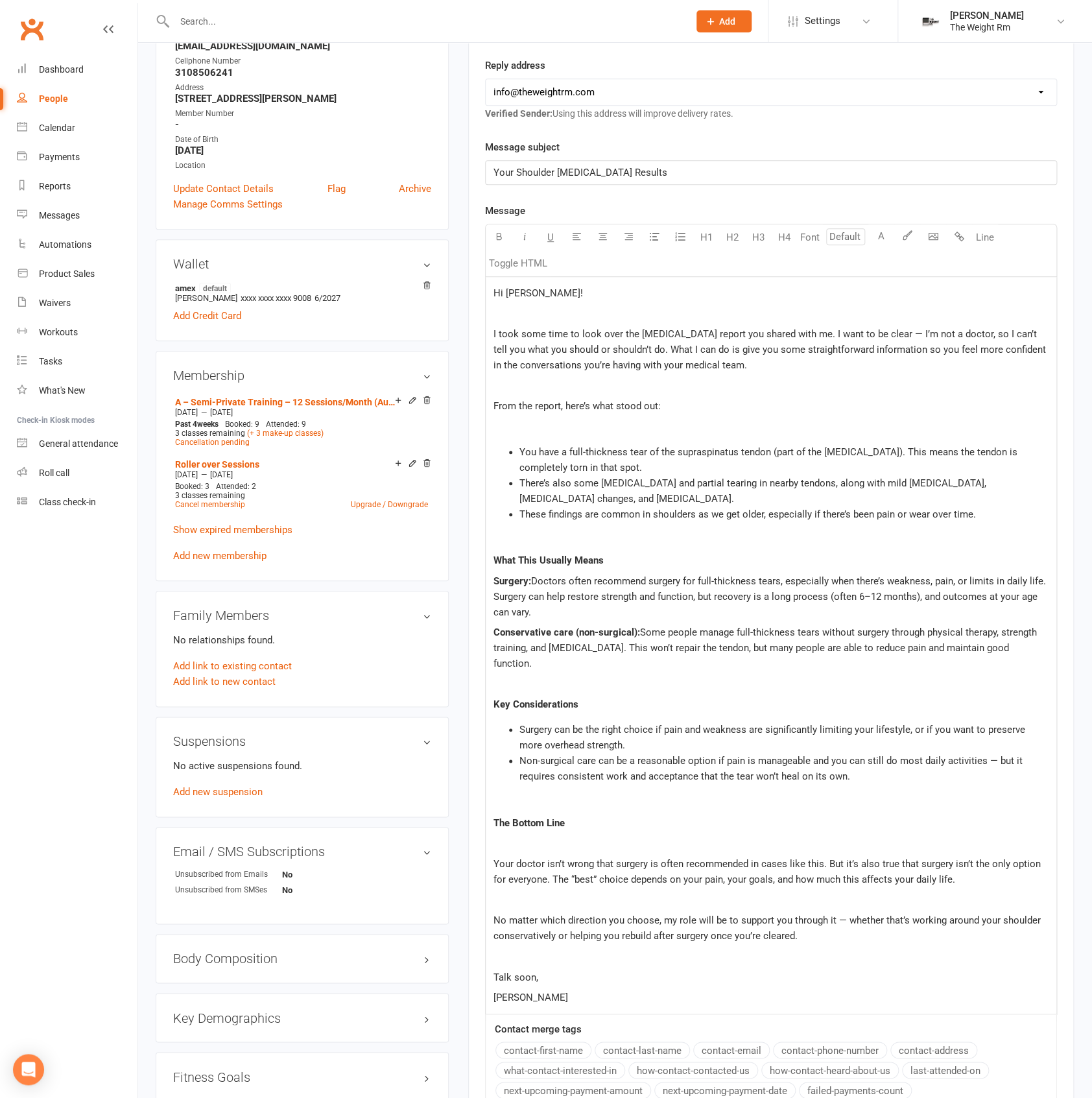
scroll to position [180, 0]
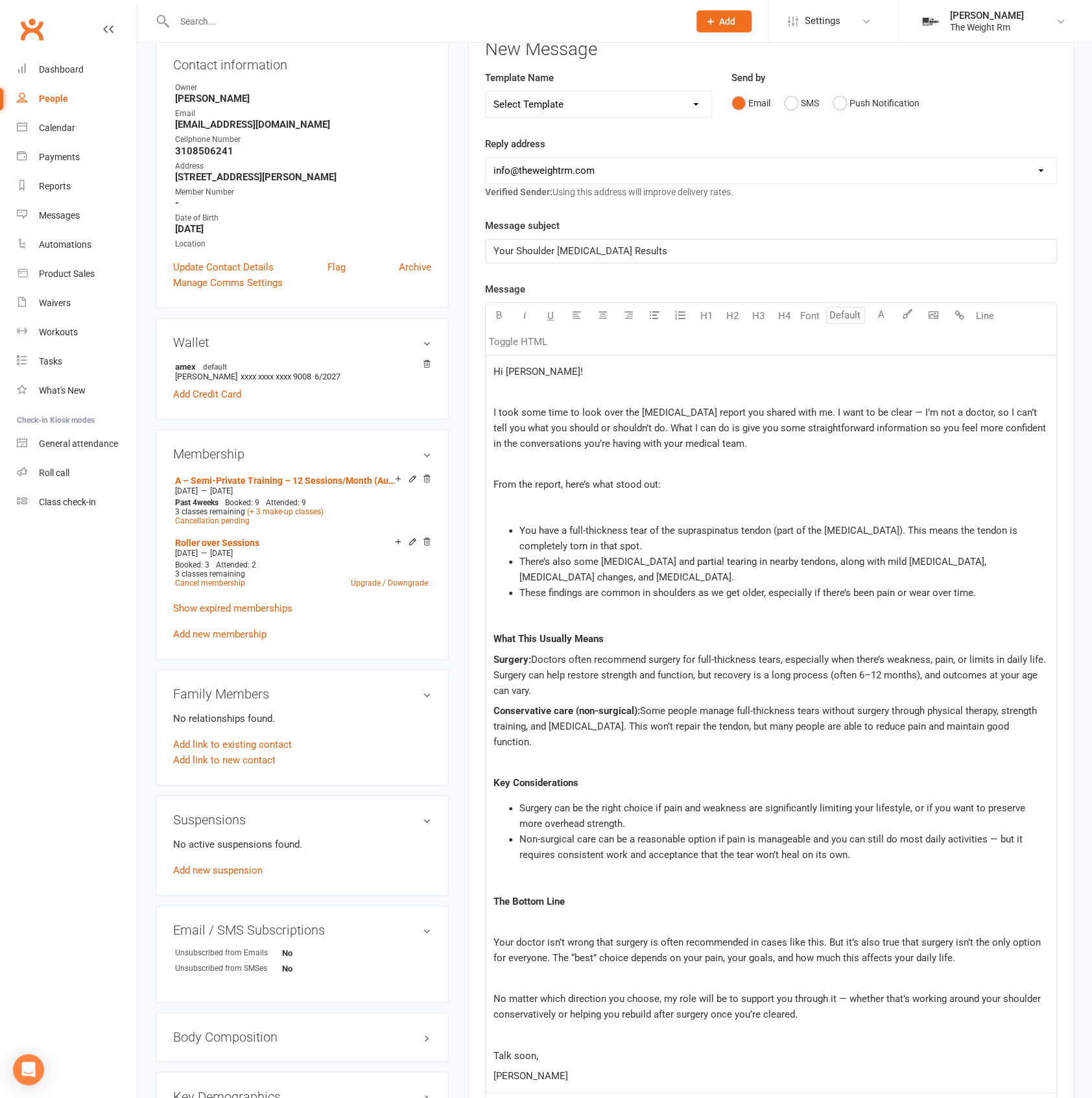
click at [691, 511] on p "﻿" at bounding box center [771, 505] width 555 height 16
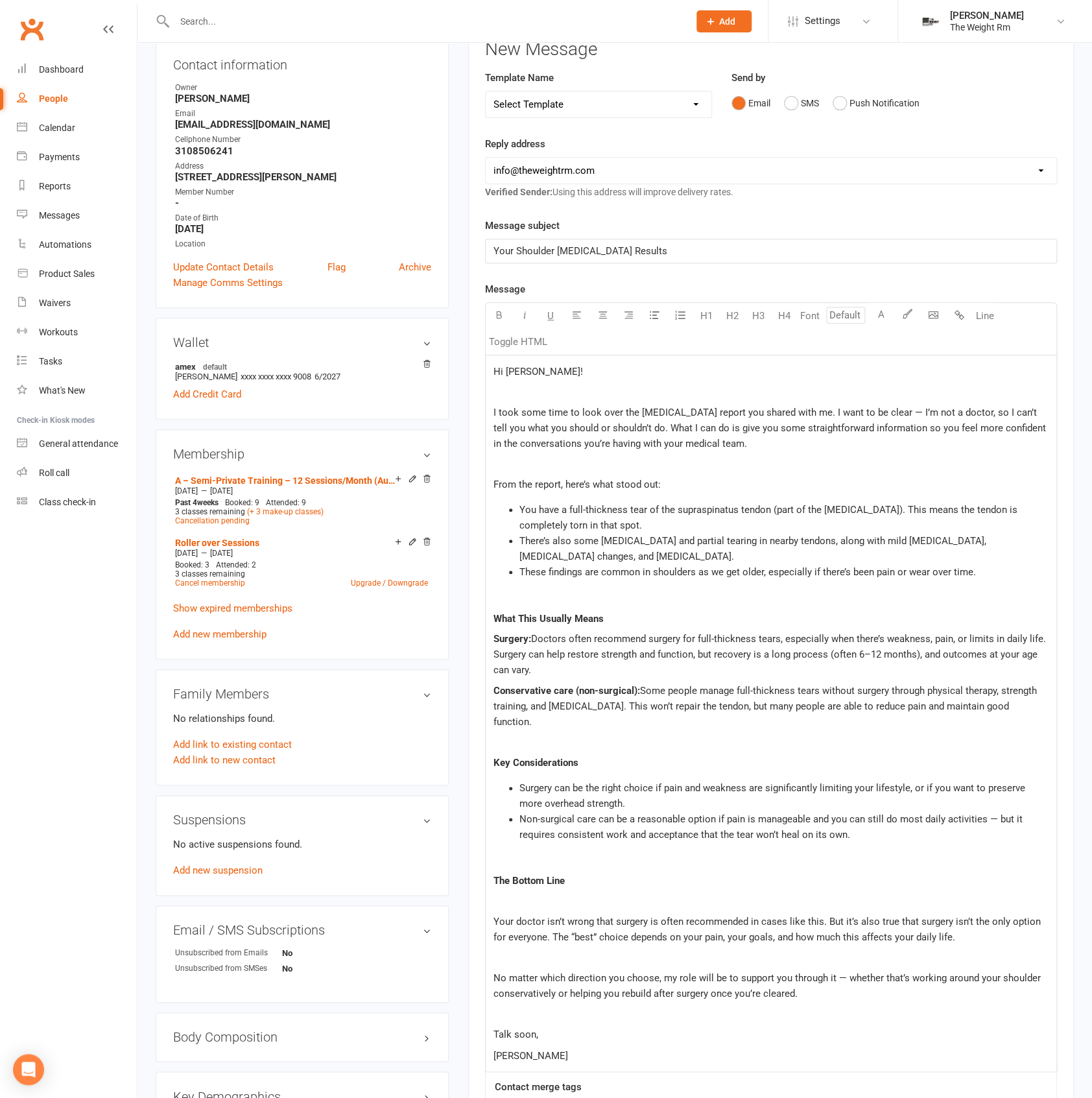
click at [734, 531] on li "You have a full-thickness tear of the supraspinatus tendon (part of the rotator…" at bounding box center [784, 517] width 529 height 31
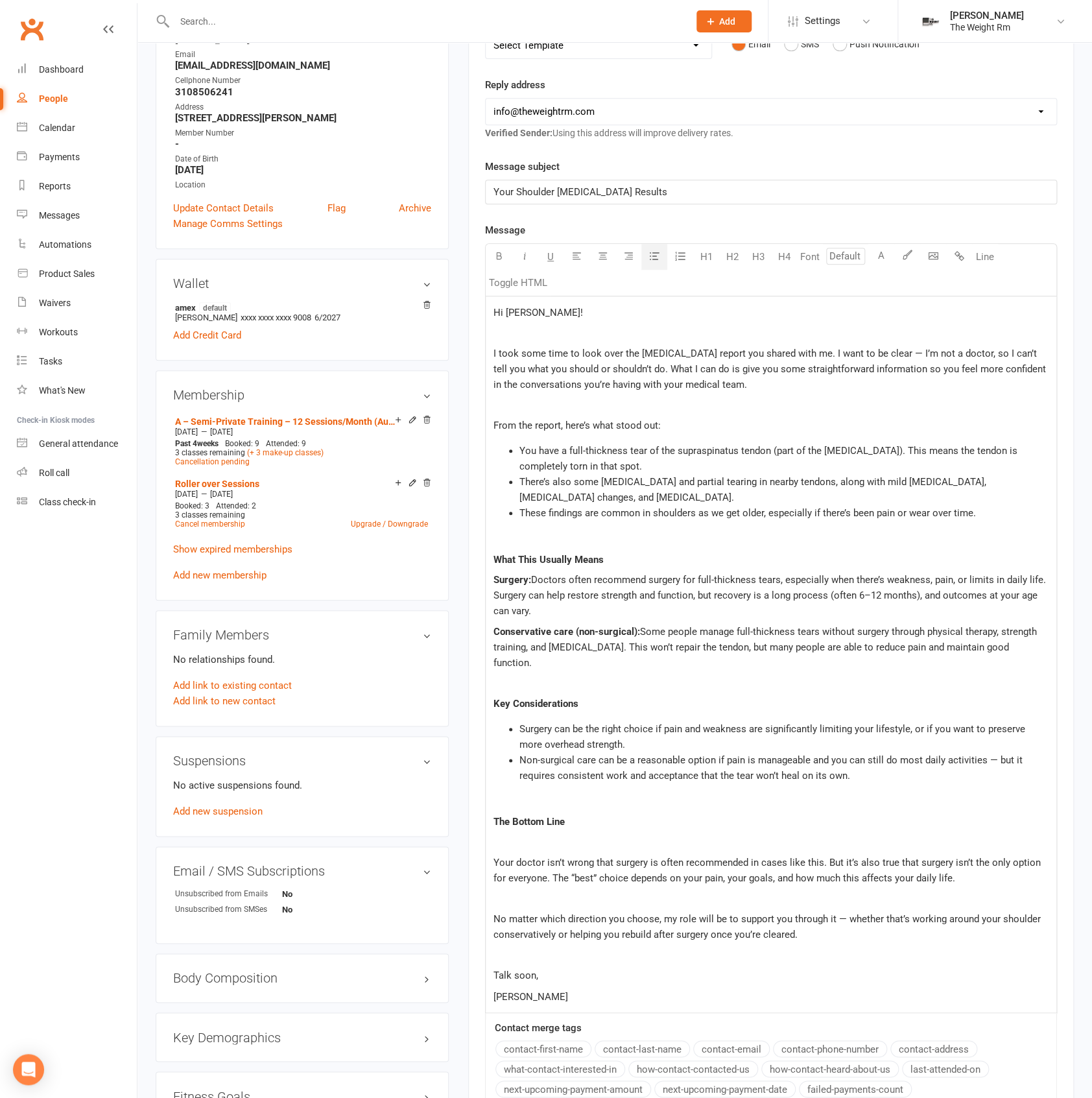
scroll to position [266, 0]
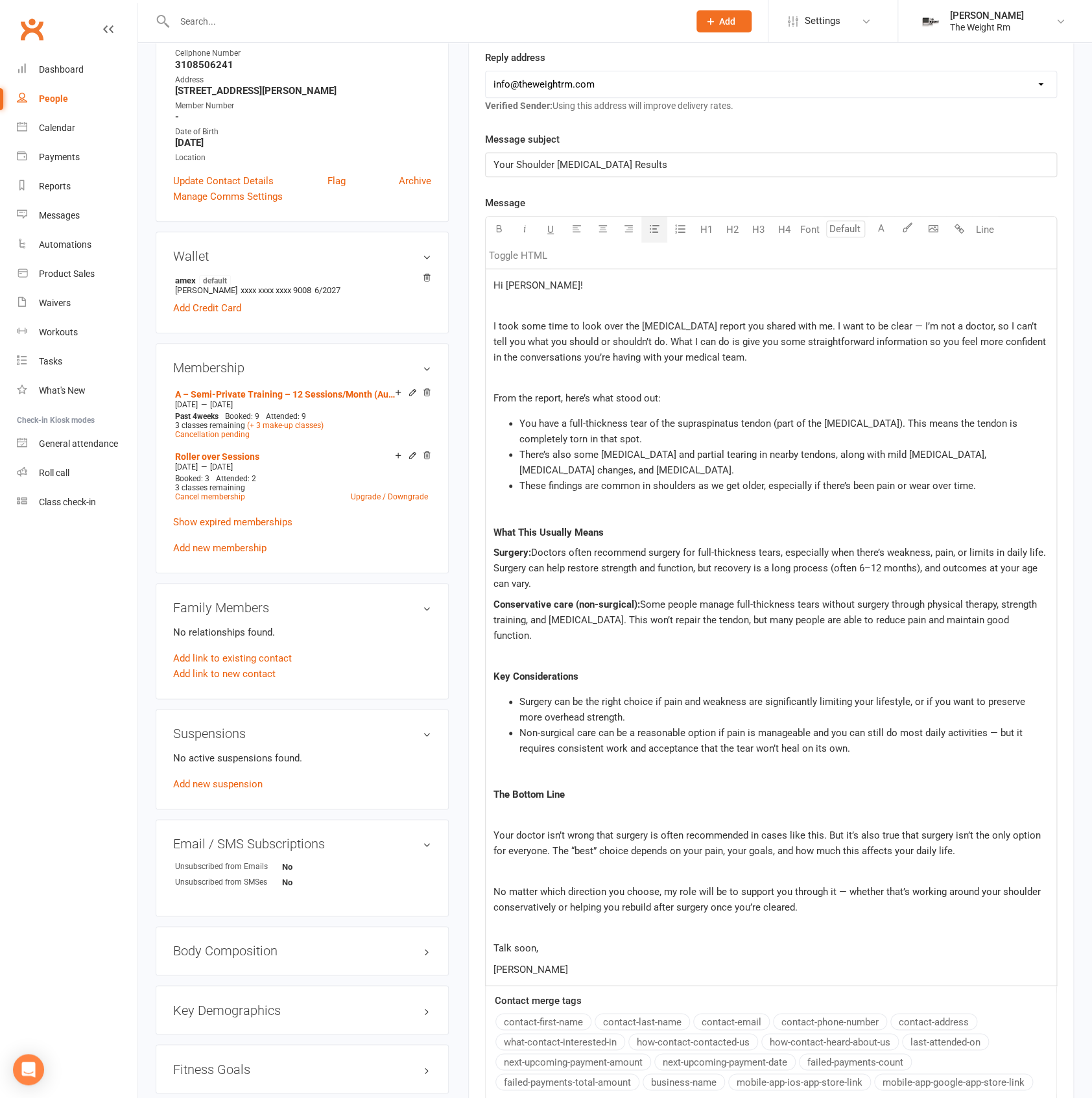
click at [826, 813] on p "﻿" at bounding box center [771, 815] width 555 height 16
click at [741, 865] on p "﻿" at bounding box center [771, 872] width 555 height 16
click at [783, 916] on div "Hi Kathy! ﻿ I took some time to look over the MRI report you shared with me. I …" at bounding box center [771, 627] width 571 height 716
click at [717, 925] on p "﻿" at bounding box center [771, 928] width 555 height 16
drag, startPoint x: 539, startPoint y: 946, endPoint x: 483, endPoint y: 948, distance: 56.0
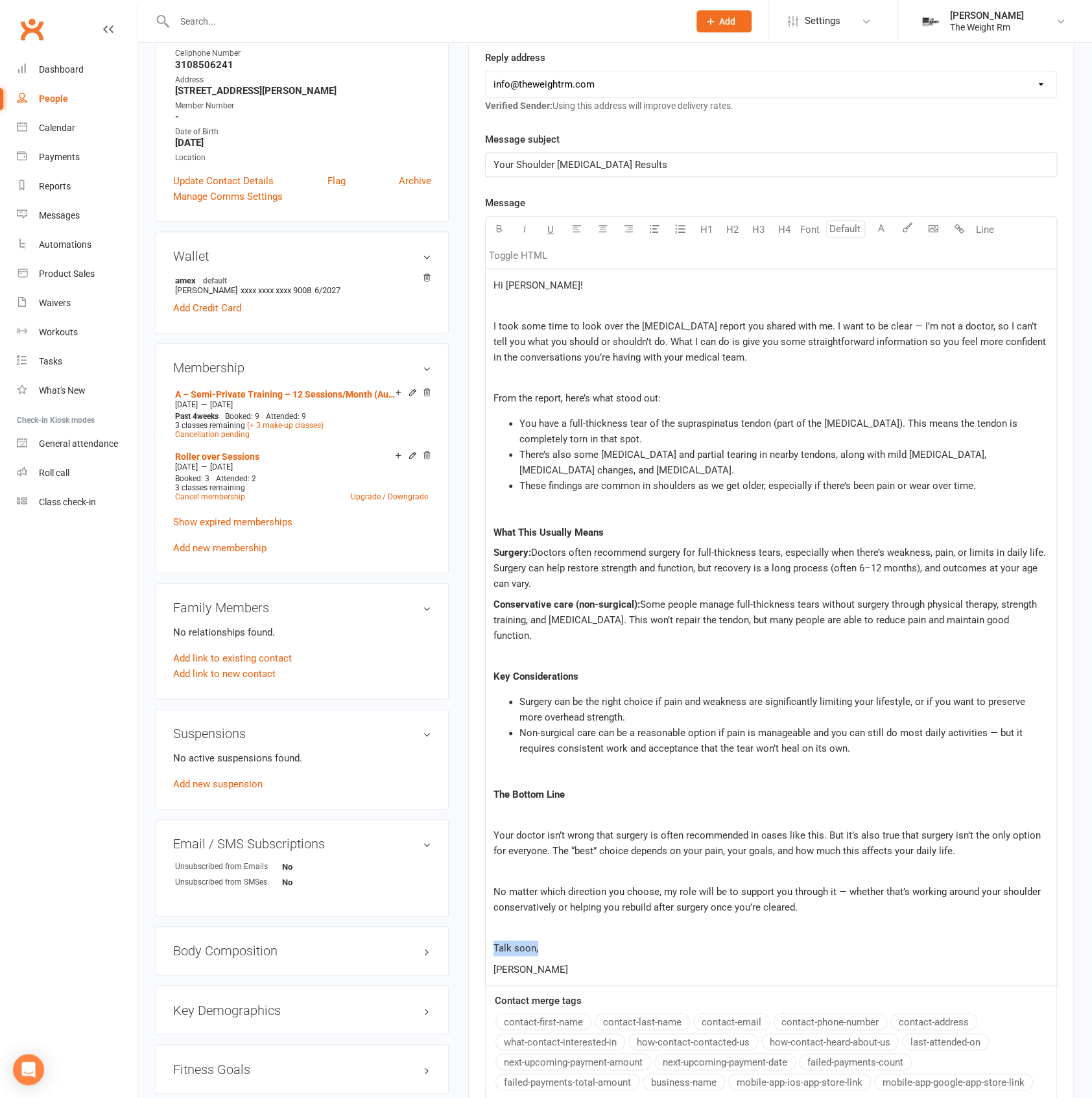
click at [483, 948] on div "Activity Notes Comms Attendance Payments Waivers Tasks Automations Workouts Mob…" at bounding box center [770, 567] width 606 height 1315
click at [632, 923] on p "﻿" at bounding box center [771, 928] width 555 height 16
click at [560, 810] on p "﻿" at bounding box center [771, 815] width 555 height 16
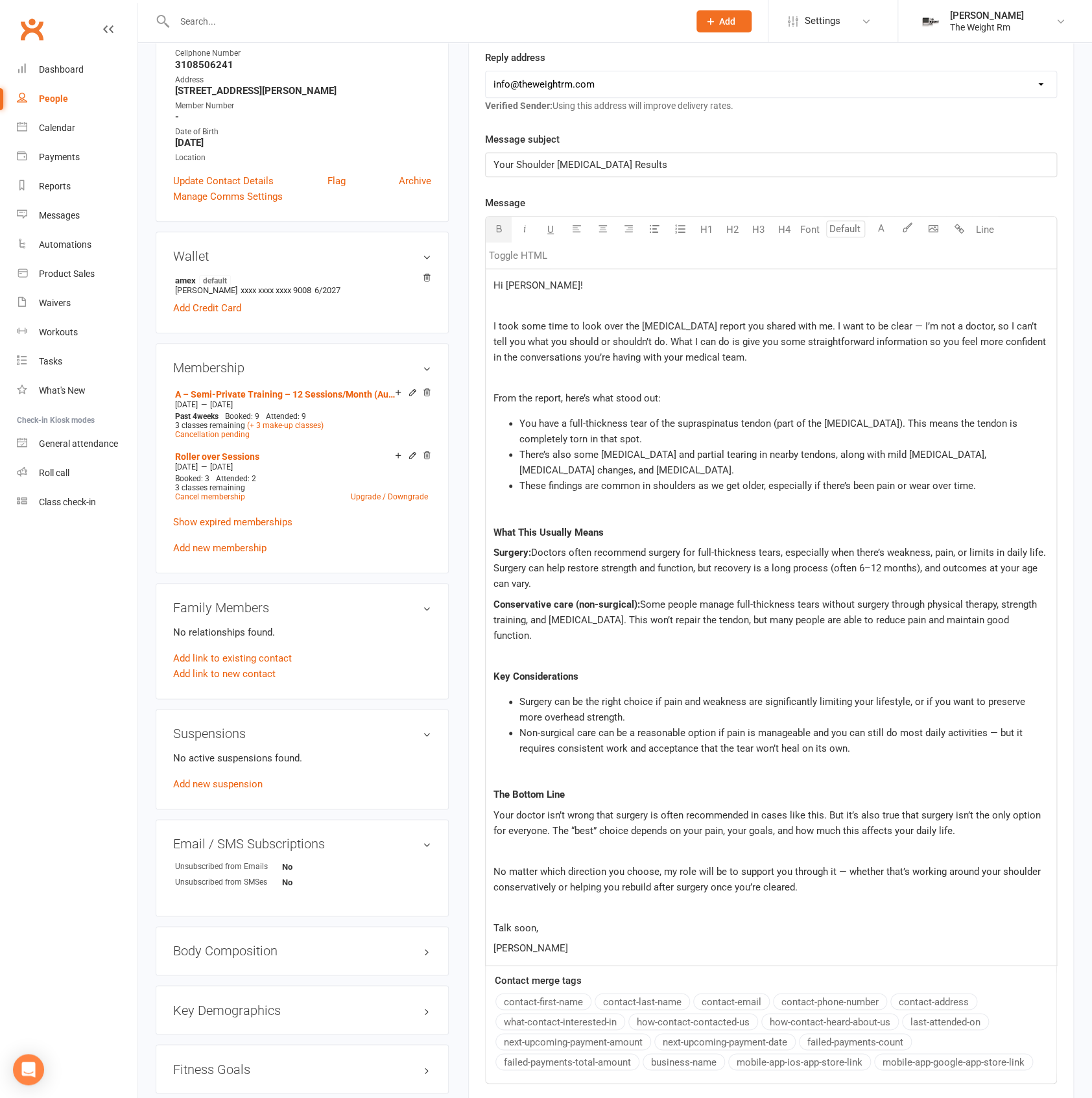
drag, startPoint x: 575, startPoint y: 637, endPoint x: 483, endPoint y: 547, distance: 128.7
click at [483, 547] on div "Activity Notes Comms Attendance Payments Waivers Tasks Automations Workouts Mob…" at bounding box center [770, 556] width 606 height 1293
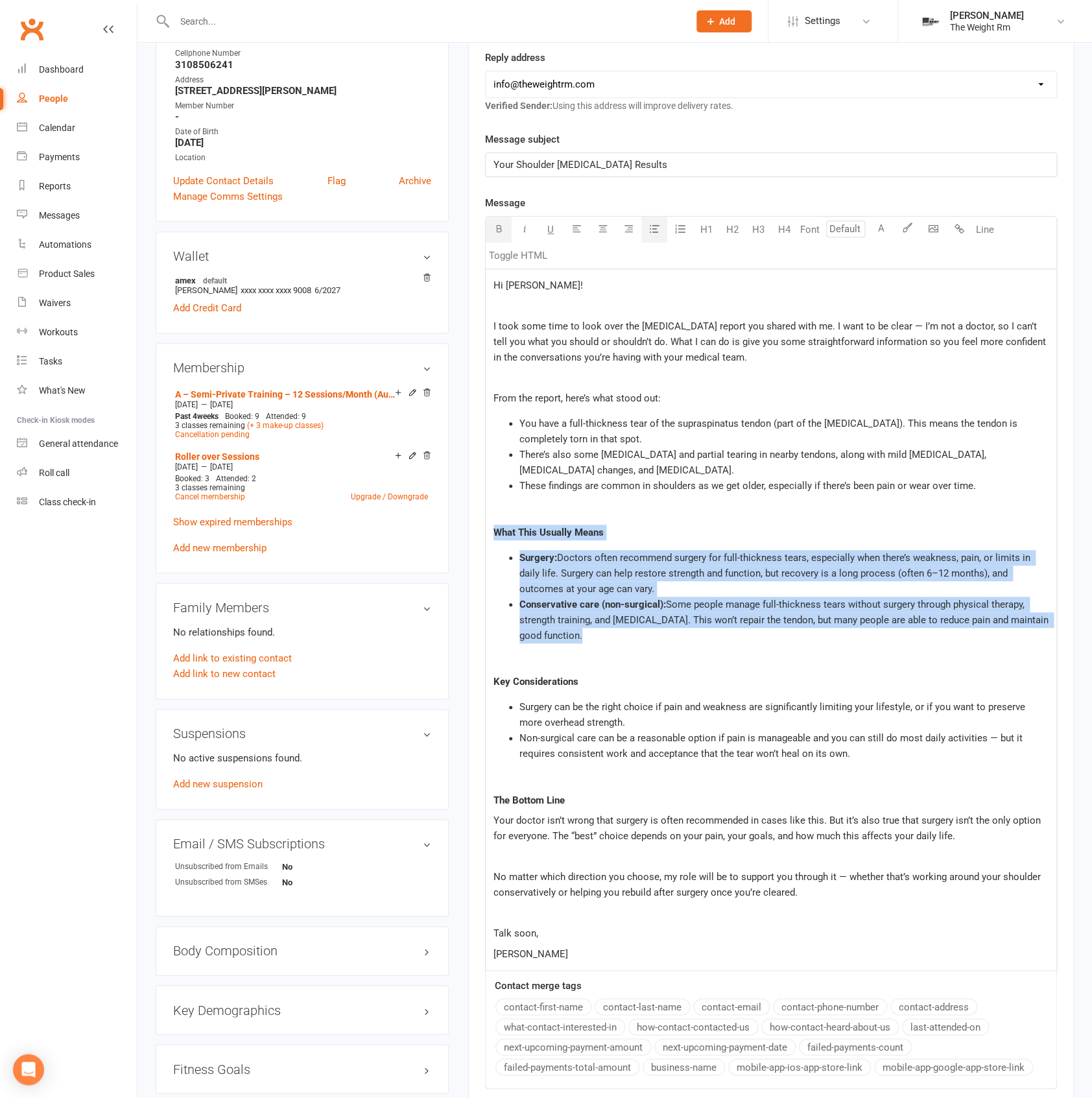
drag, startPoint x: 648, startPoint y: 221, endPoint x: 674, endPoint y: 331, distance: 113.0
click at [649, 223] on button "button" at bounding box center [655, 230] width 26 height 26
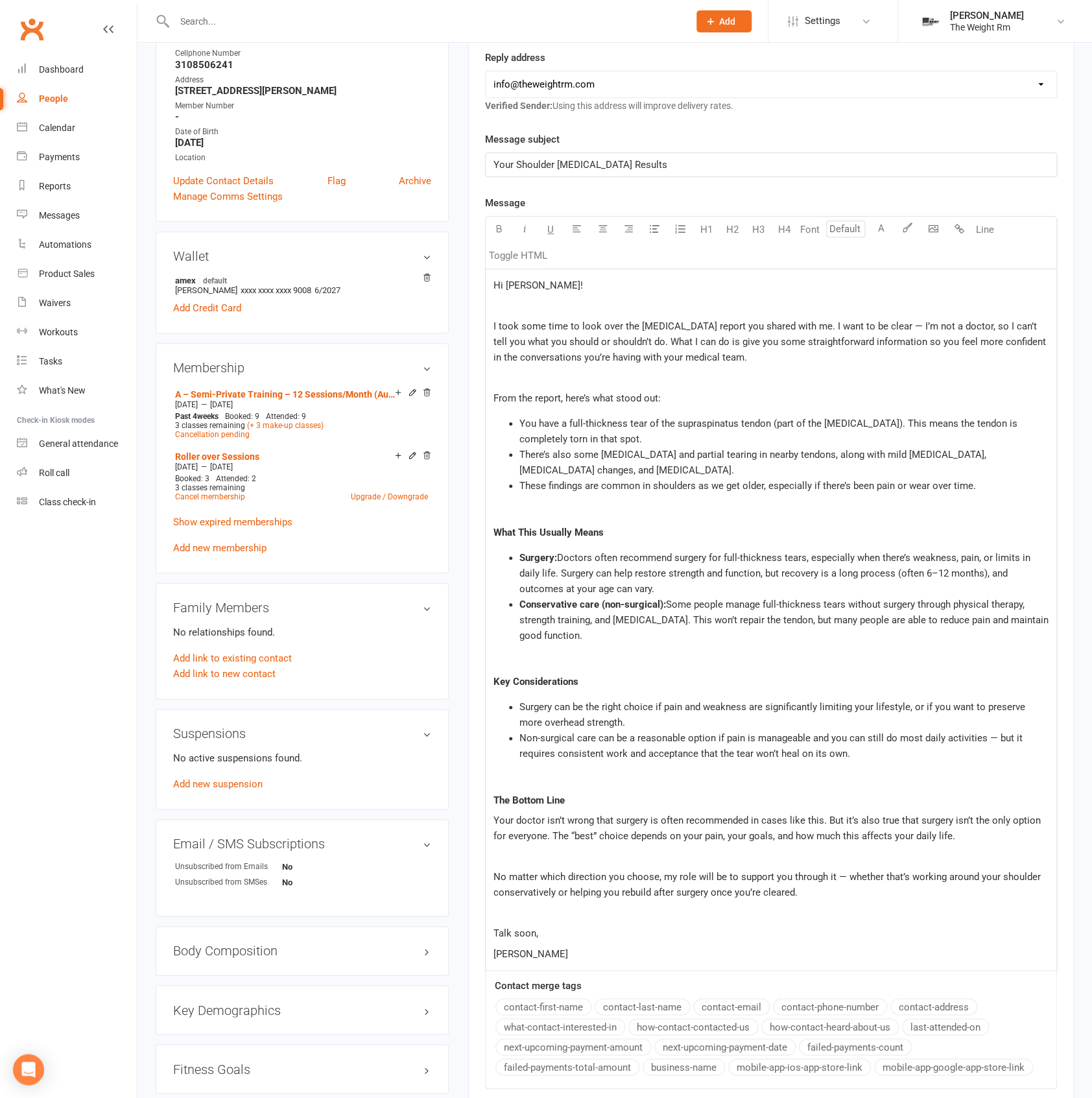
click at [685, 371] on p "﻿" at bounding box center [771, 378] width 555 height 16
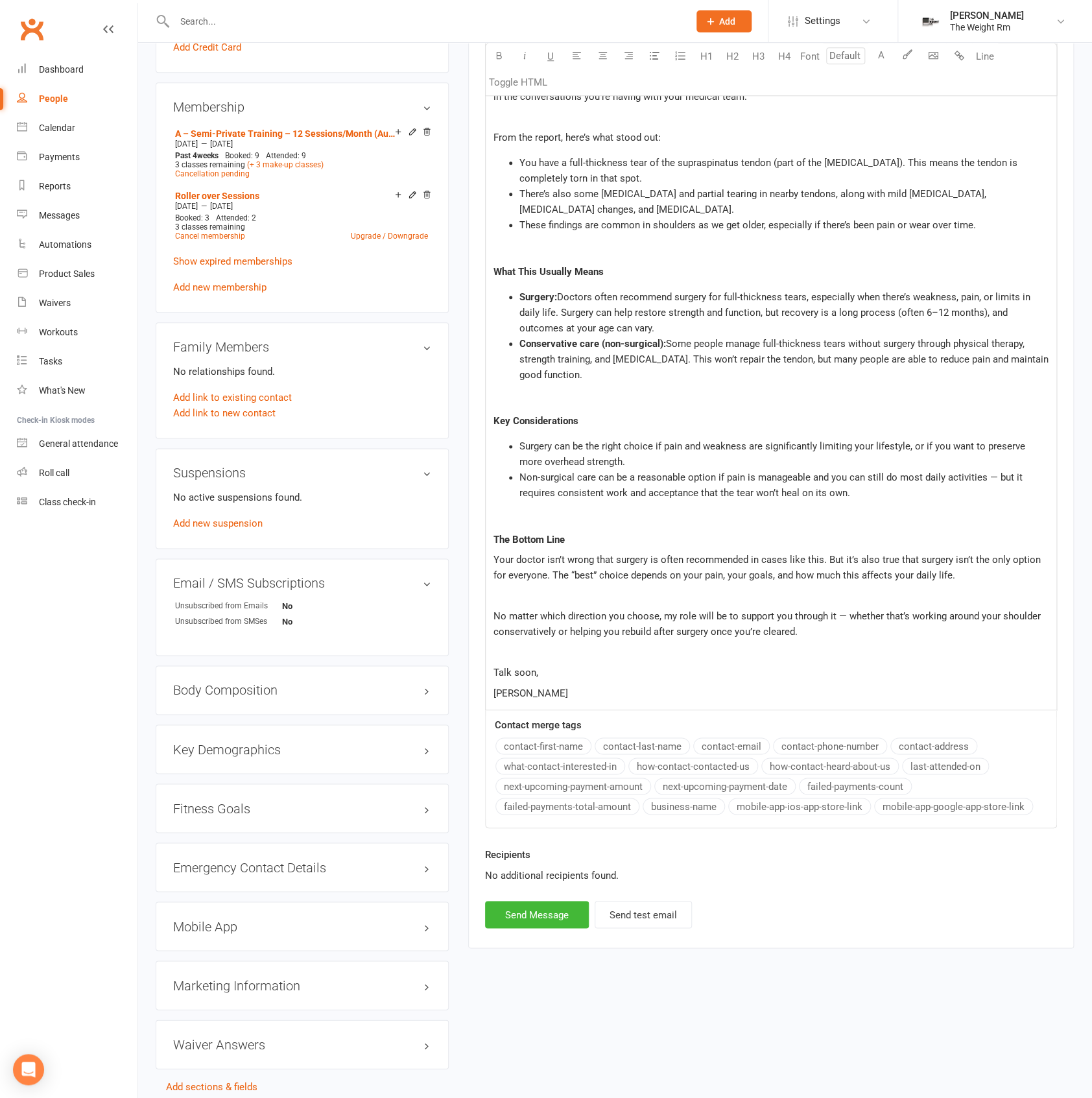
scroll to position [587, 0]
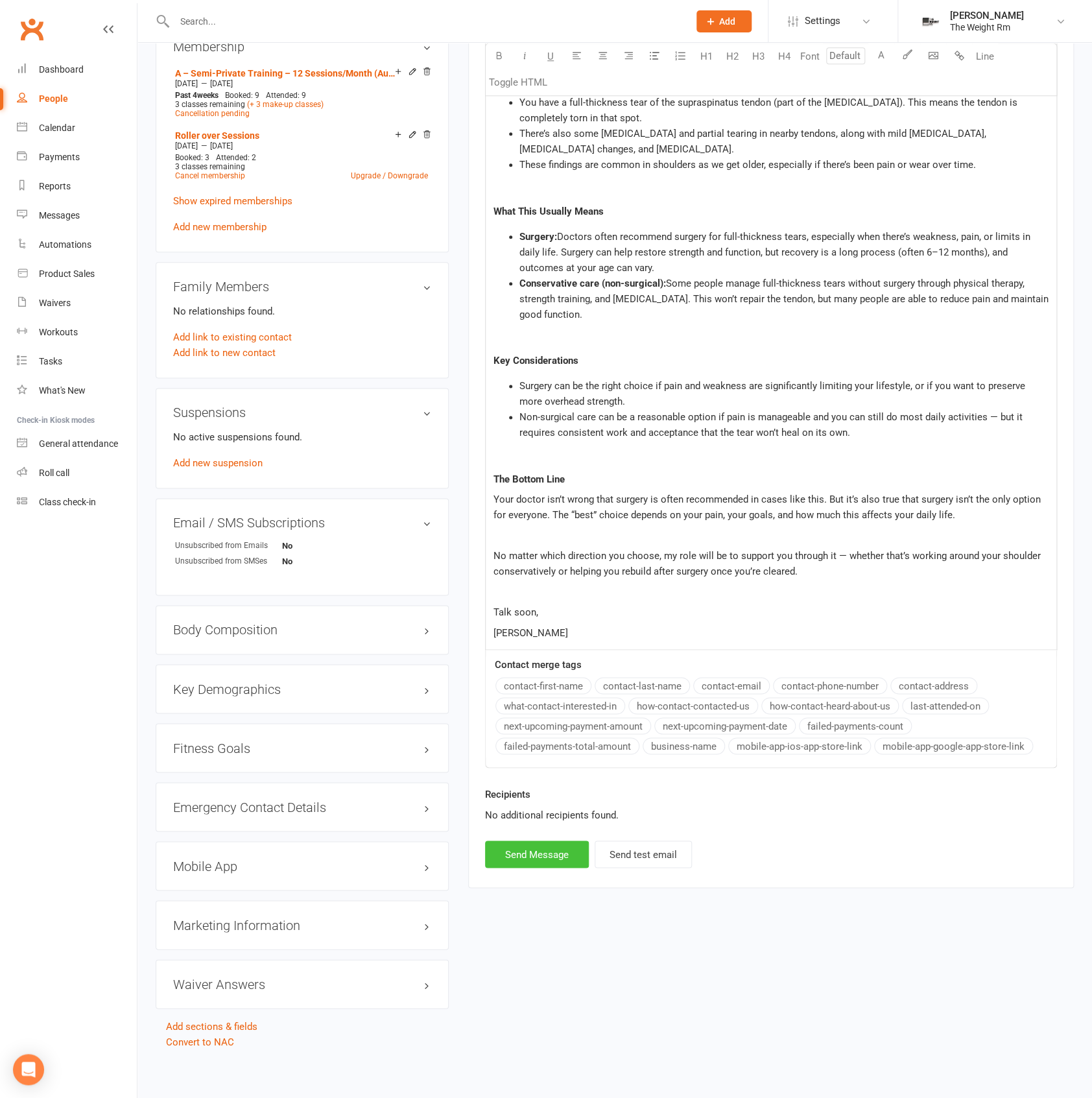
click at [556, 851] on button "Send Message" at bounding box center [538, 854] width 104 height 27
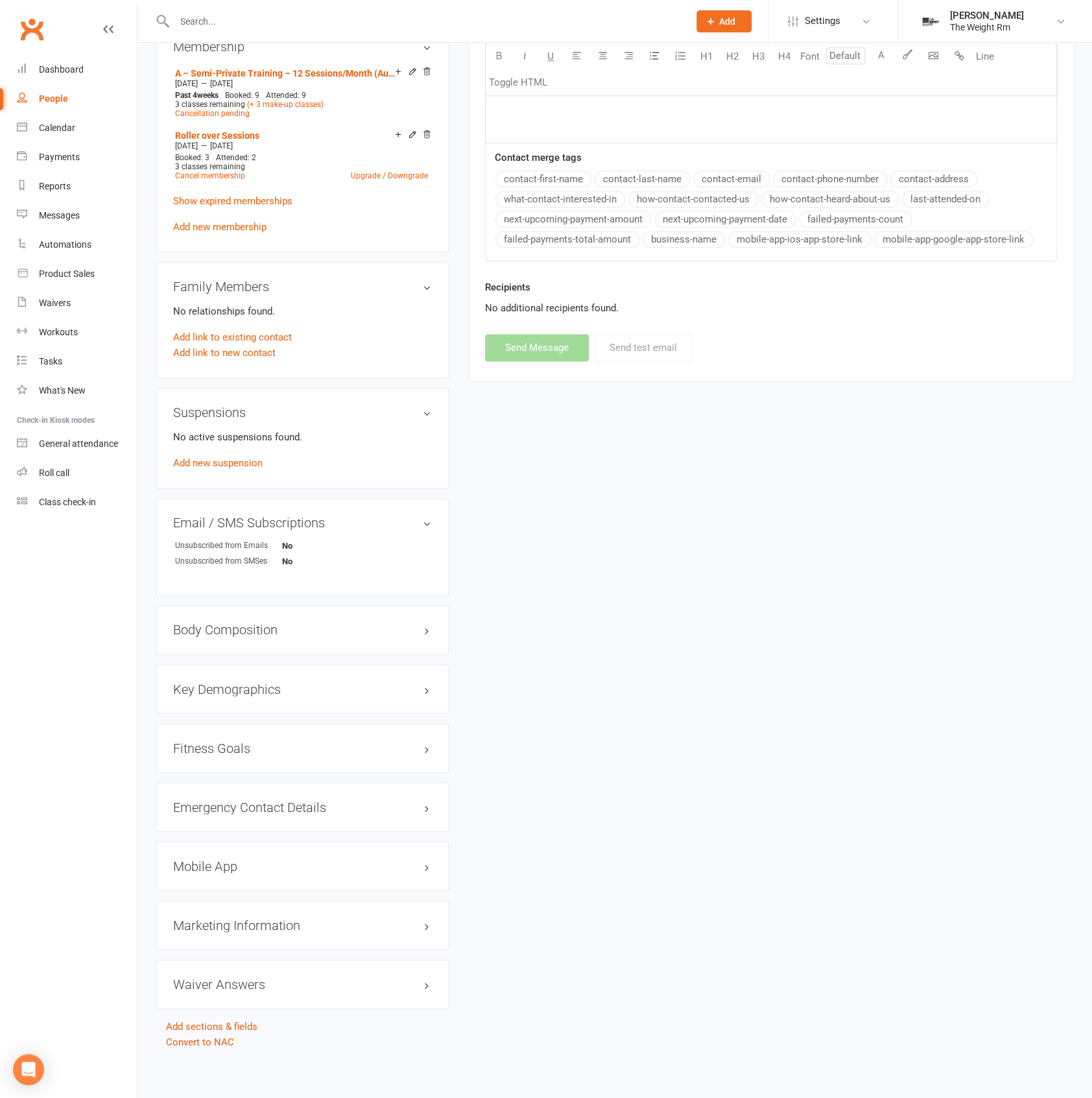
click at [913, 890] on div "upload photo Kathy Lau Activated 13 February, 2025 Added 29 September, 2024 Act…" at bounding box center [615, 262] width 938 height 1576
click at [323, 40] on div at bounding box center [417, 20] width 524 height 42
click at [316, 33] on div at bounding box center [417, 20] width 524 height 42
click at [301, 19] on input "text" at bounding box center [424, 21] width 509 height 19
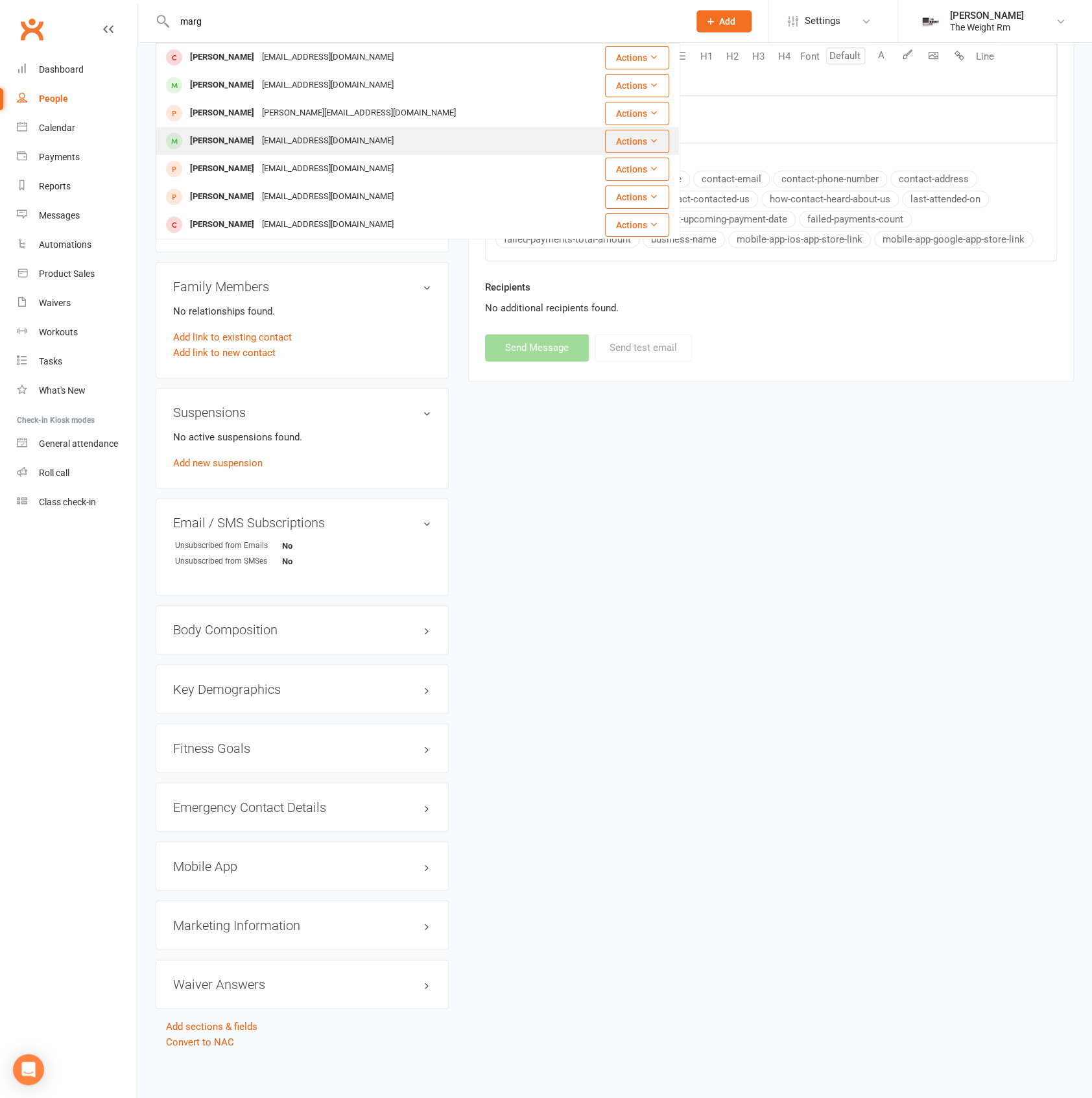
type input "marg"
click at [292, 128] on div "Margarete Wood unavailable@gmail.com" at bounding box center [367, 141] width 420 height 27
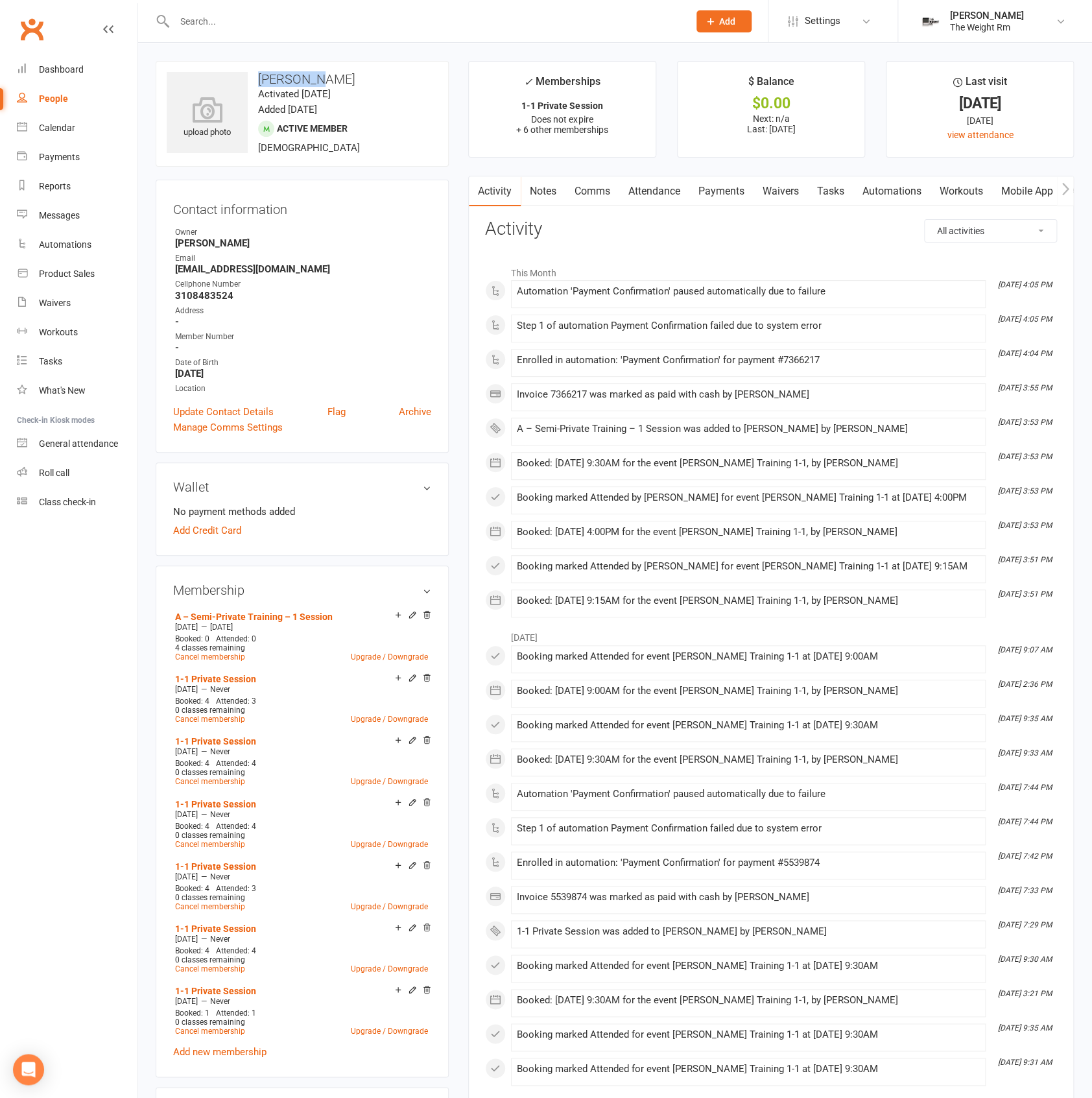
drag, startPoint x: 315, startPoint y: 78, endPoint x: 253, endPoint y: 78, distance: 62.0
click at [253, 78] on h3 "Margarete Wood" at bounding box center [301, 78] width 271 height 14
copy h3 "Margarete"
click at [297, 74] on h3 "Margarete Wood" at bounding box center [301, 78] width 271 height 14
drag, startPoint x: 313, startPoint y: 75, endPoint x: 252, endPoint y: 76, distance: 61.0
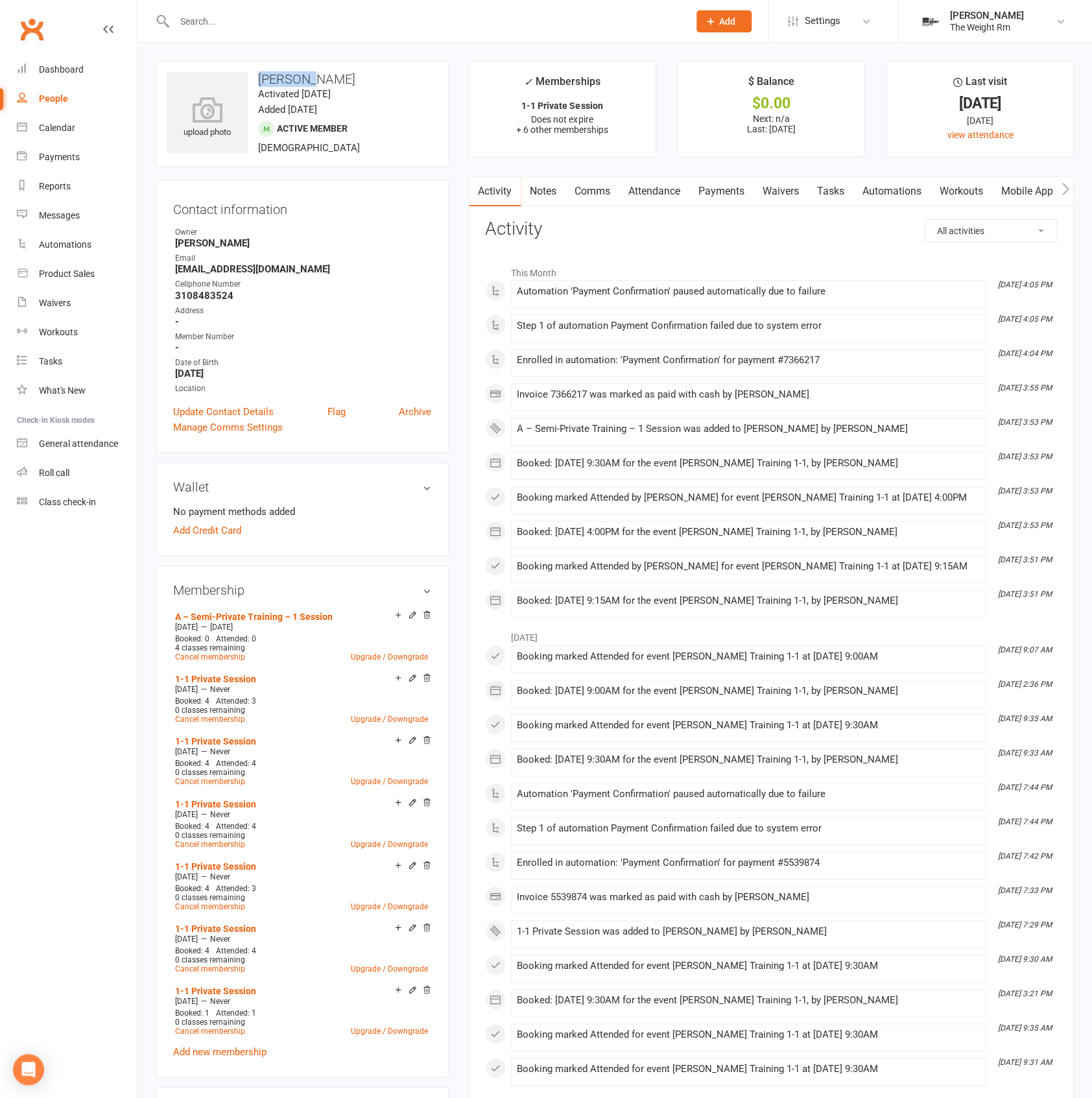
click at [252, 76] on h3 "Margarete Wood" at bounding box center [301, 78] width 271 height 14
copy h3 "Margaret"
click at [286, 42] on div at bounding box center [417, 20] width 524 height 42
drag, startPoint x: 314, startPoint y: 75, endPoint x: 256, endPoint y: 71, distance: 58.1
click at [256, 71] on div "upload photo Margarete Wood Activated 22 March, 2025 Added 17 March, 2025 Activ…" at bounding box center [301, 114] width 293 height 106
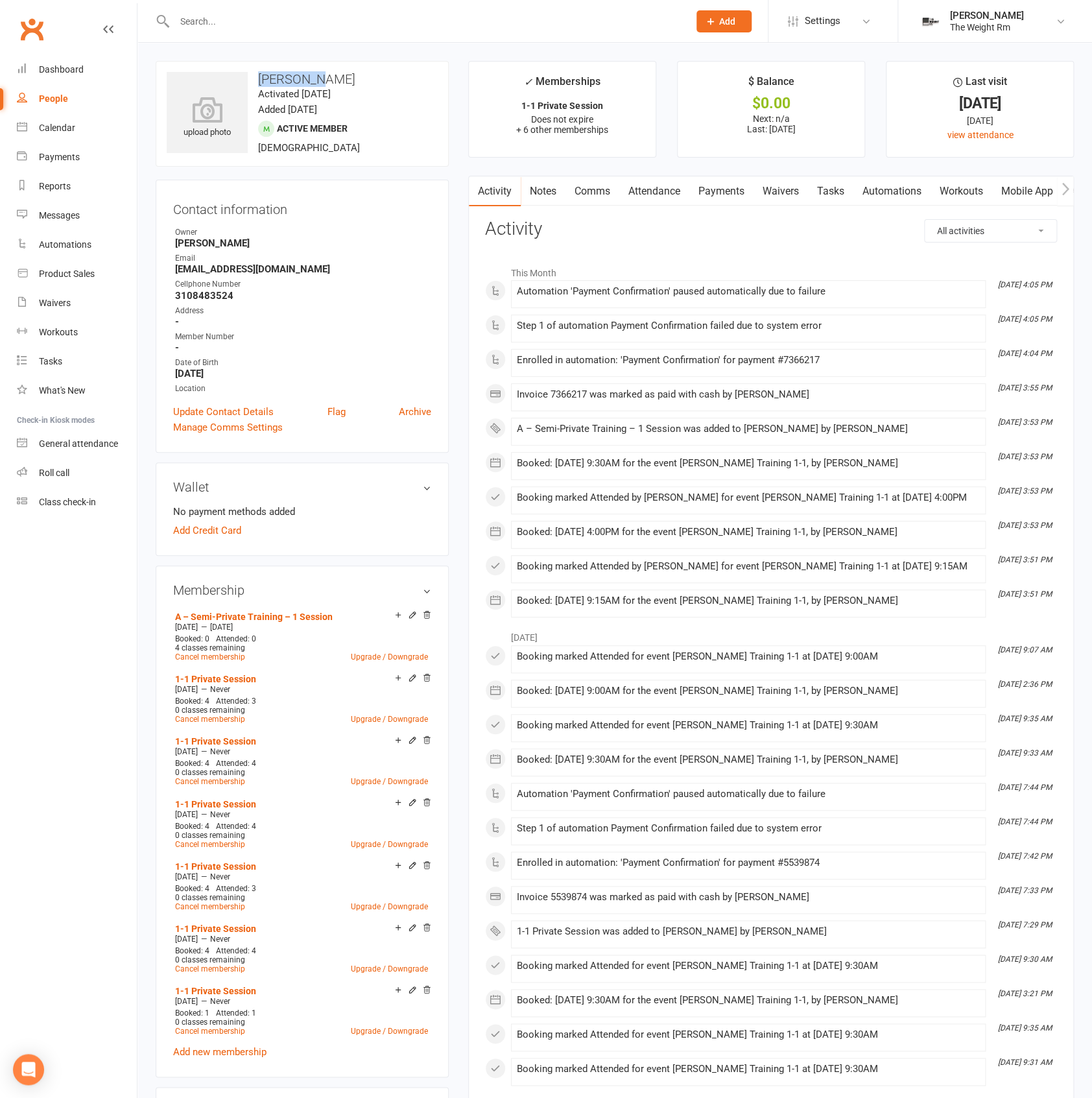
copy h3 "Margarete"
drag, startPoint x: 313, startPoint y: 158, endPoint x: 325, endPoint y: 140, distance: 21.6
click at [313, 158] on div "upload photo Margarete Wood Activated 22 March, 2025 Added 17 March, 2025 Activ…" at bounding box center [301, 114] width 293 height 106
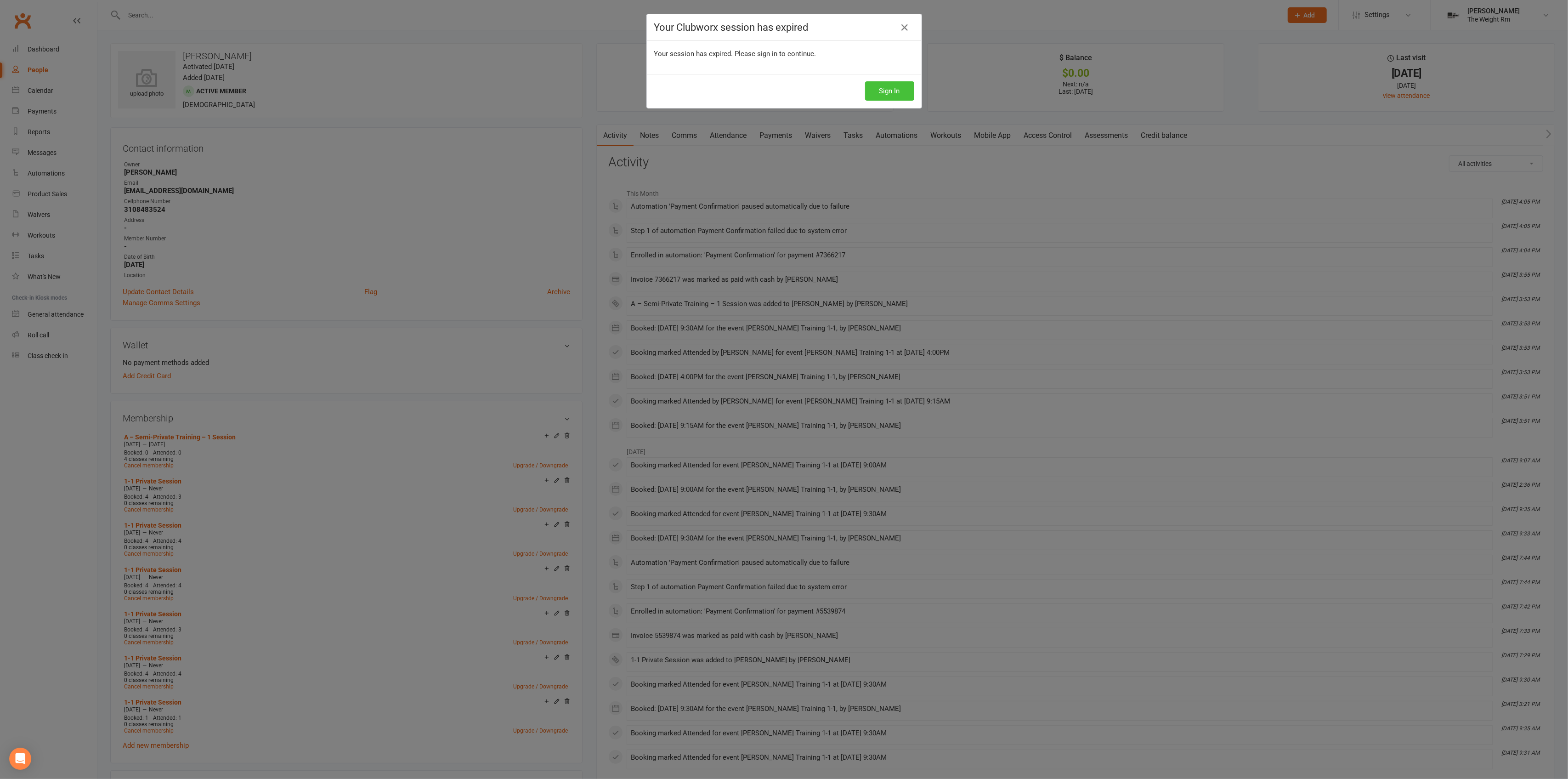
click at [878, 90] on button "Sign In" at bounding box center [889, 90] width 49 height 19
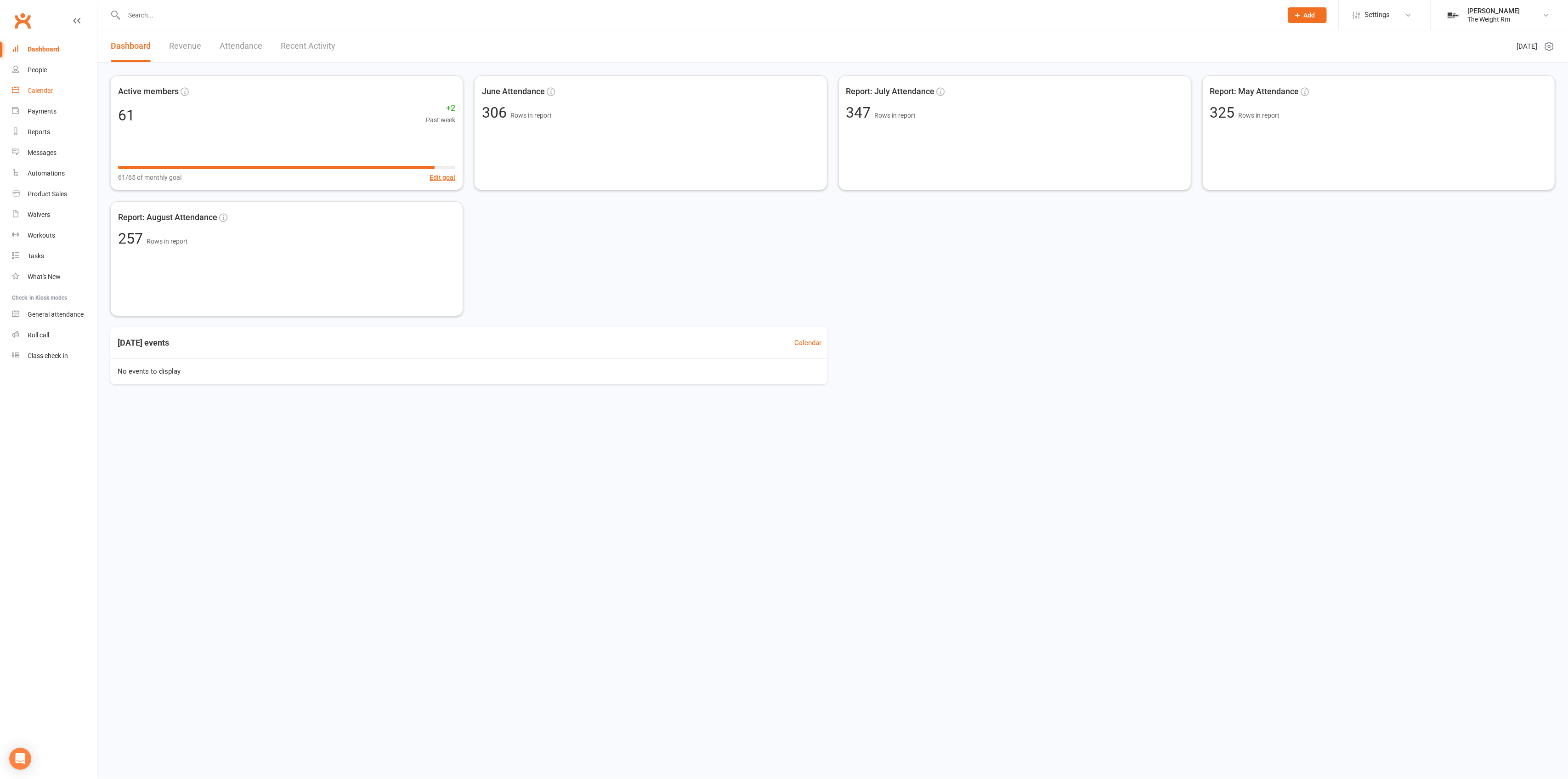
click at [51, 92] on div "Calendar" at bounding box center [40, 90] width 26 height 7
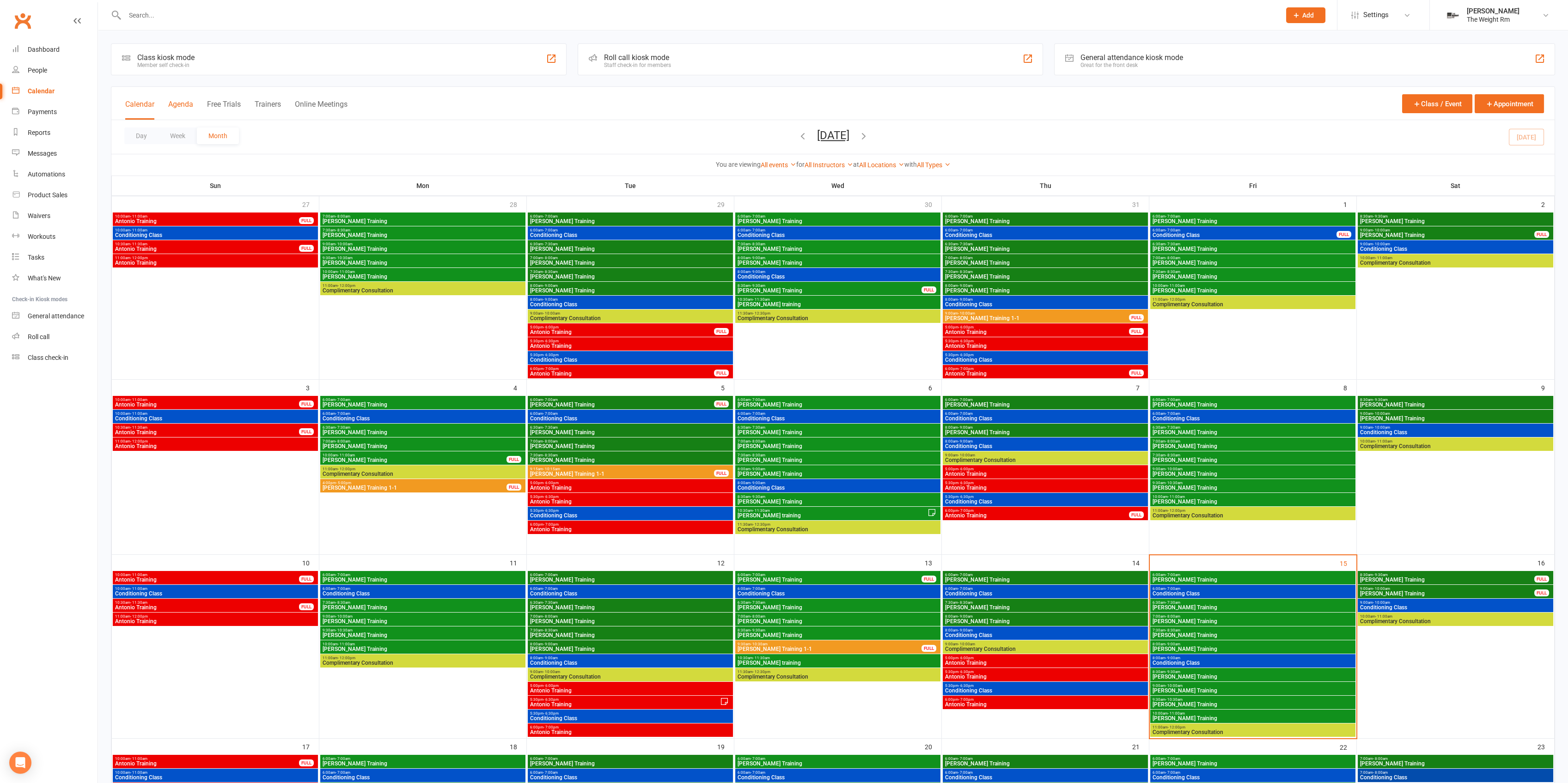
click at [177, 109] on button "Agenda" at bounding box center [181, 110] width 25 height 20
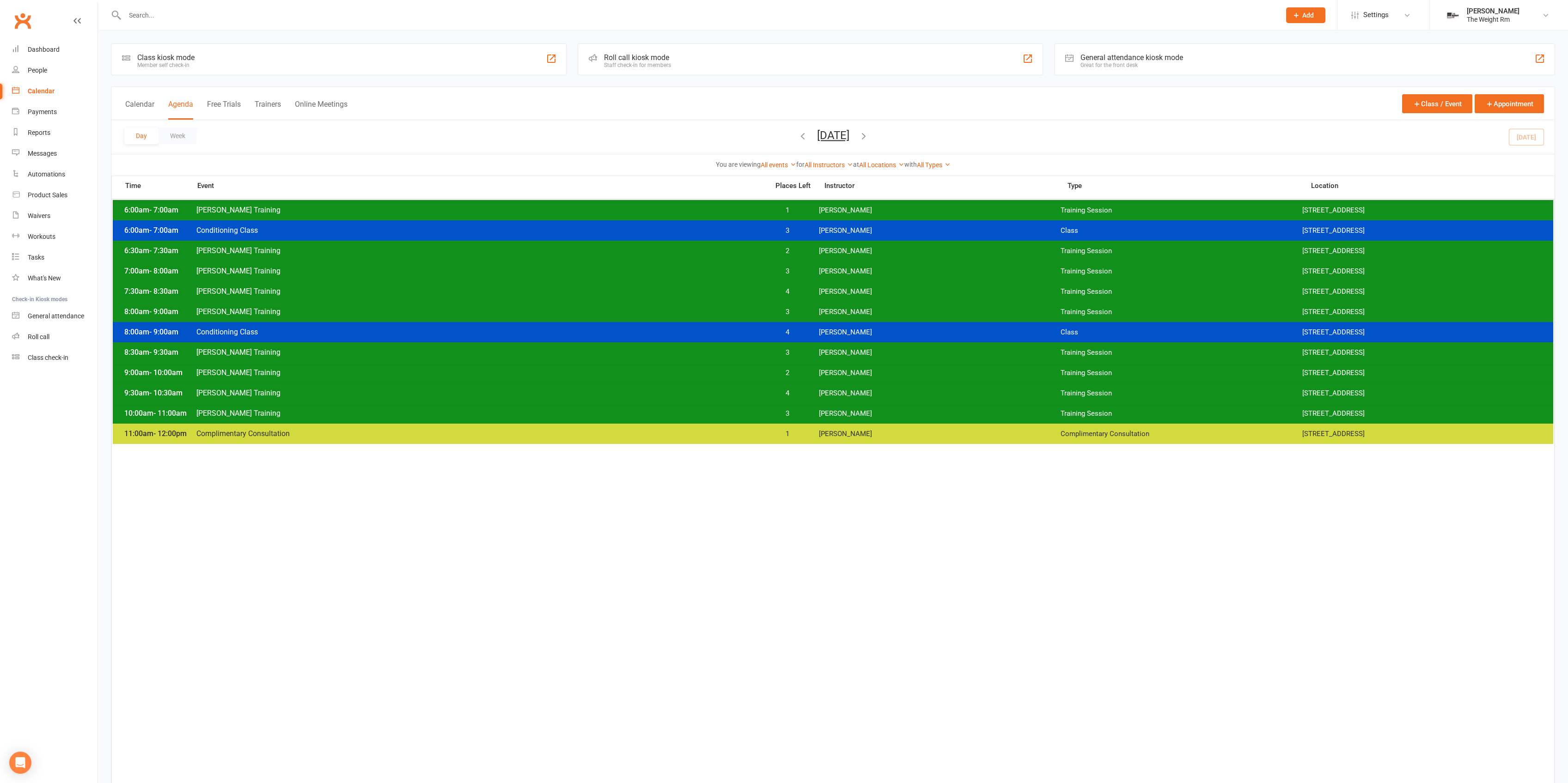
click at [787, 133] on icon "button" at bounding box center [864, 135] width 10 height 10
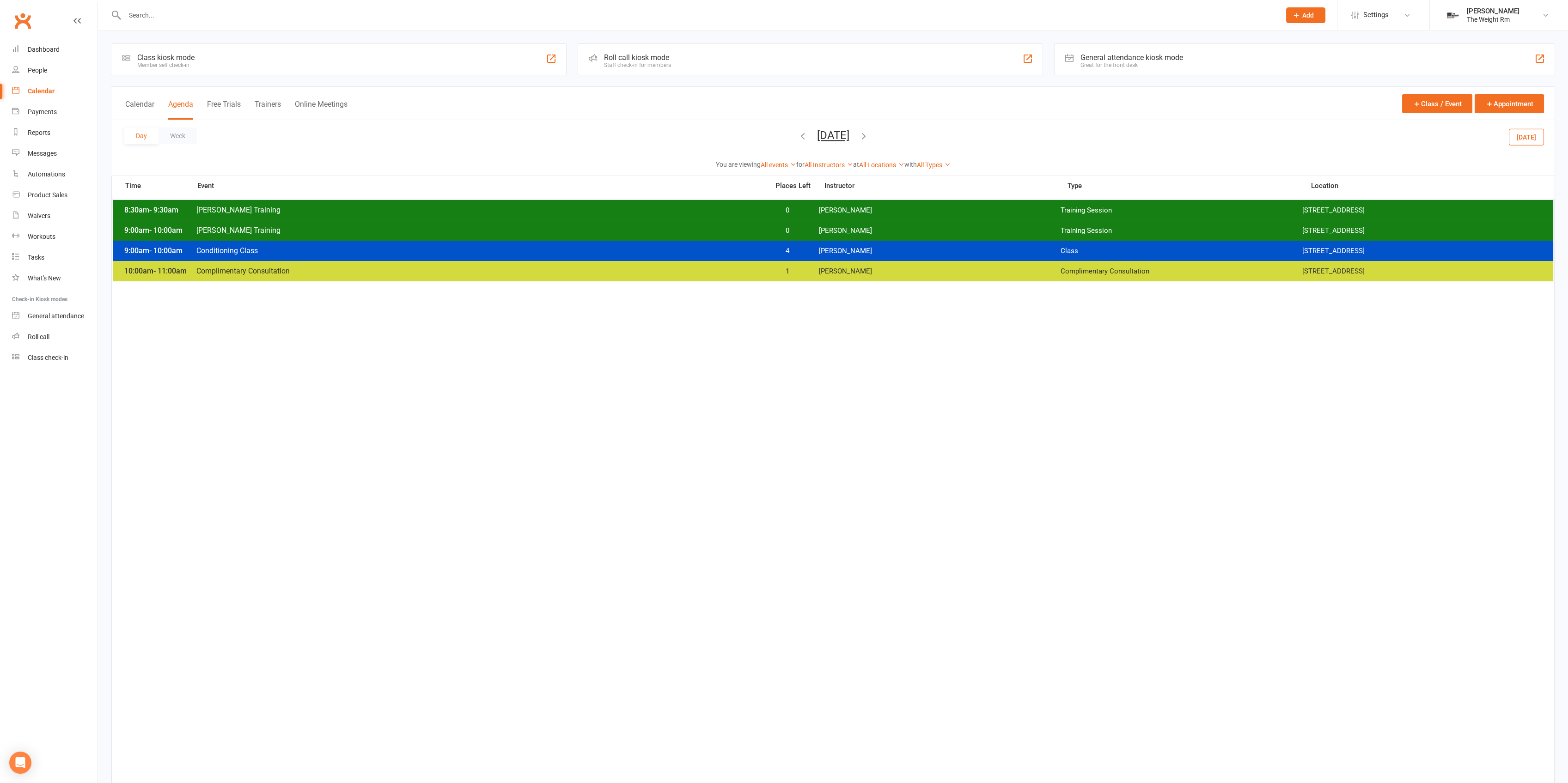
click at [787, 207] on span "[PERSON_NAME]" at bounding box center [940, 210] width 242 height 9
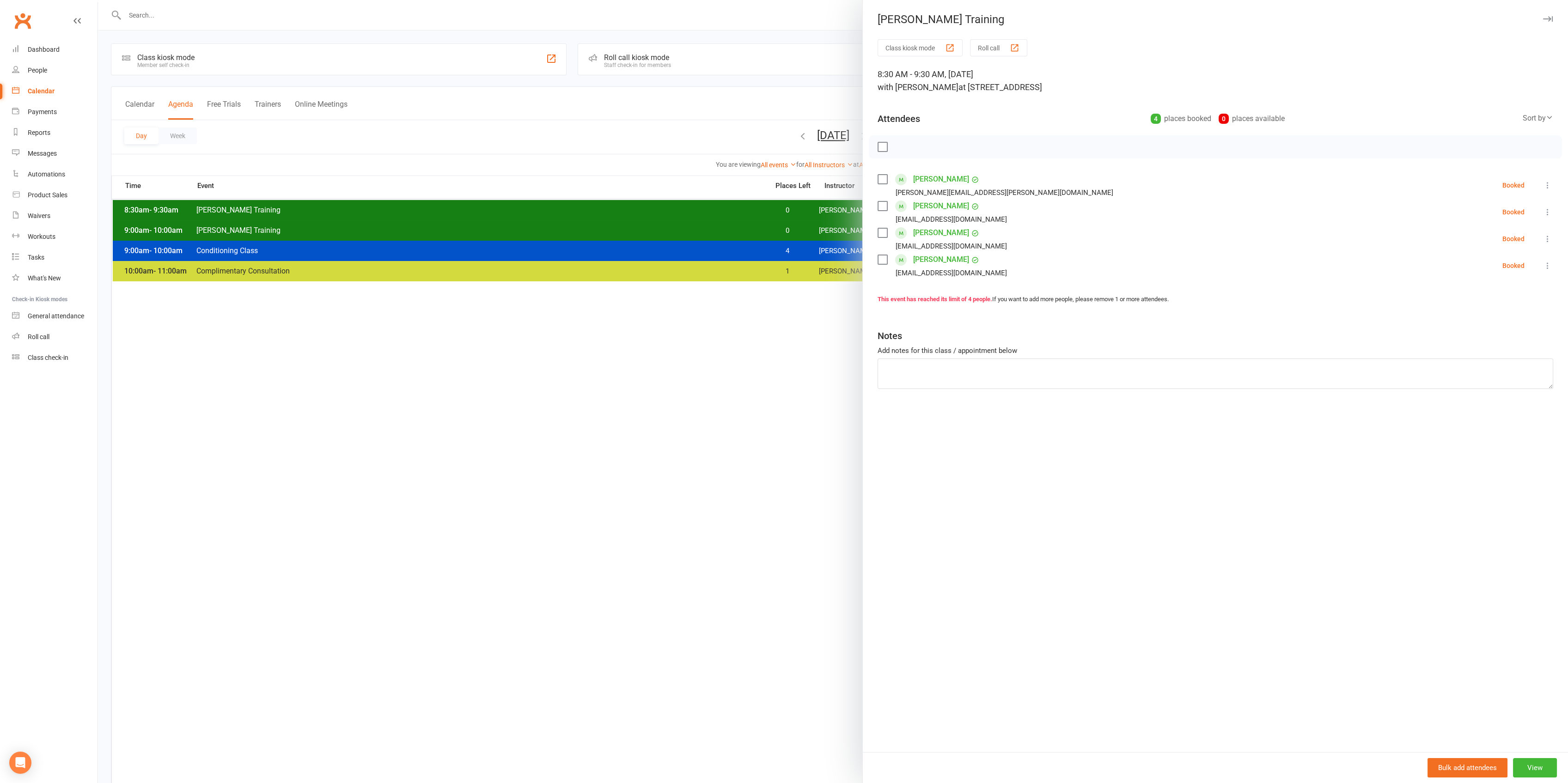
drag, startPoint x: 638, startPoint y: 315, endPoint x: 708, endPoint y: 238, distance: 104.1
click at [639, 315] on div at bounding box center [833, 392] width 1470 height 783
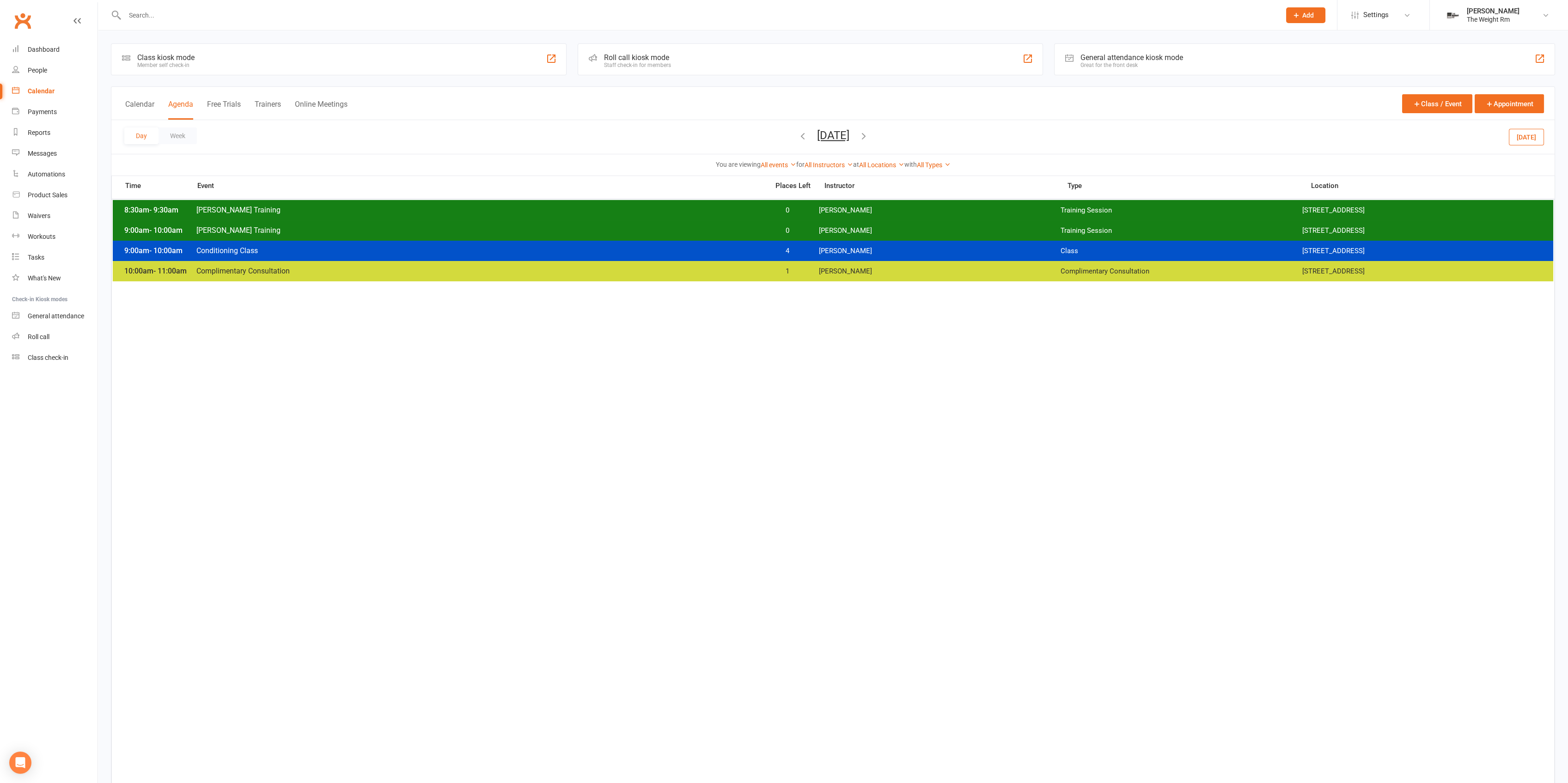
click at [718, 231] on span "[PERSON_NAME] Training" at bounding box center [480, 230] width 567 height 9
